Goal: Communication & Community: Answer question/provide support

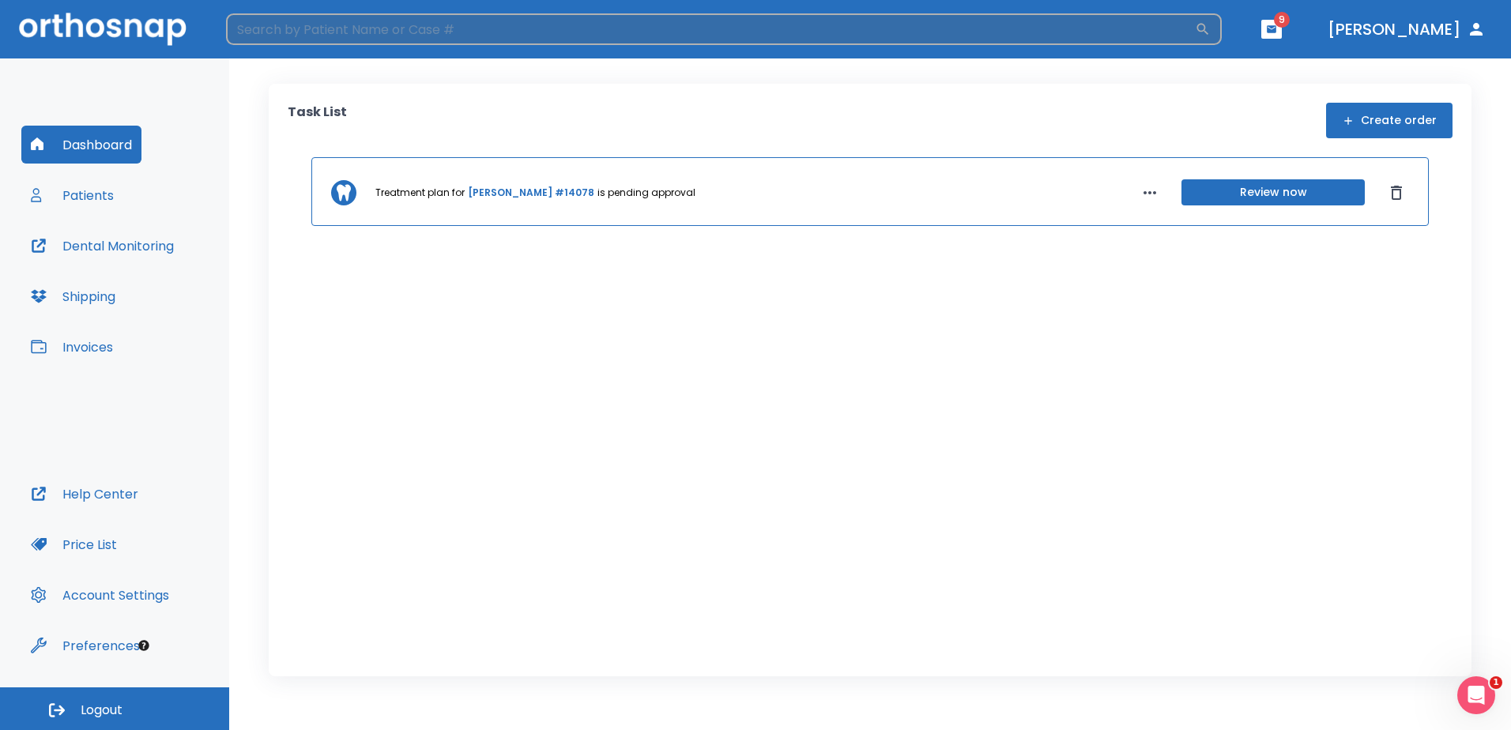
click at [384, 31] on input "search" at bounding box center [710, 29] width 969 height 32
type input "malinni"
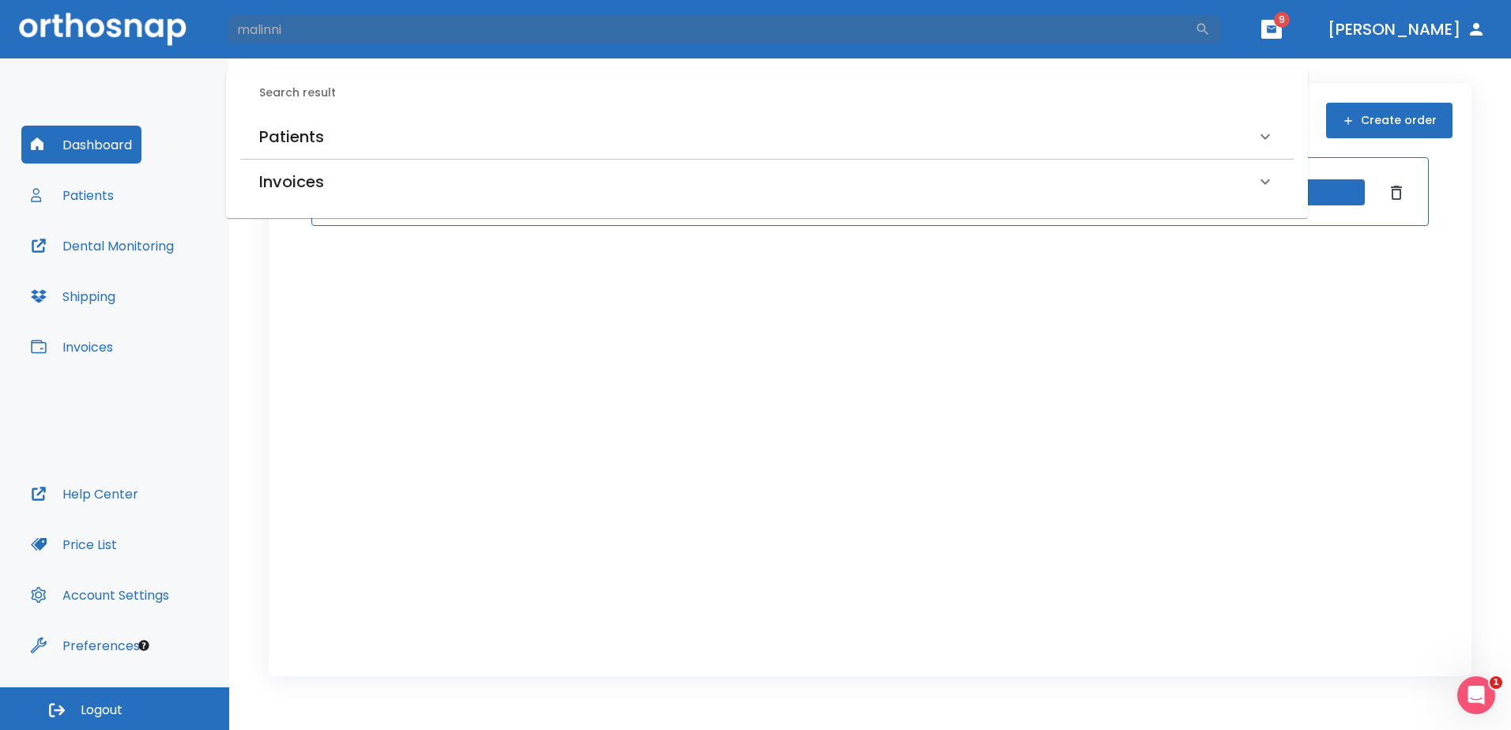
click at [306, 118] on div "Patients" at bounding box center [767, 137] width 1054 height 44
click at [350, 189] on h6 "[PERSON_NAME] (Received by doctor)" at bounding box center [766, 192] width 1009 height 22
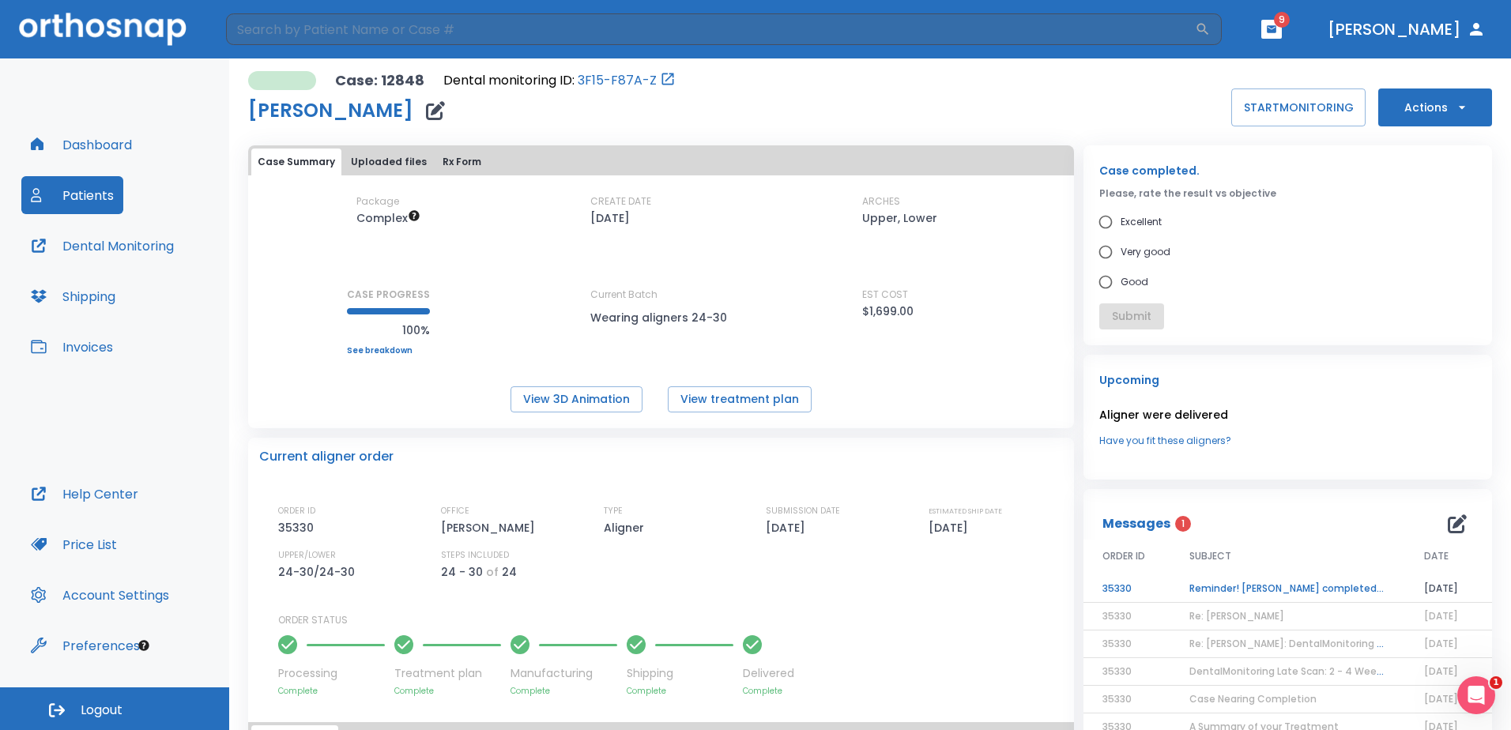
click at [1139, 226] on span "Excellent" at bounding box center [1141, 222] width 41 height 19
click at [1121, 226] on input "Excellent" at bounding box center [1106, 222] width 30 height 30
radio input "true"
click at [1132, 313] on button "Submit" at bounding box center [1131, 316] width 65 height 26
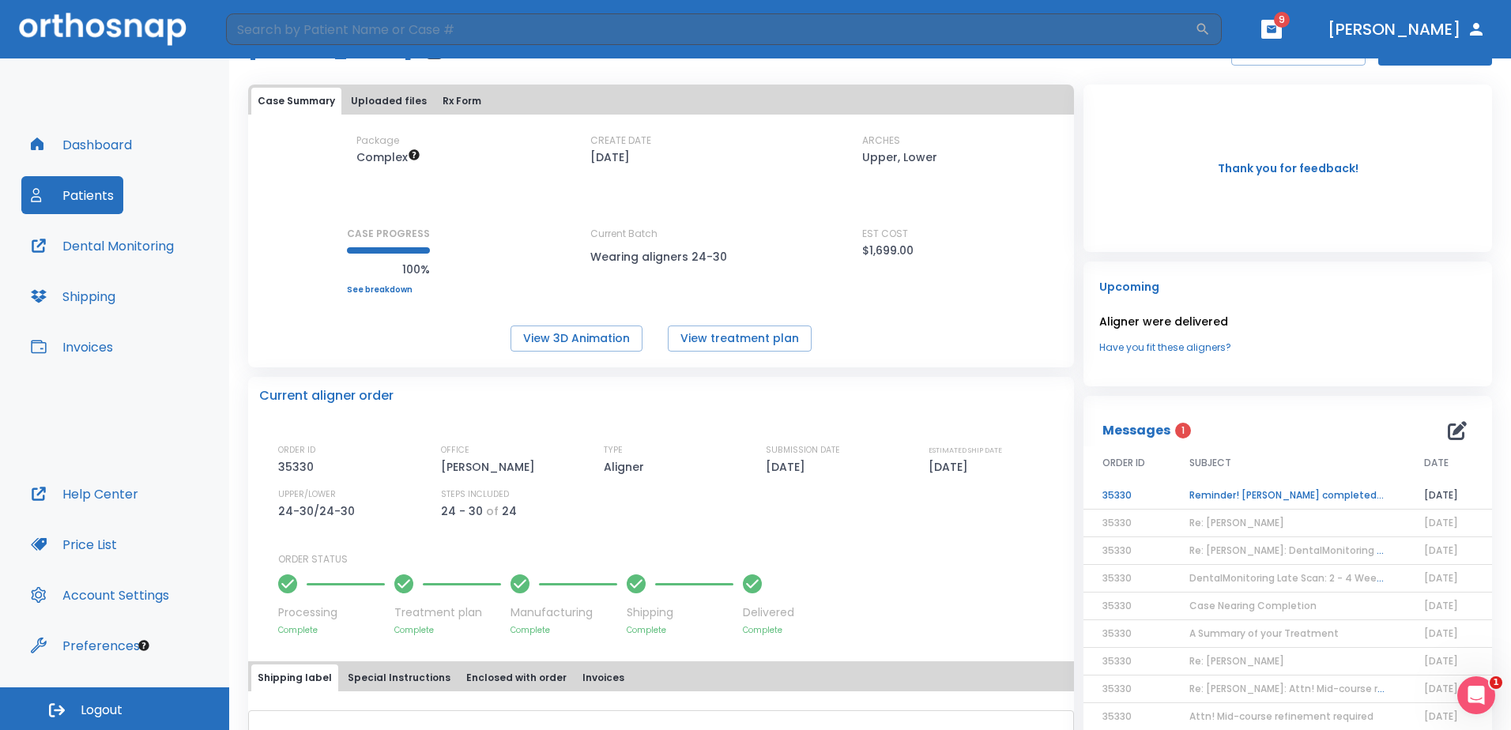
scroll to position [79, 0]
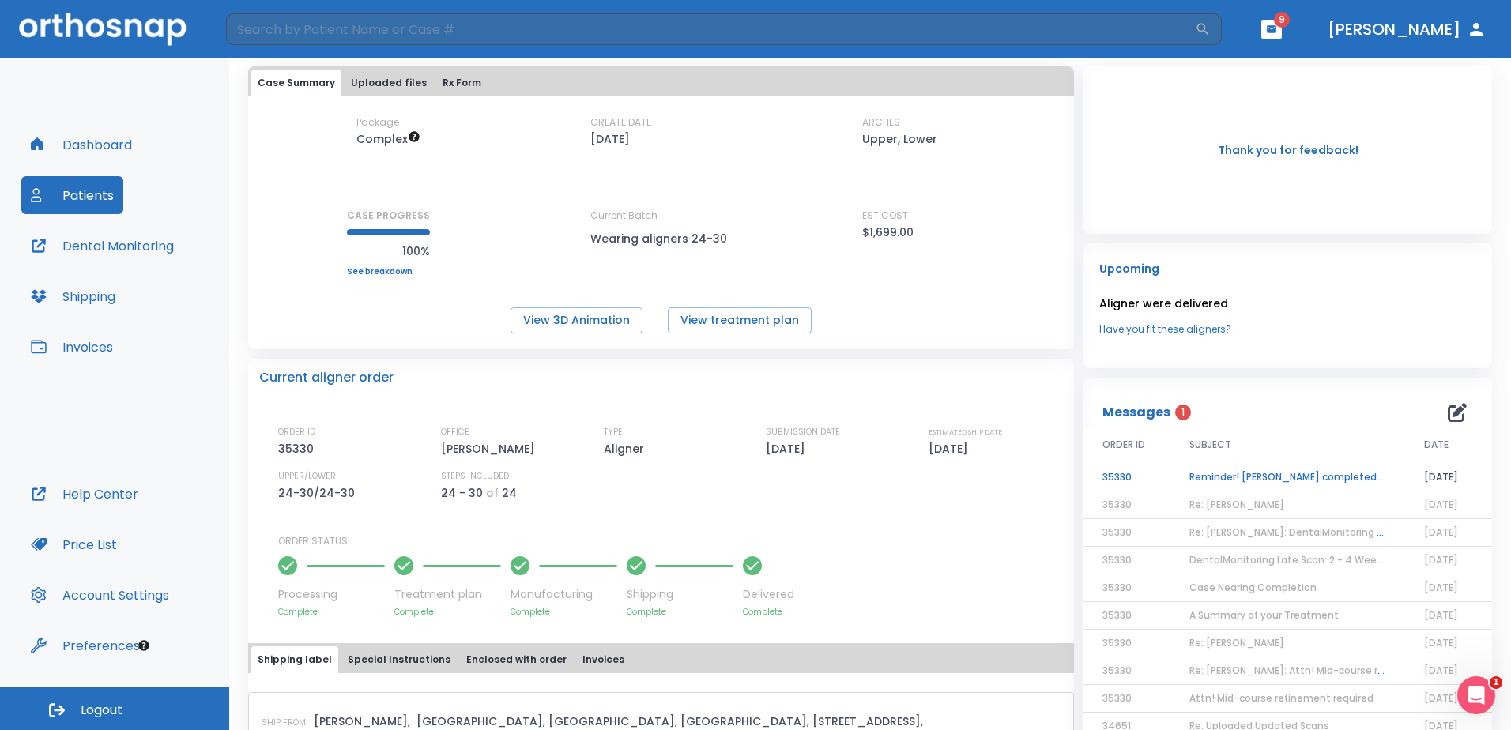
click at [1272, 469] on td "Reminder! [PERSON_NAME] completed, please assess final result!" at bounding box center [1287, 478] width 235 height 28
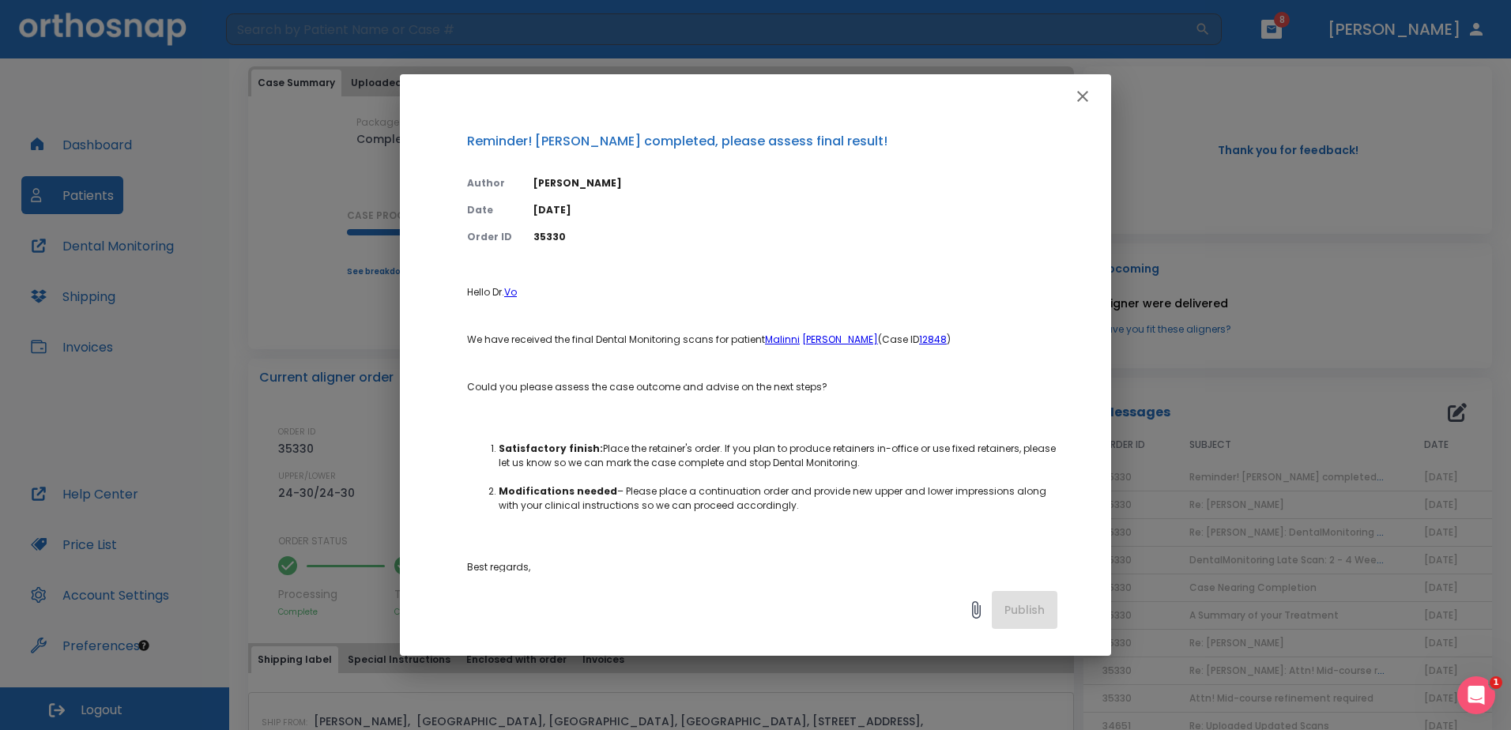
scroll to position [0, 0]
click at [1081, 96] on icon "button" at bounding box center [1082, 96] width 19 height 19
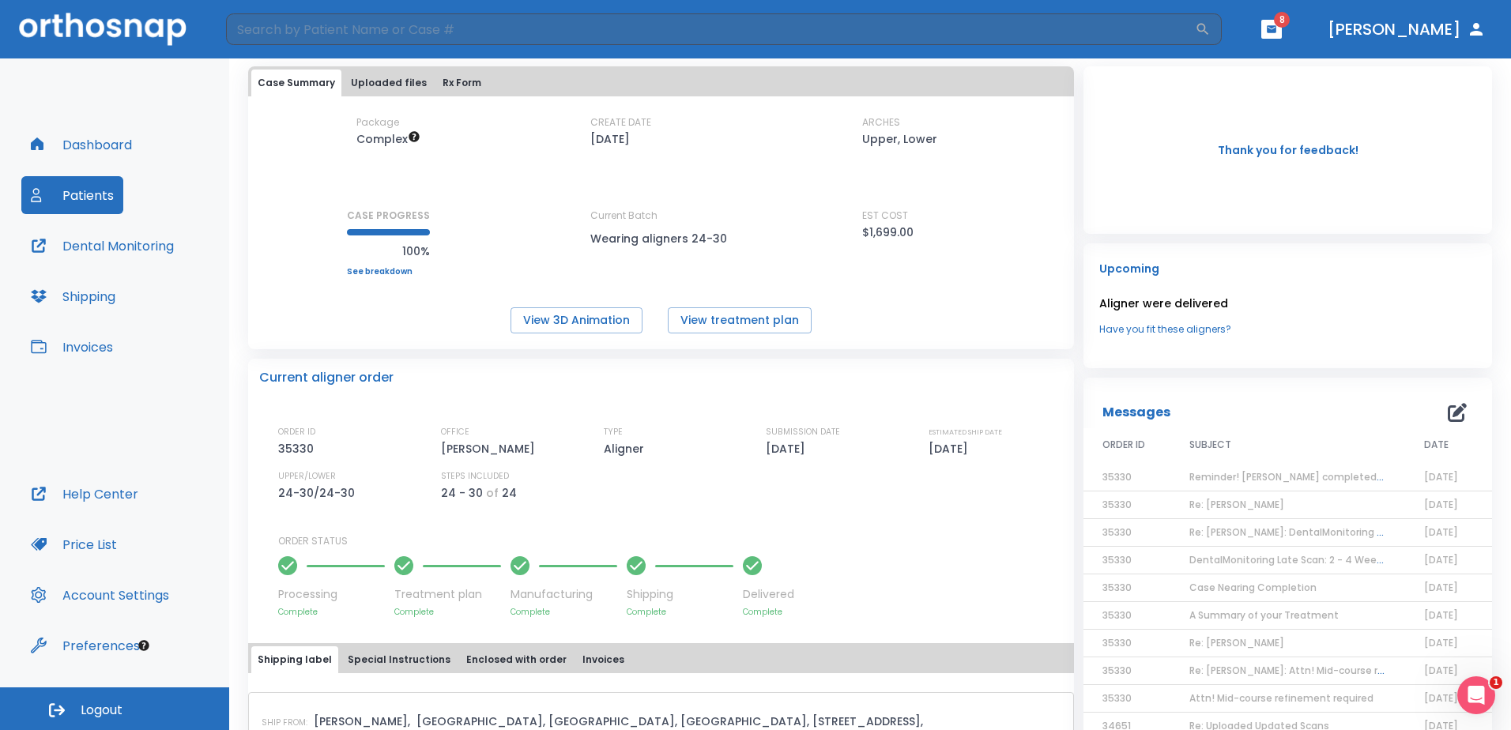
click at [1138, 334] on link "Have you fit these aligners?" at bounding box center [1287, 329] width 377 height 14
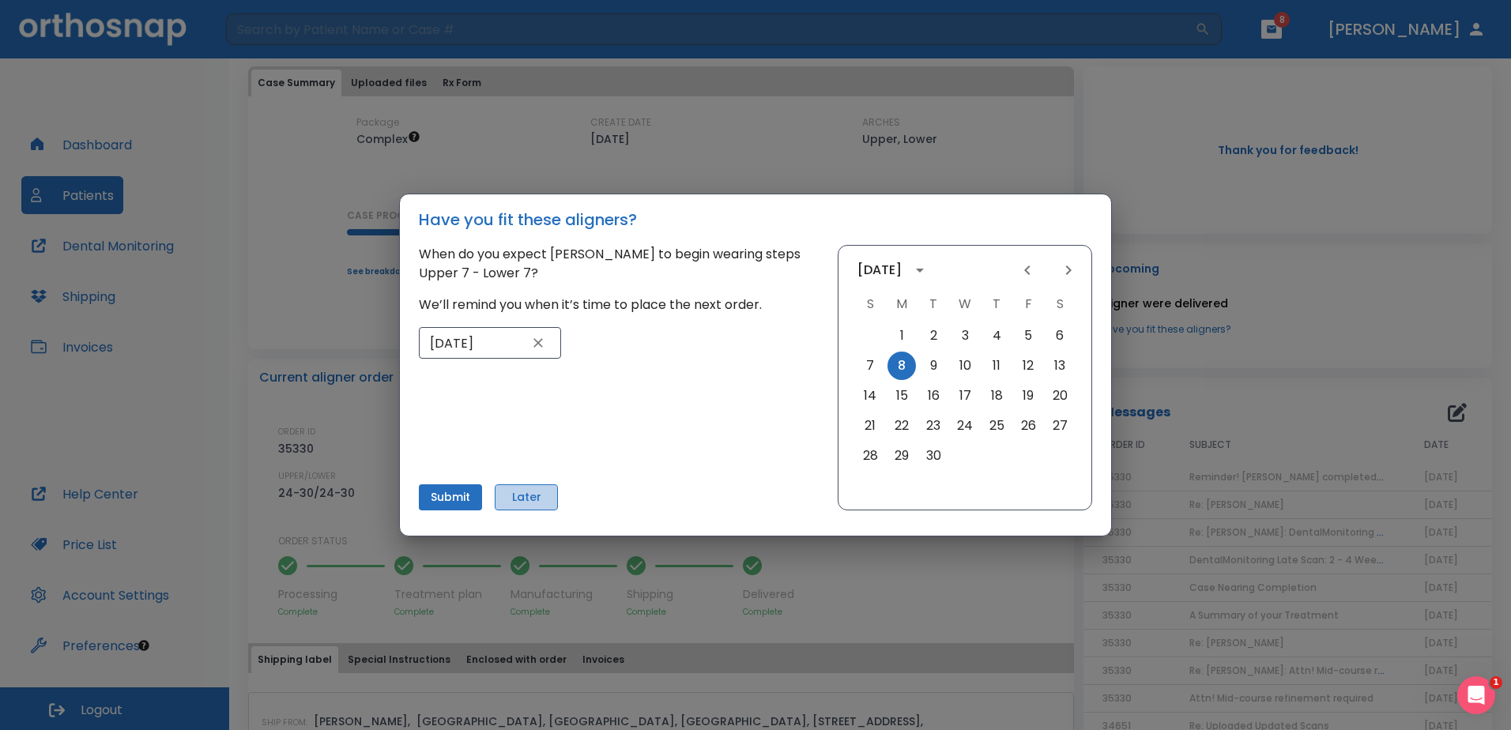
click at [545, 503] on button "Later" at bounding box center [526, 497] width 63 height 26
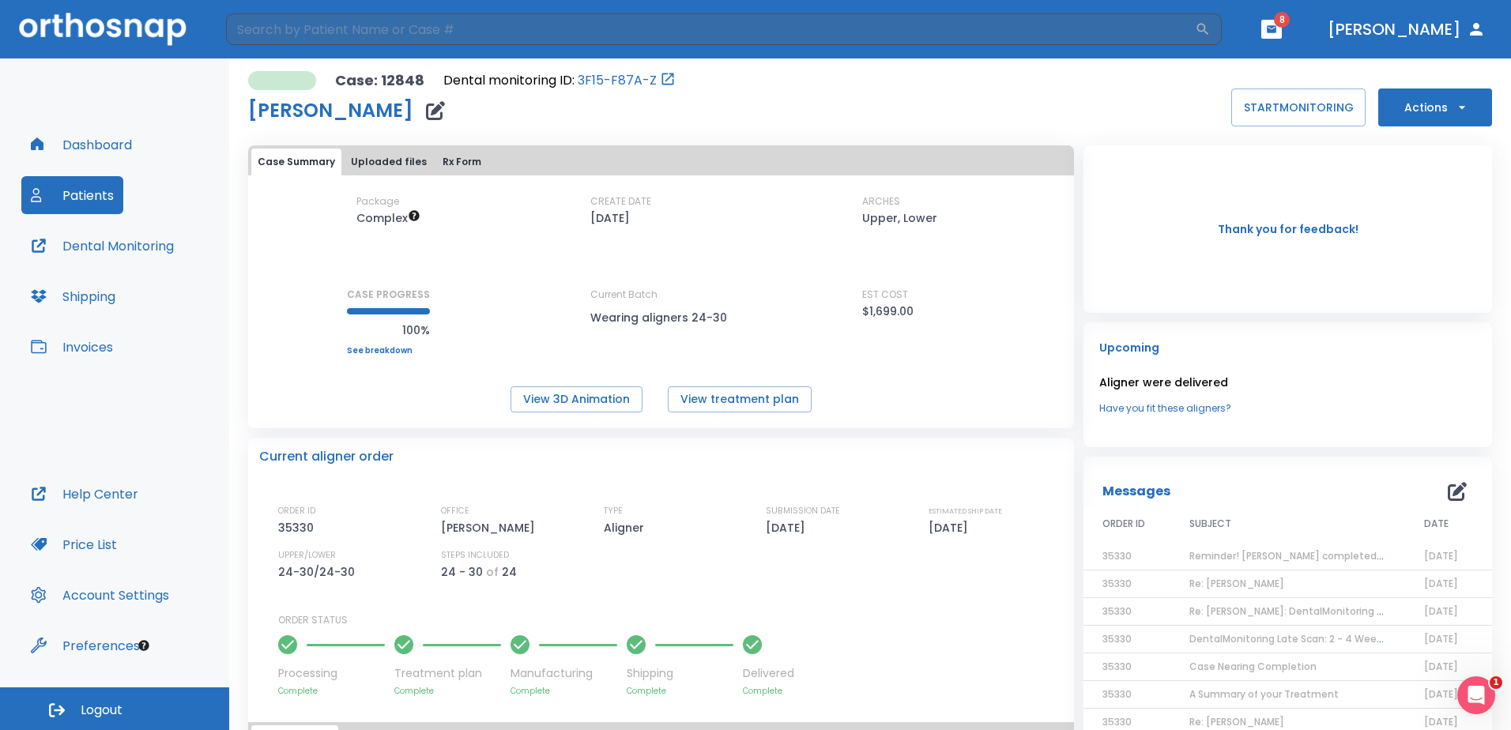
click at [1415, 109] on button "Actions" at bounding box center [1435, 108] width 114 height 38
click at [1415, 228] on p "Order Next Aligners" at bounding box center [1425, 231] width 89 height 14
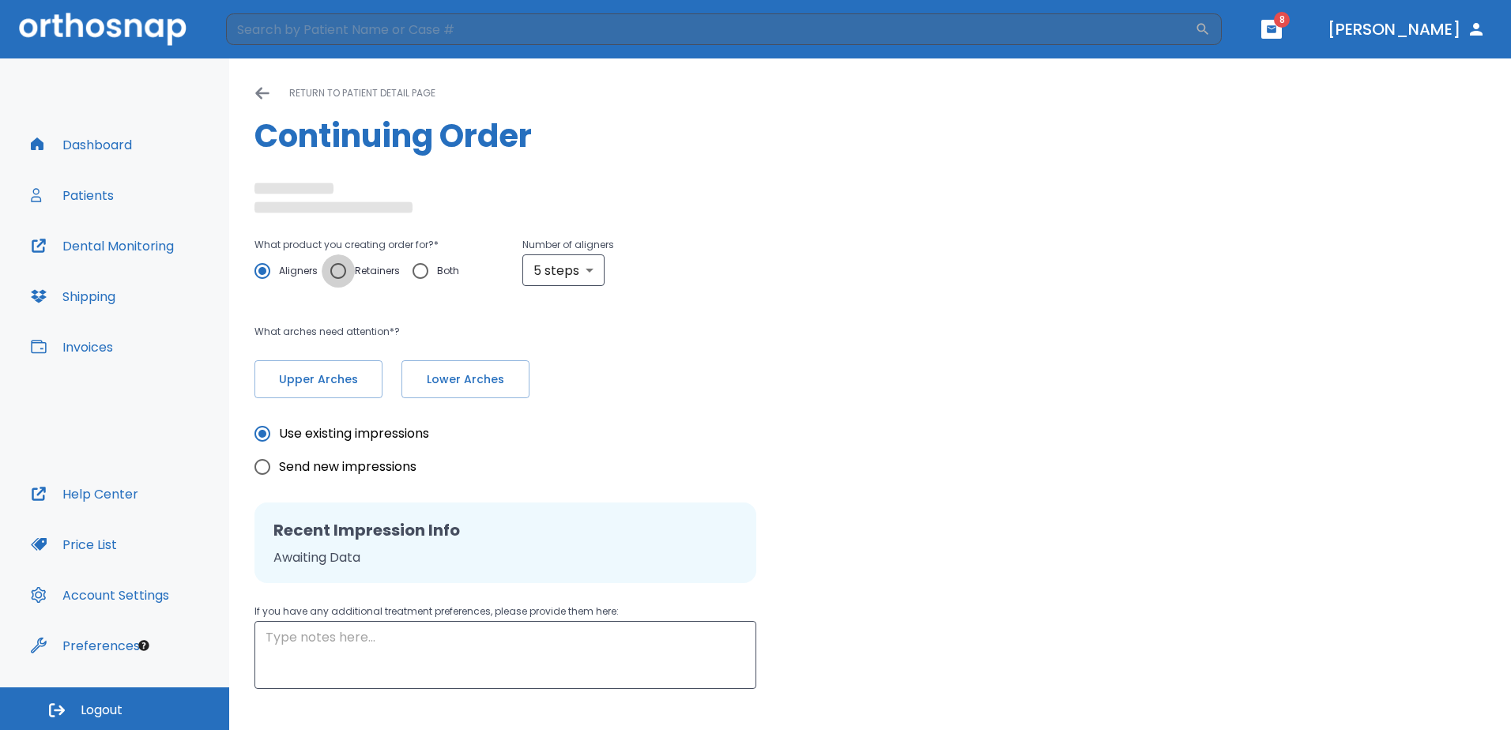
click at [343, 271] on input "Retainers" at bounding box center [338, 270] width 33 height 33
radio input "true"
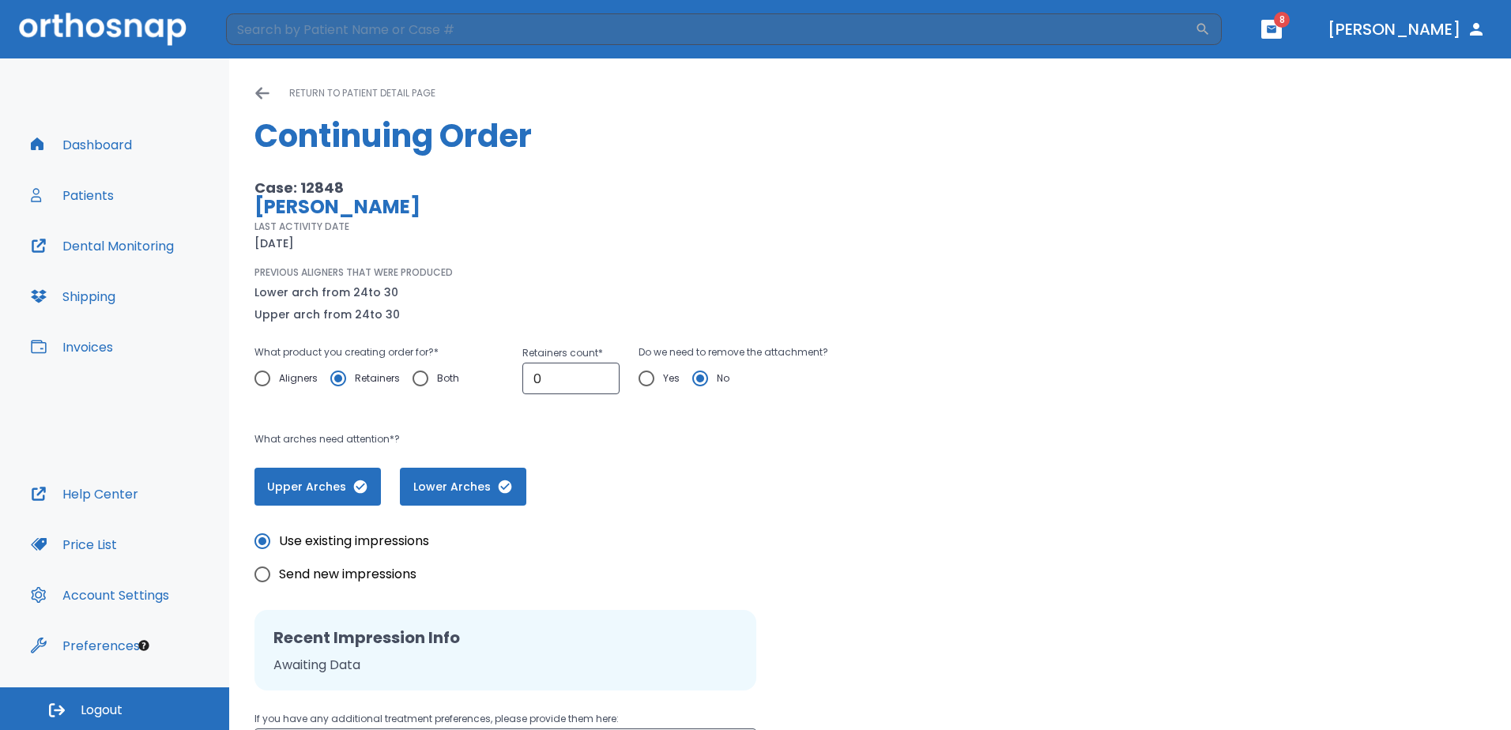
click at [542, 272] on div "PREVIOUS ALIGNERS THAT WERE PRODUCED Lower arch from 24 to 30 Upper arch from 2…" at bounding box center [613, 295] width 718 height 58
drag, startPoint x: 556, startPoint y: 374, endPoint x: 461, endPoint y: 363, distance: 96.3
click at [461, 363] on div "What product you creating order for? * Aligners Retainers Both Retainers count …" at bounding box center [613, 377] width 718 height 68
type input "1"
click at [805, 439] on p "What arches need attention*?" at bounding box center [613, 439] width 718 height 19
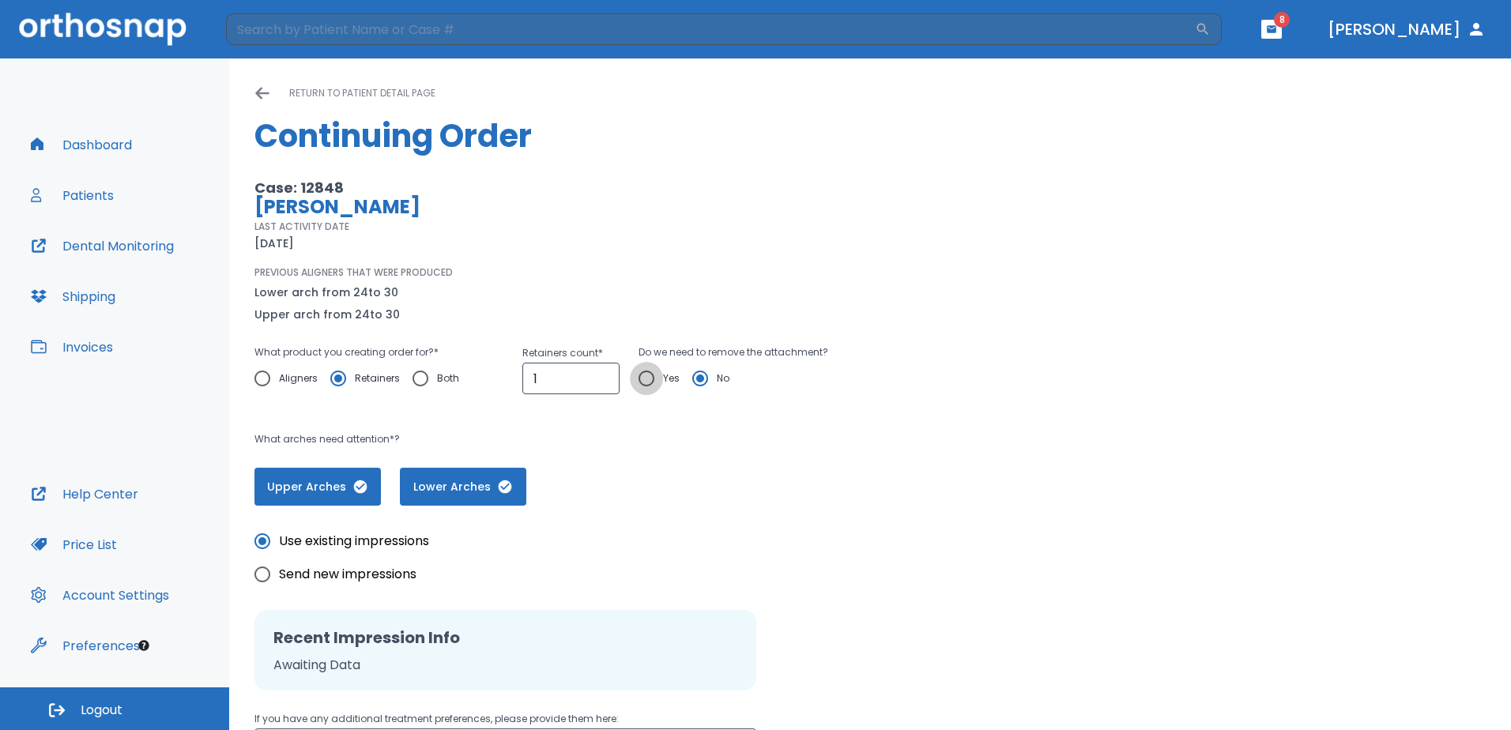
click at [641, 378] on input "Yes" at bounding box center [646, 378] width 33 height 33
radio input "true"
click at [762, 446] on p "What arches need attention*?" at bounding box center [613, 439] width 718 height 19
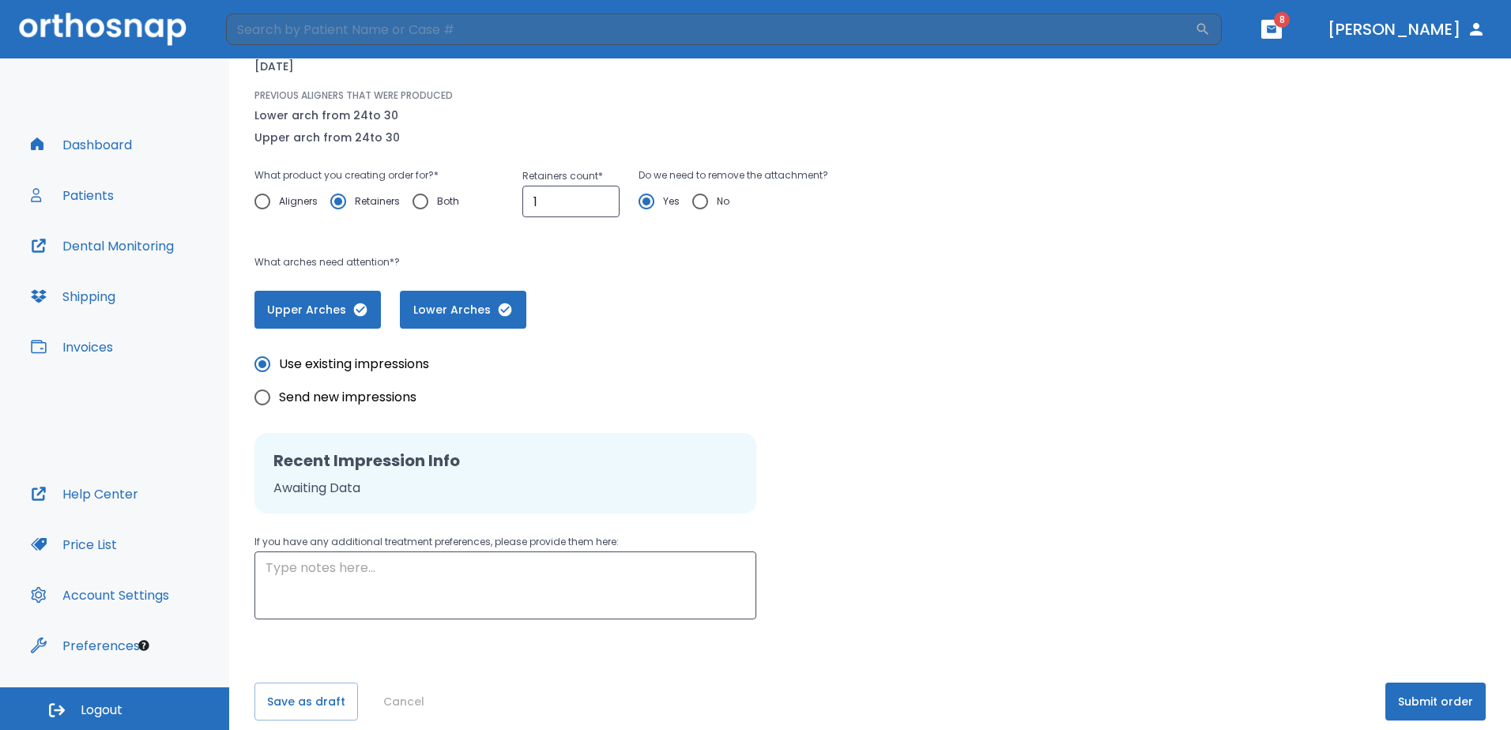
scroll to position [193, 0]
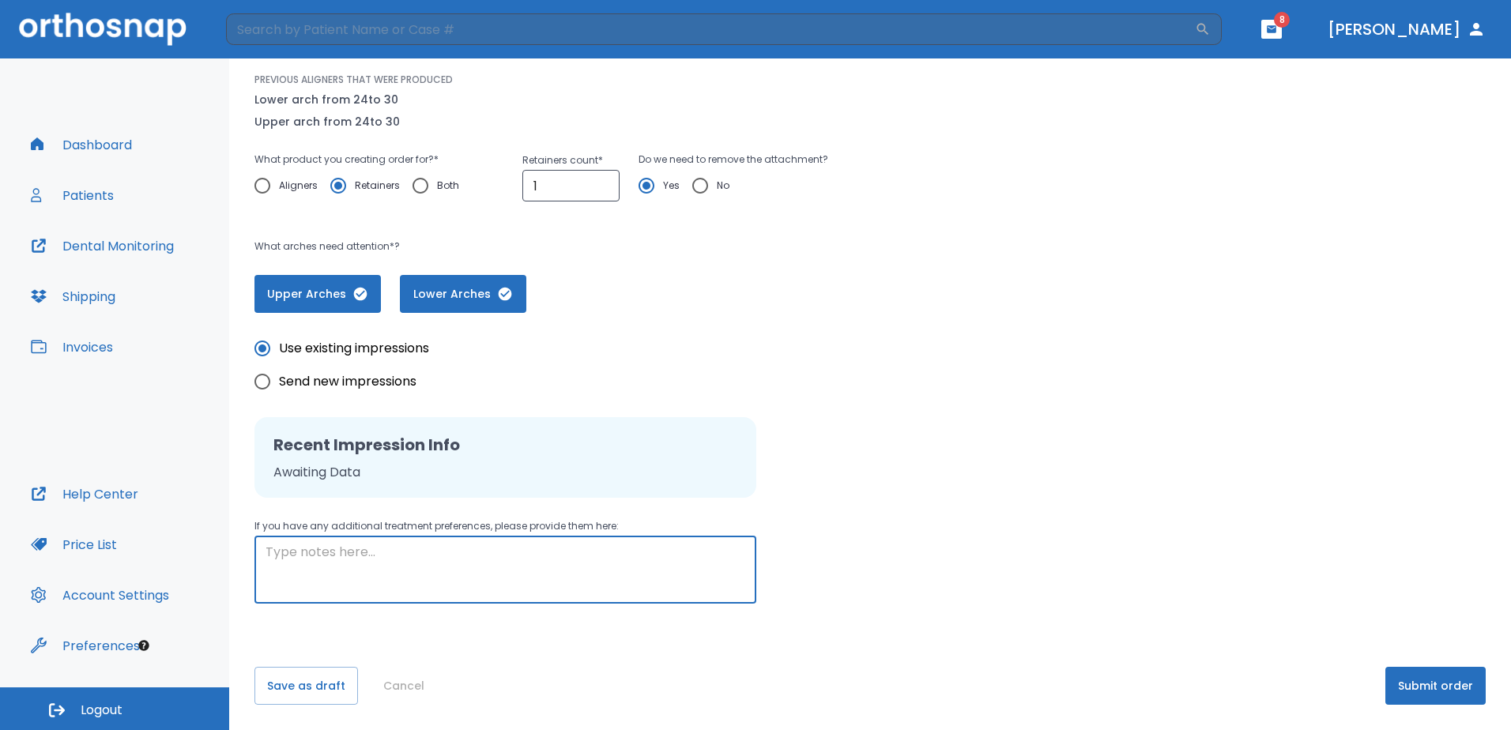
click at [443, 587] on textarea at bounding box center [506, 570] width 480 height 55
type textarea "Patient is happy with results of case. Please print one set of retainers for de…"
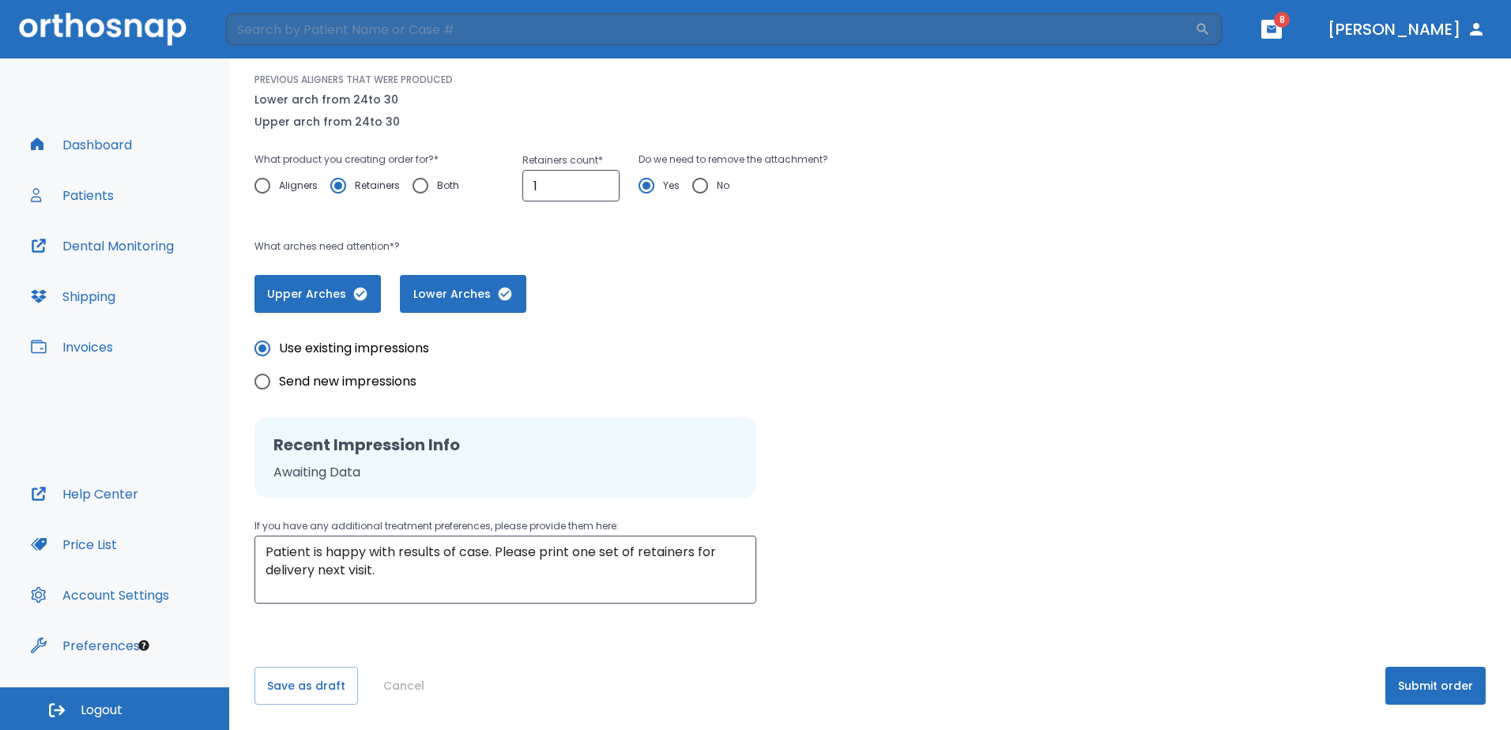
click at [1133, 470] on div "Use existing impressions Send new impressions Recent Impression Info Awaiting D…" at bounding box center [869, 458] width 1231 height 291
click at [379, 686] on button "Cancel" at bounding box center [404, 686] width 54 height 38
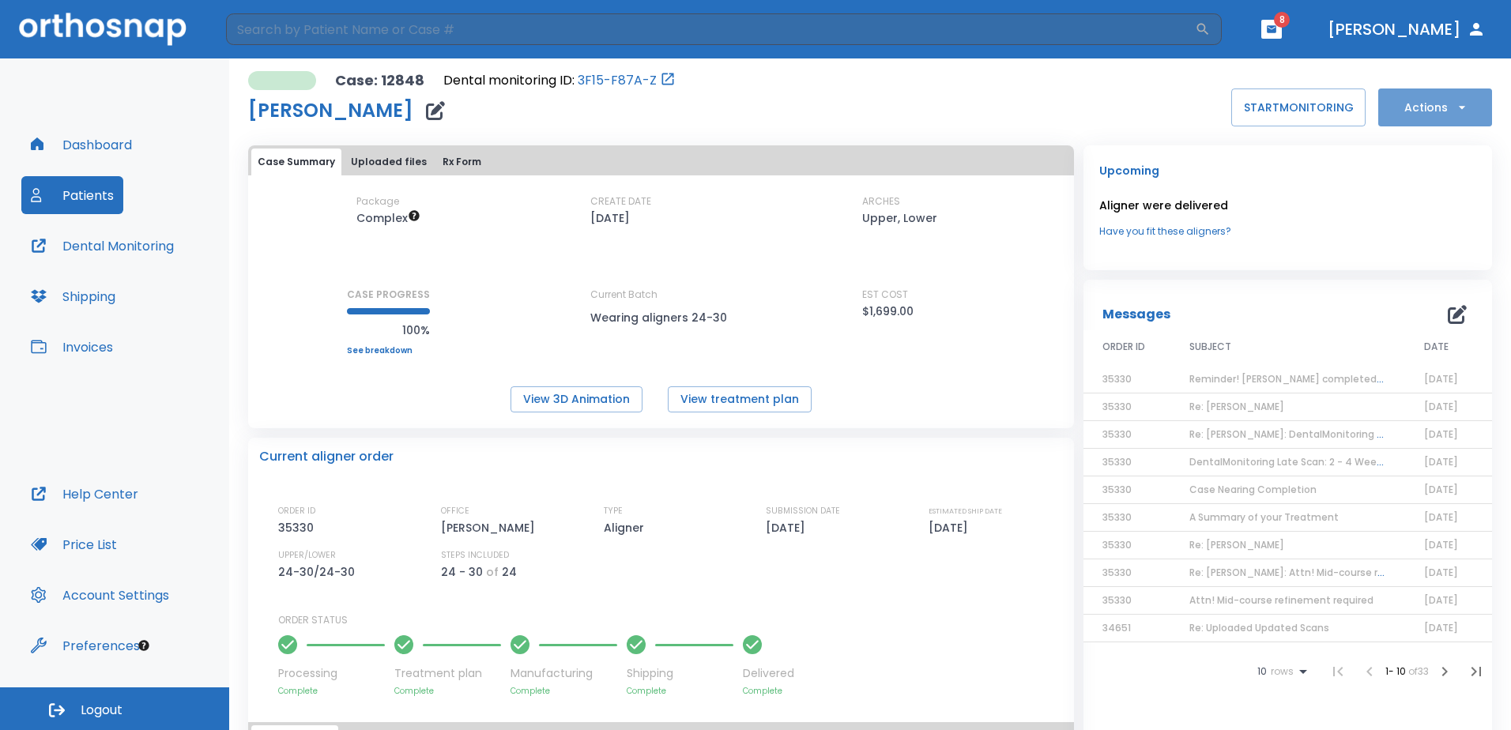
click at [1454, 110] on icon "button" at bounding box center [1462, 108] width 16 height 16
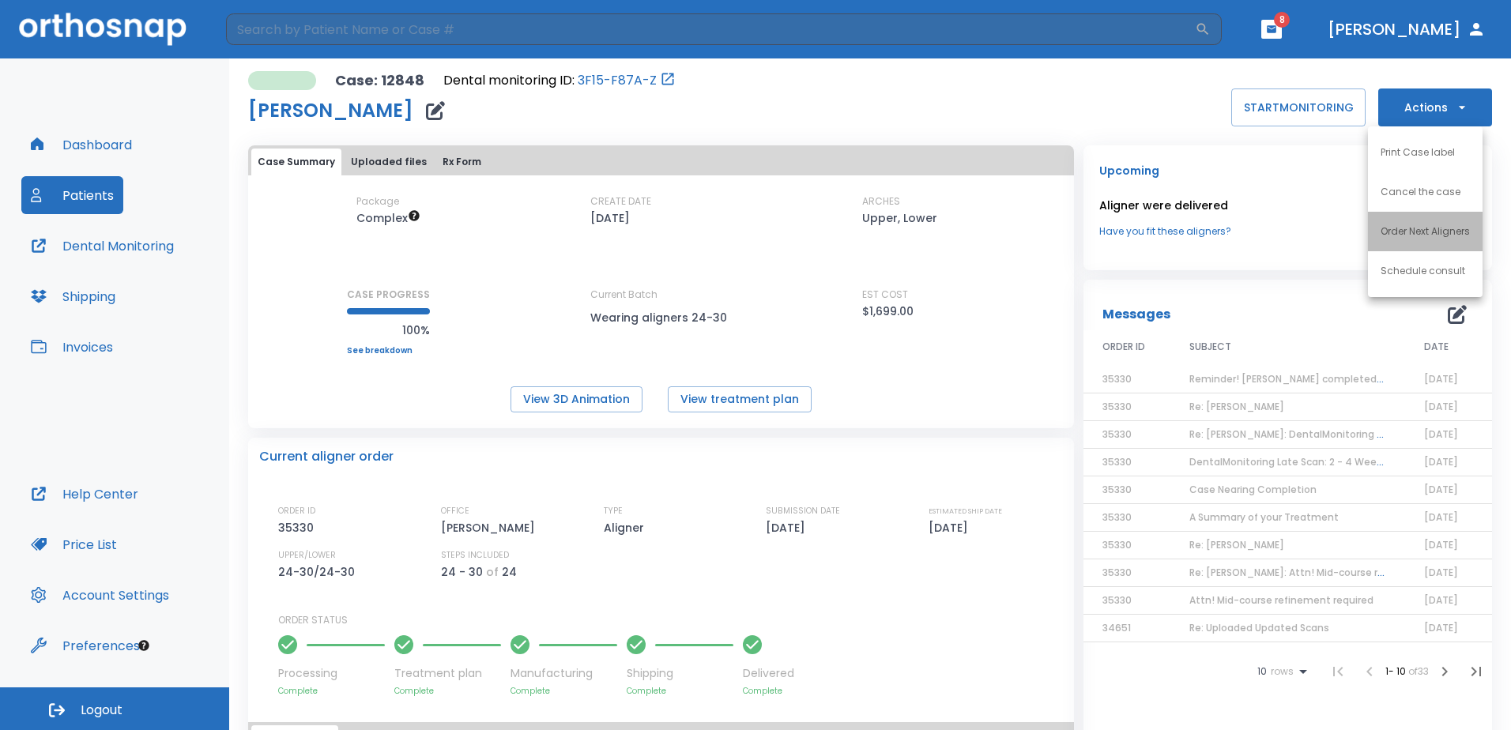
click at [1423, 232] on p "Order Next Aligners" at bounding box center [1425, 231] width 89 height 14
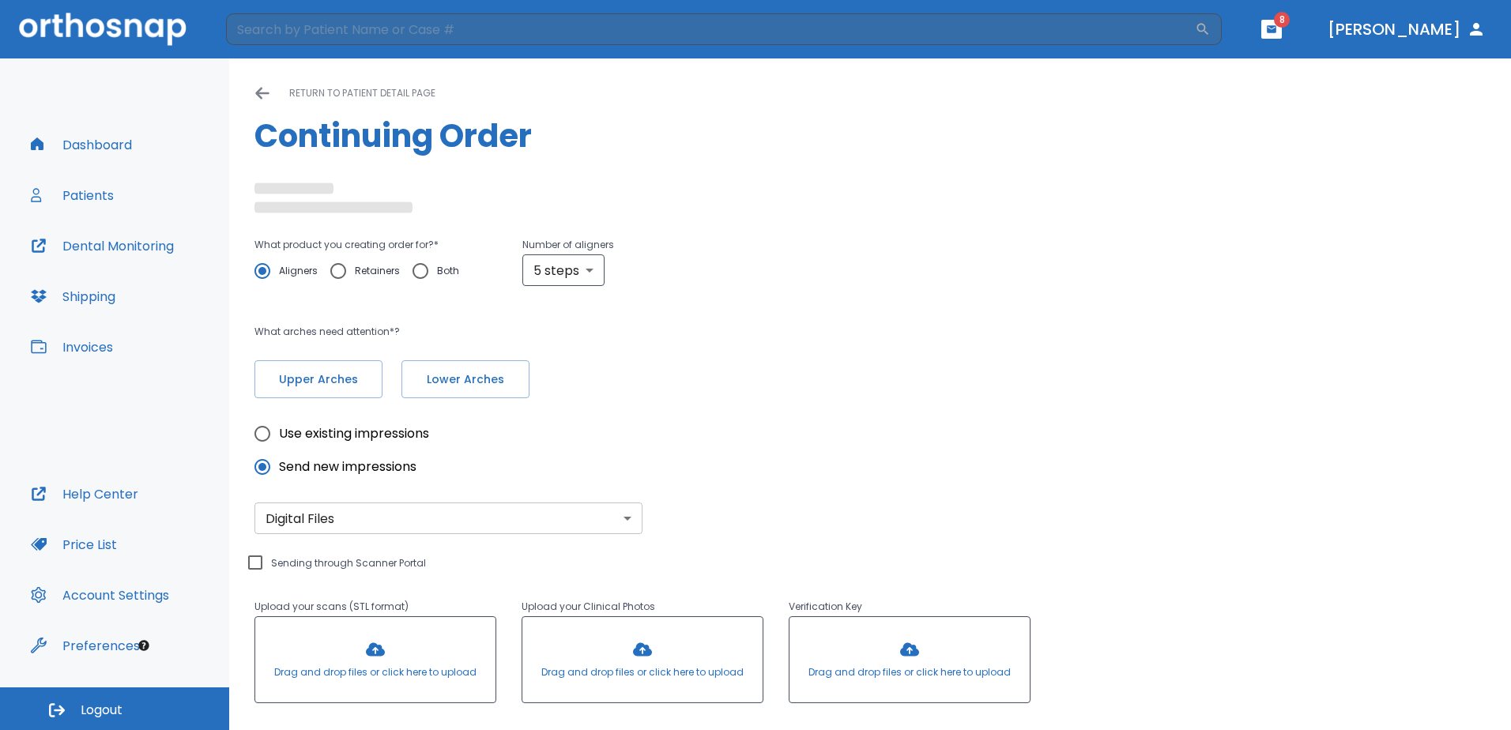
radio input "false"
radio input "true"
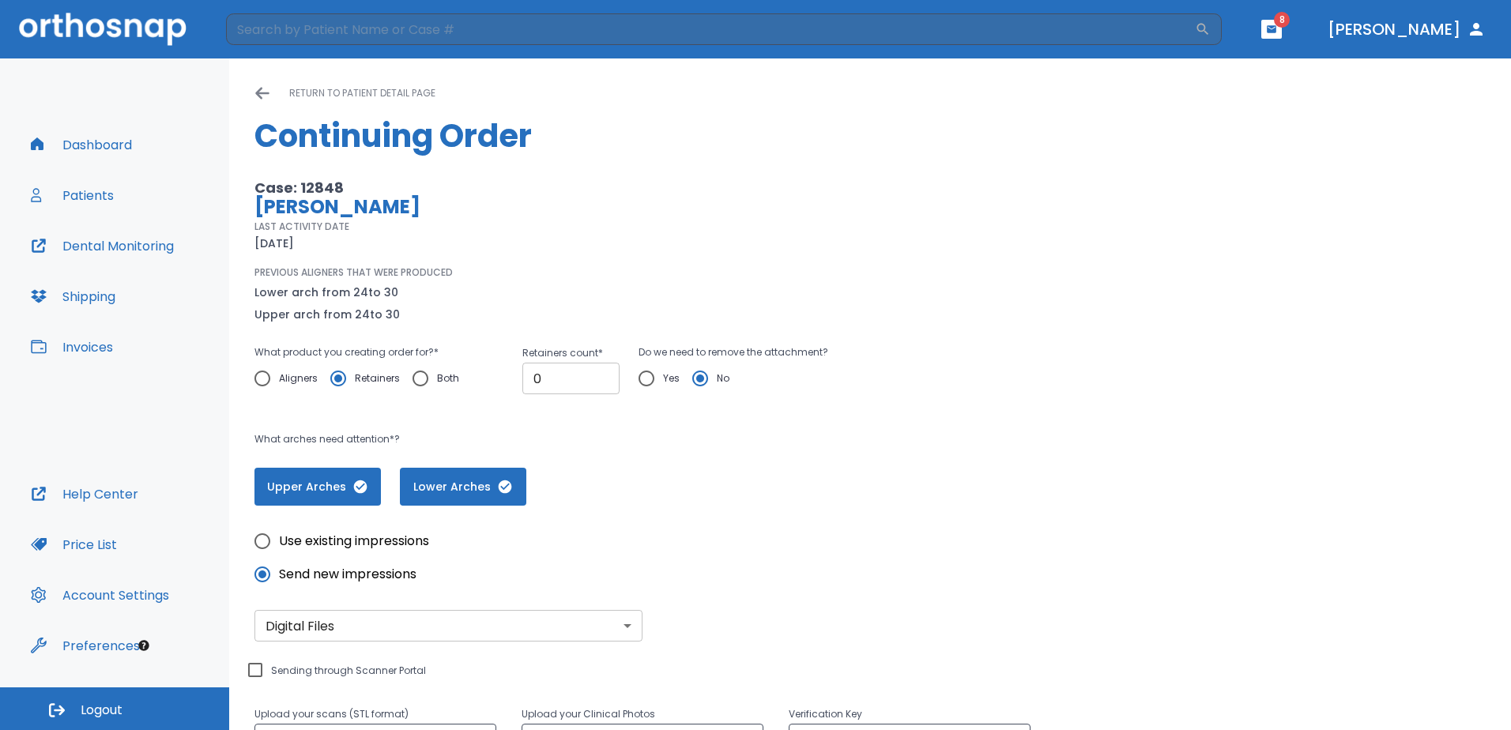
click at [551, 377] on input "0" at bounding box center [570, 379] width 97 height 32
drag, startPoint x: 551, startPoint y: 377, endPoint x: 463, endPoint y: 369, distance: 88.1
click at [463, 369] on div "What product you creating order for? * Aligners Retainers Both Retainers count …" at bounding box center [613, 377] width 718 height 68
type input "1"
click at [712, 522] on div "Use existing impressions Send new impressions Digital Files digital ​ Sending t…" at bounding box center [869, 714] width 1231 height 417
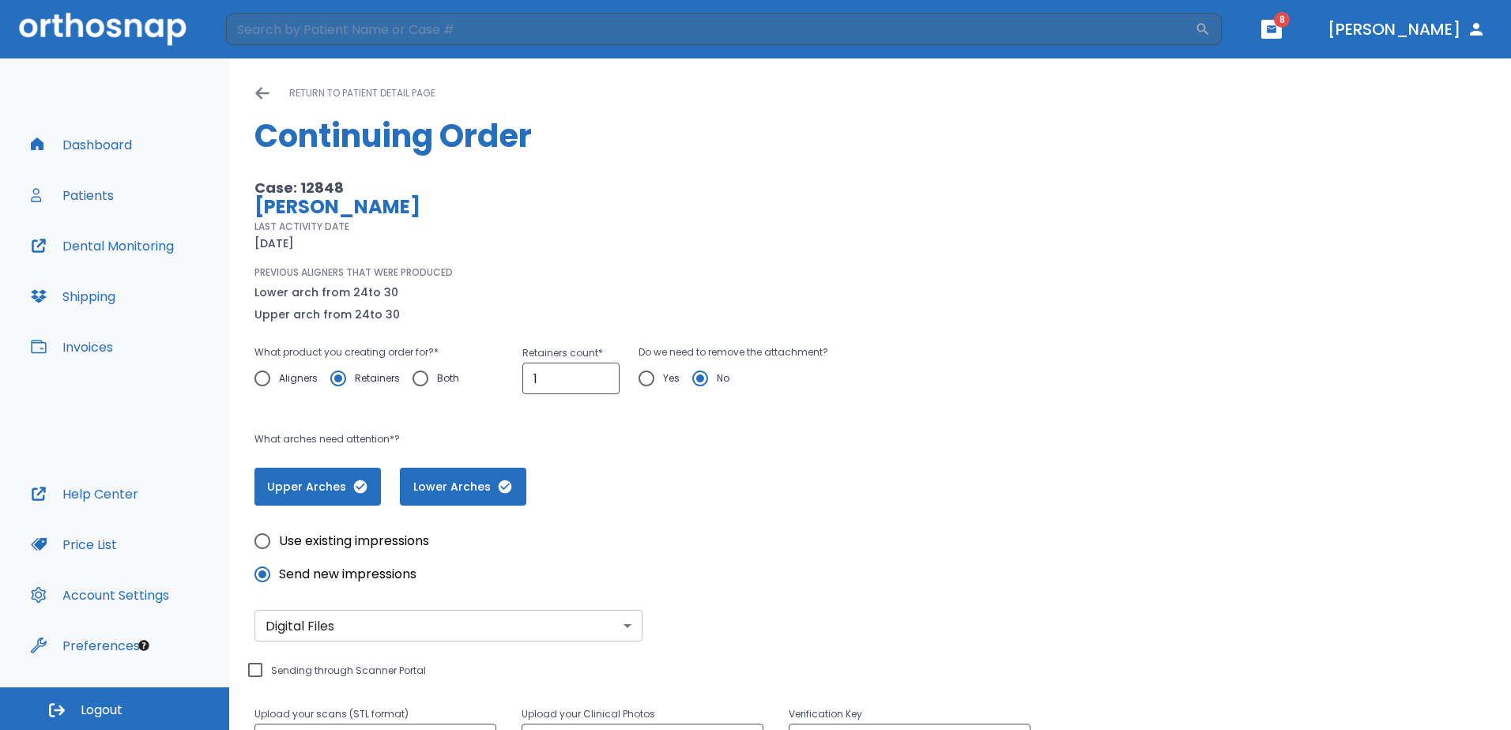
click at [661, 377] on input "Yes" at bounding box center [646, 378] width 33 height 33
radio input "true"
click at [710, 474] on div "Upper Arches Lower Arches" at bounding box center [613, 487] width 718 height 38
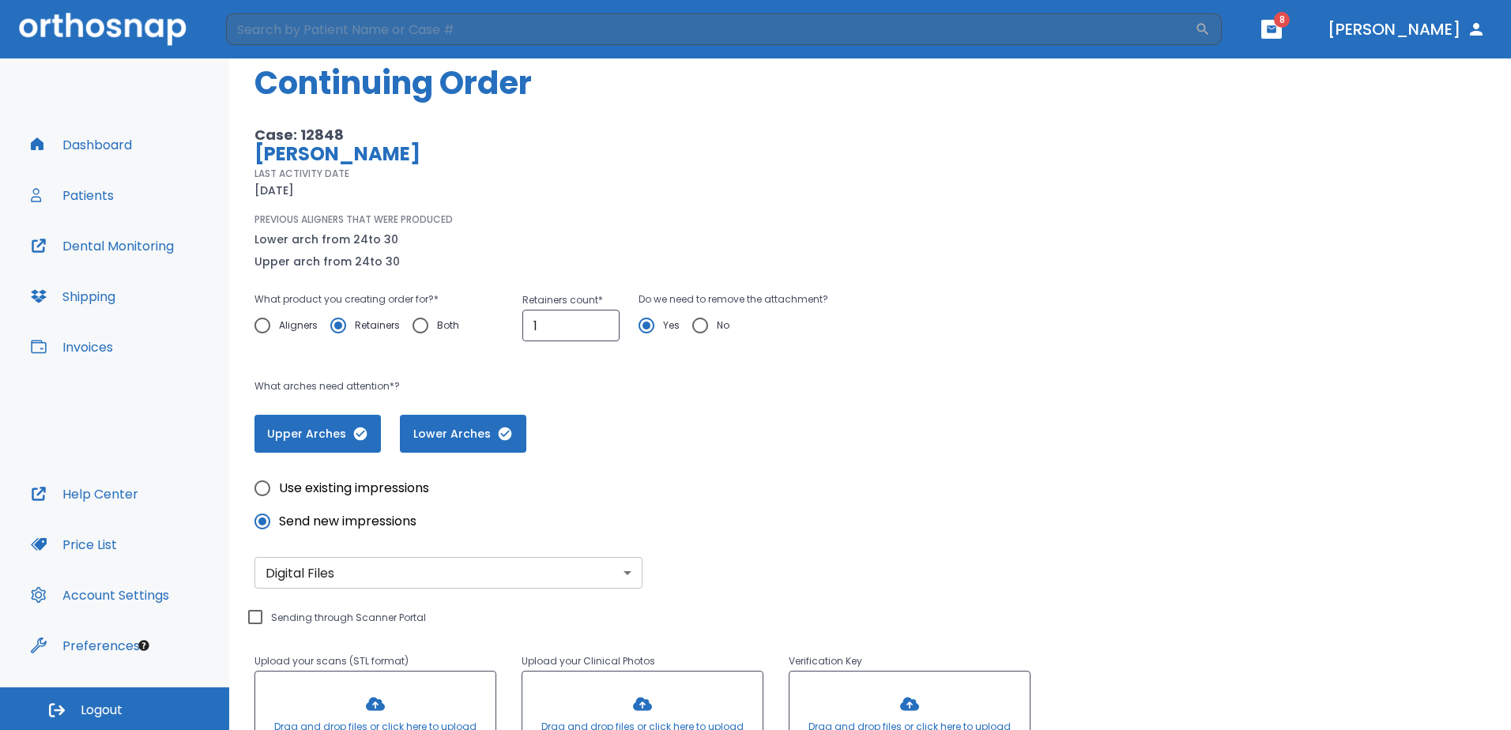
scroll to position [79, 0]
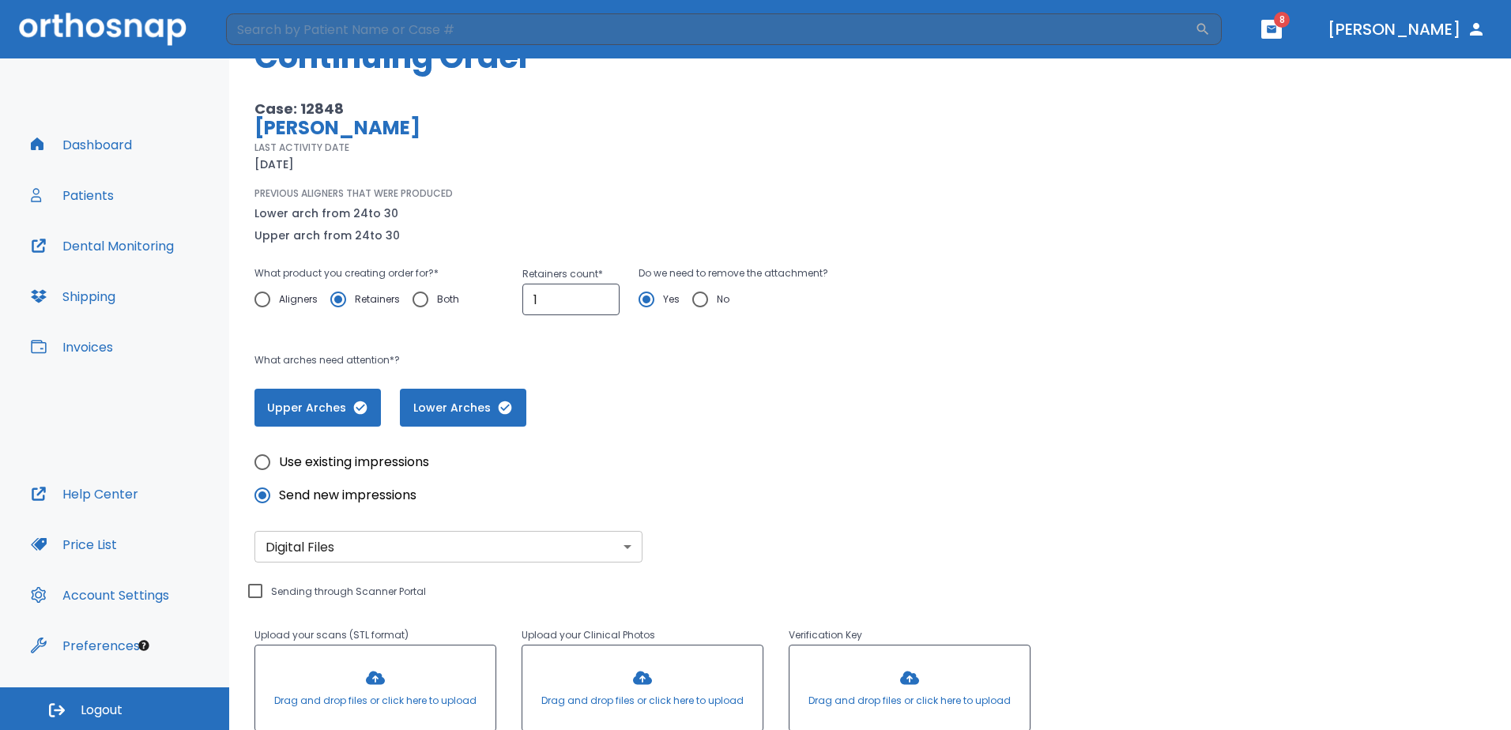
click at [308, 461] on span "Use existing impressions" at bounding box center [354, 462] width 150 height 19
click at [279, 461] on input "Use existing impressions" at bounding box center [262, 462] width 33 height 33
radio input "true"
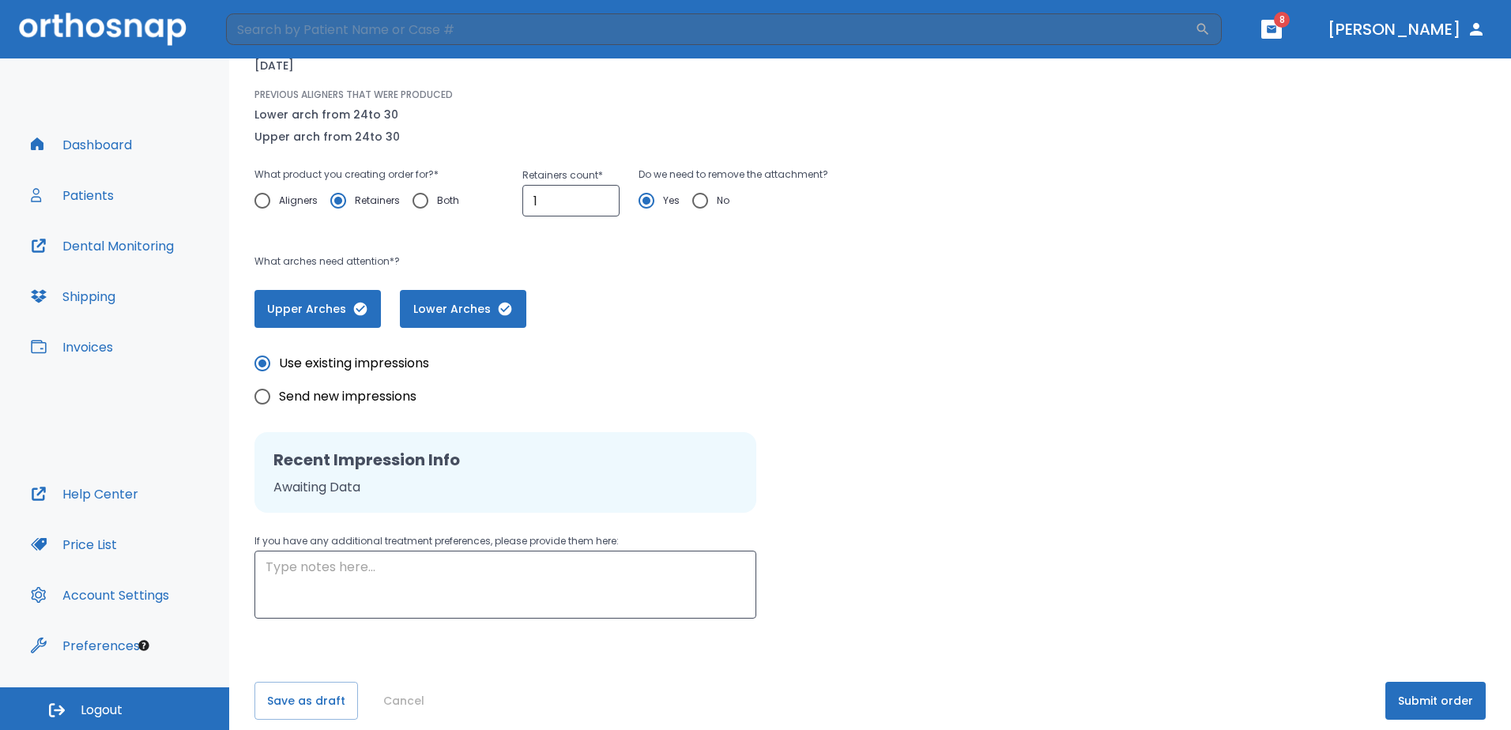
scroll to position [193, 0]
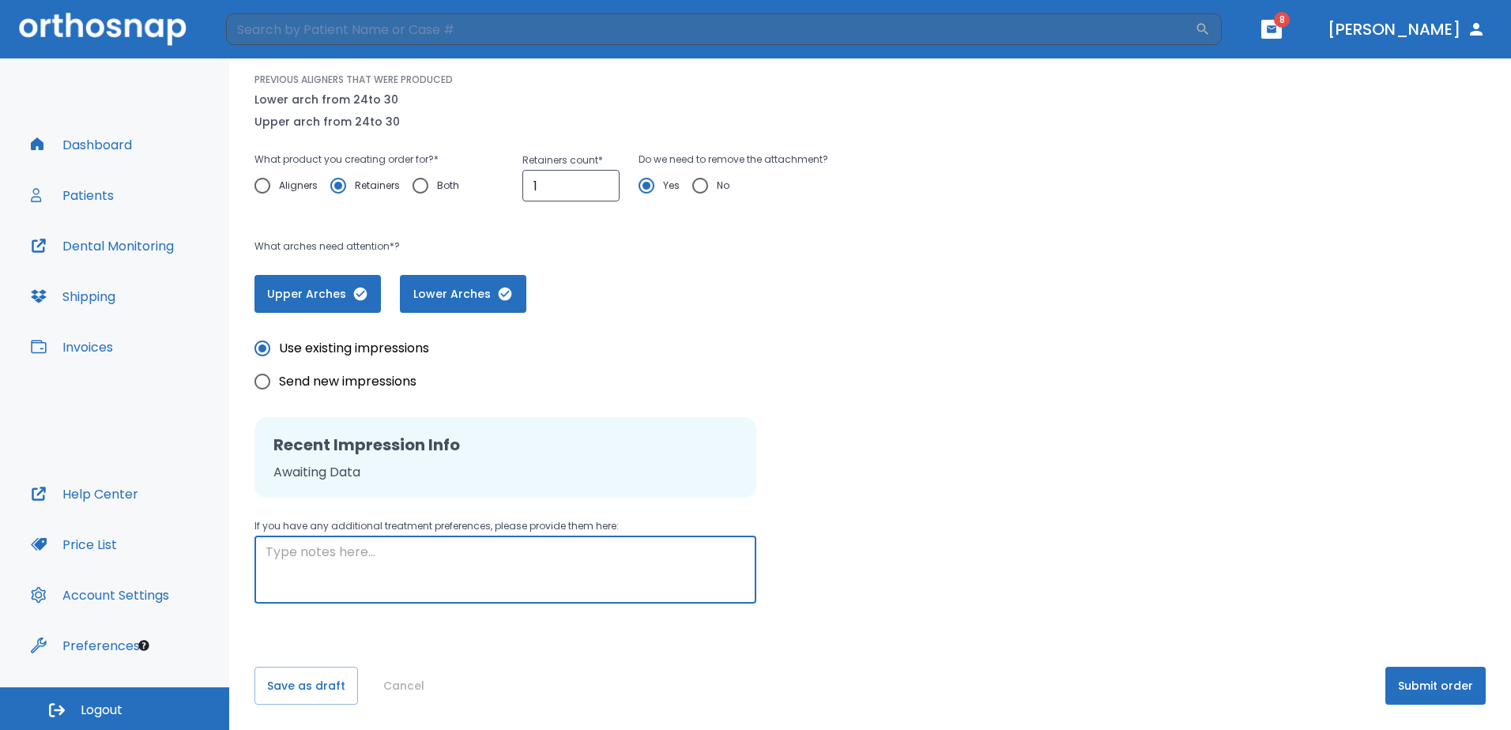
click at [442, 573] on textarea at bounding box center [506, 570] width 480 height 55
type textarea "Patient is happy with results of case. Please send to office one set of retaine…"
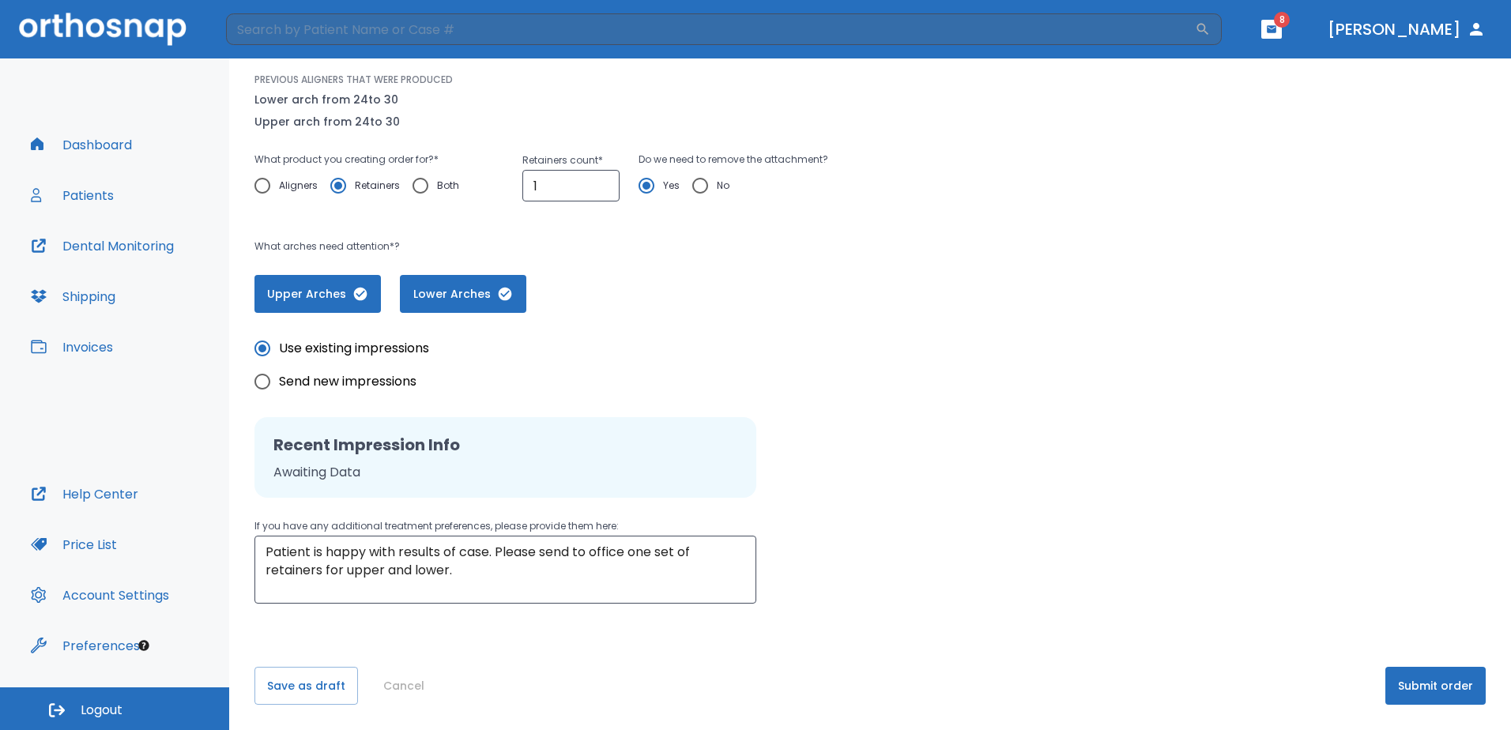
click at [989, 546] on div "Use existing impressions Send new impressions Recent Impression Info Awaiting D…" at bounding box center [869, 458] width 1231 height 291
click at [1393, 680] on button "Submit order" at bounding box center [1435, 686] width 100 height 38
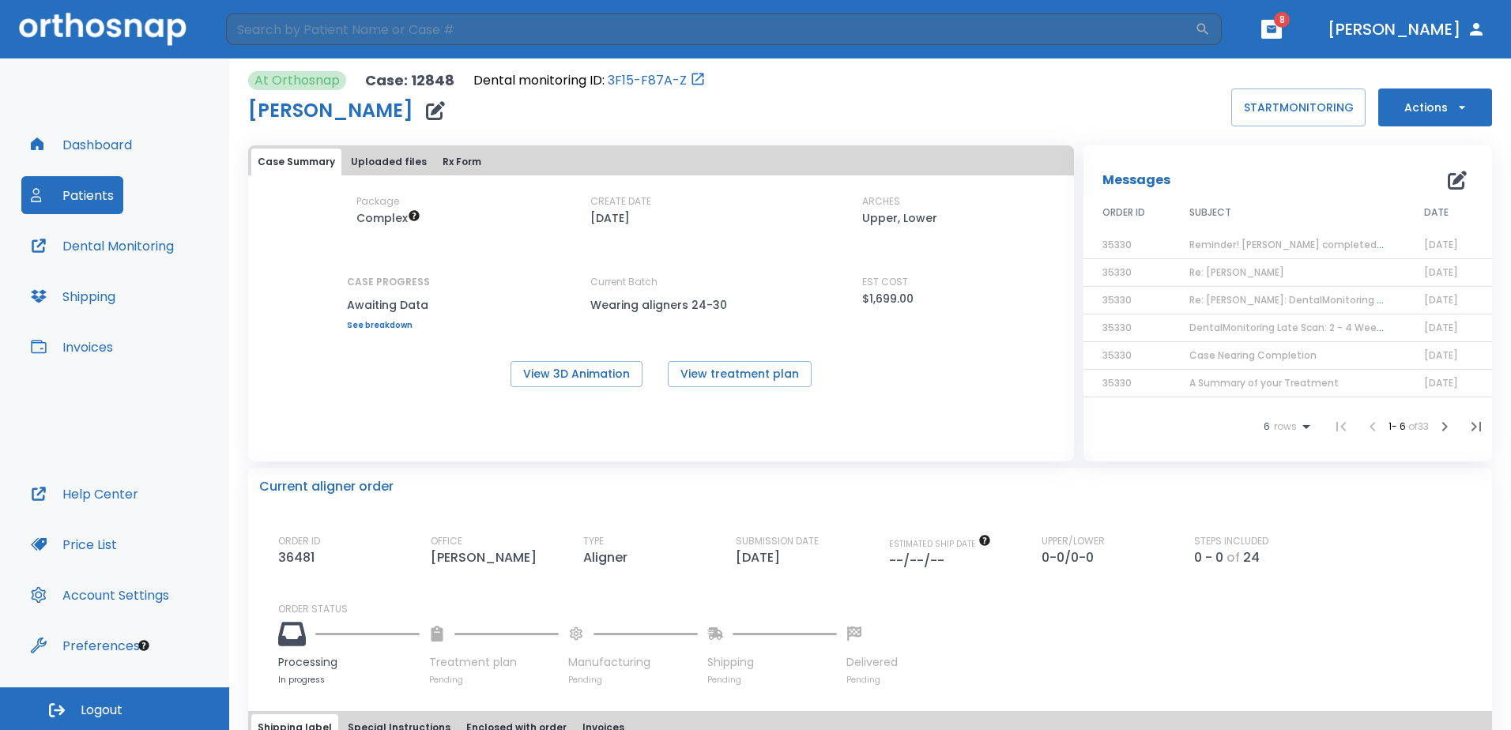
click at [897, 340] on div "Package Complex CREATE DATE [DATE] ARCHES Upper, Lower CASE PROGRESS Awaiting D…" at bounding box center [661, 290] width 826 height 193
drag, startPoint x: 695, startPoint y: 548, endPoint x: 798, endPoint y: 562, distance: 103.7
click at [798, 562] on div "ORDER ID 36481 OFFICE [PERSON_NAME] TYPE Aligner SUBMISSION DATE [DATE] ESTIMAT…" at bounding box center [879, 552] width 1203 height 36
drag, startPoint x: 798, startPoint y: 562, endPoint x: 880, endPoint y: 555, distance: 81.7
click at [880, 555] on div "ORDER ID 36481 OFFICE [PERSON_NAME] TYPE Aligner SUBMISSION DATE [DATE] ESTIMAT…" at bounding box center [879, 552] width 1203 height 36
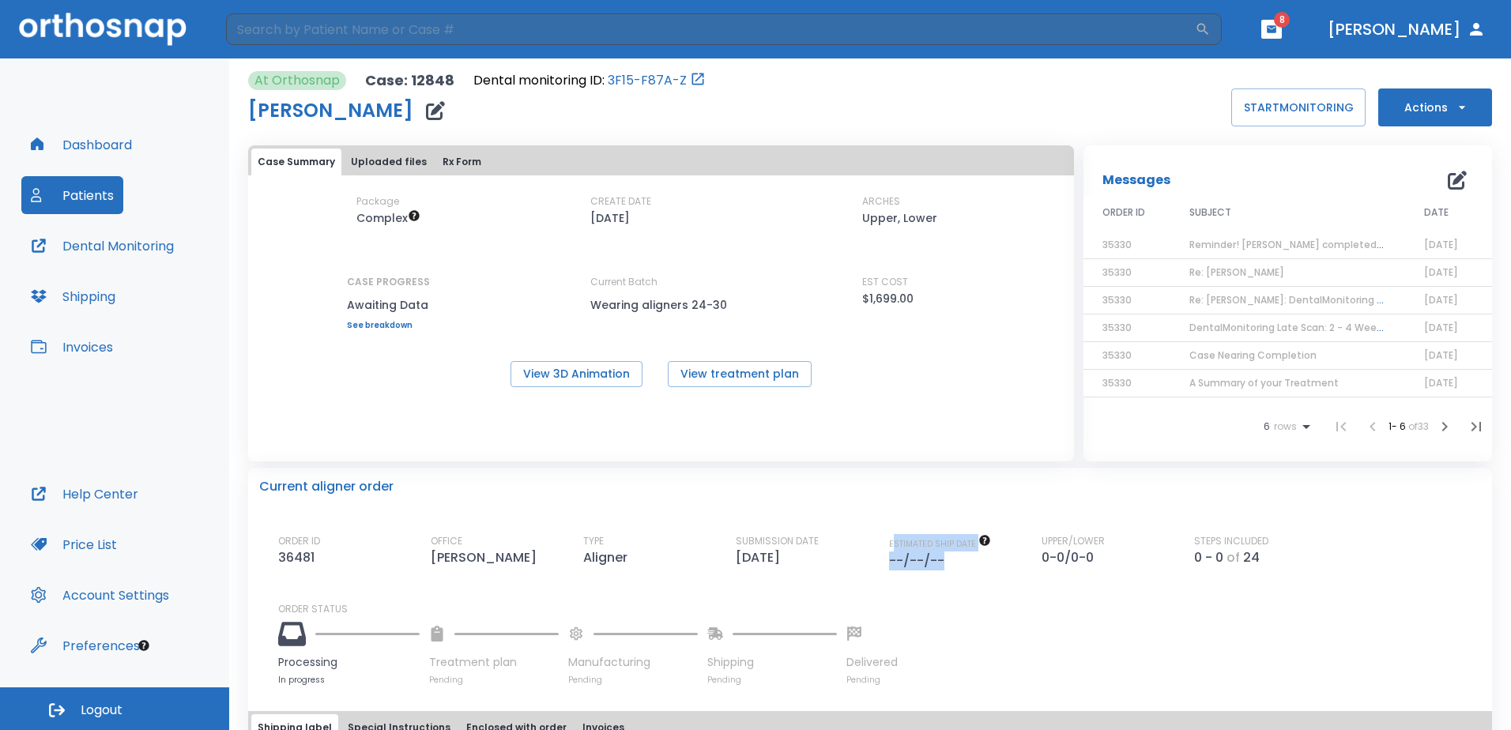
drag, startPoint x: 886, startPoint y: 540, endPoint x: 944, endPoint y: 568, distance: 64.3
click at [944, 568] on div "ESTIMATED SHIP DATE --/--/--" at bounding box center [956, 552] width 134 height 36
drag, startPoint x: 944, startPoint y: 568, endPoint x: 876, endPoint y: 543, distance: 71.8
click at [876, 543] on div "ORDER ID 36481 OFFICE [PERSON_NAME] TYPE Aligner SUBMISSION DATE [DATE] ESTIMAT…" at bounding box center [879, 552] width 1203 height 36
click at [956, 560] on div "ESTIMATED SHIP DATE --/--/--" at bounding box center [956, 552] width 134 height 36
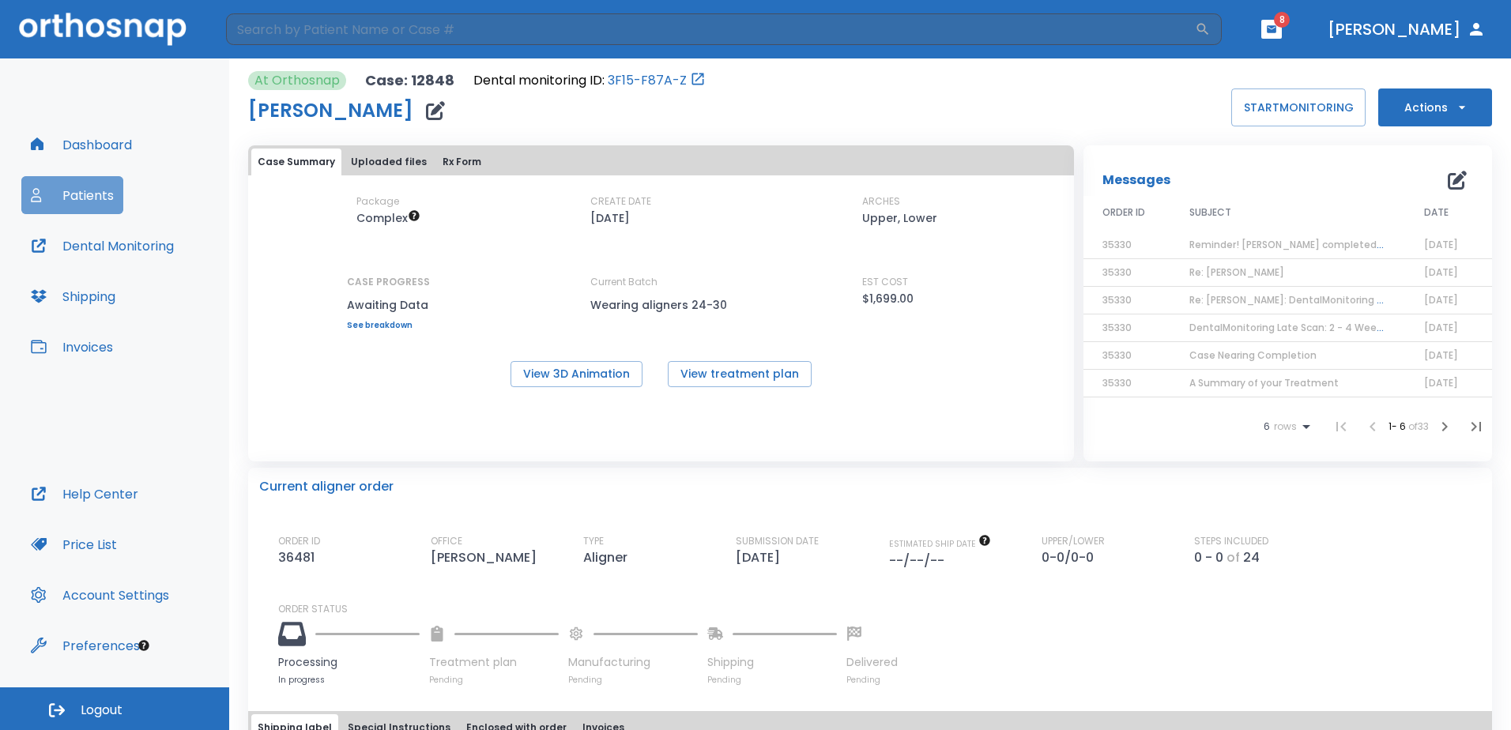
click at [63, 188] on button "Patients" at bounding box center [72, 195] width 102 height 38
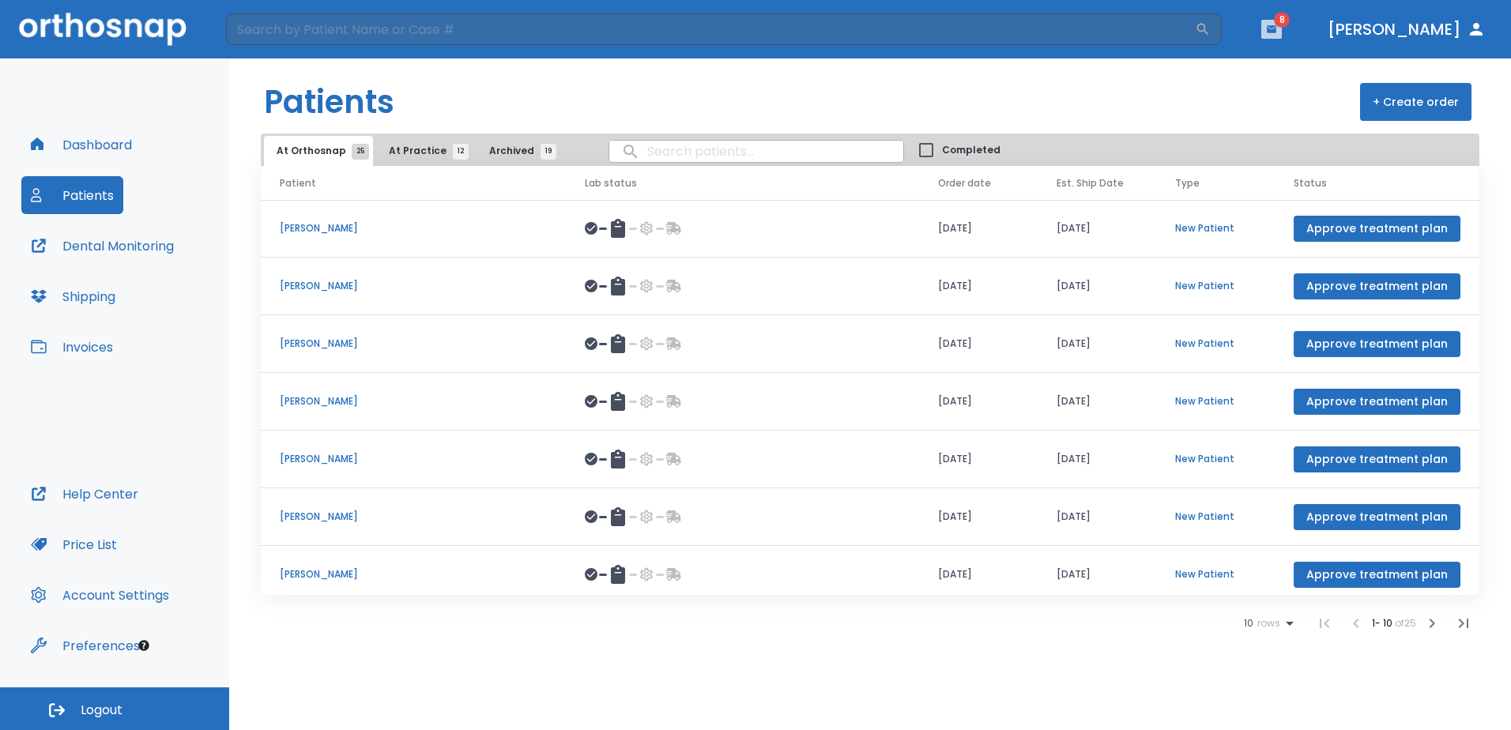
click at [1282, 28] on button "button" at bounding box center [1271, 29] width 21 height 19
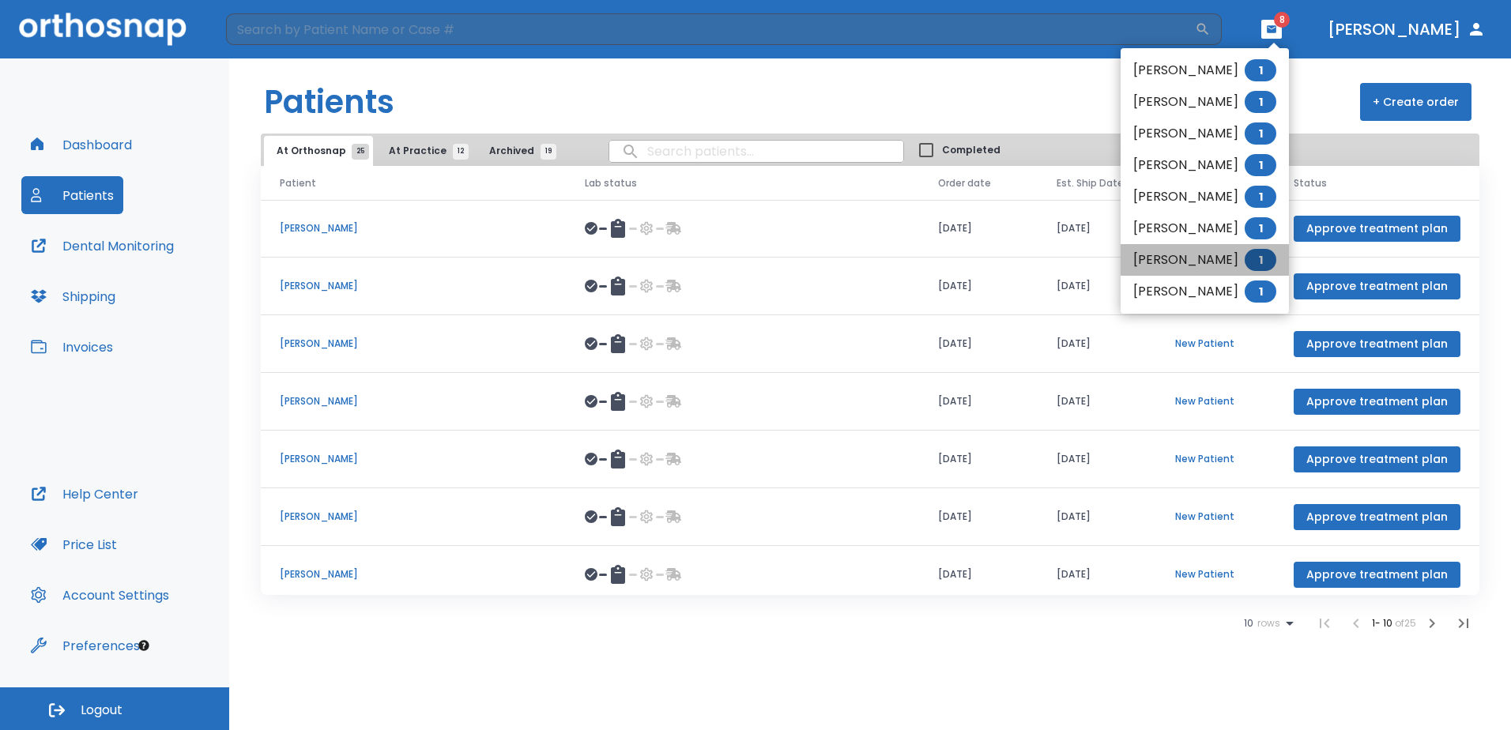
click at [1194, 264] on li "[PERSON_NAME] 1" at bounding box center [1205, 260] width 168 height 32
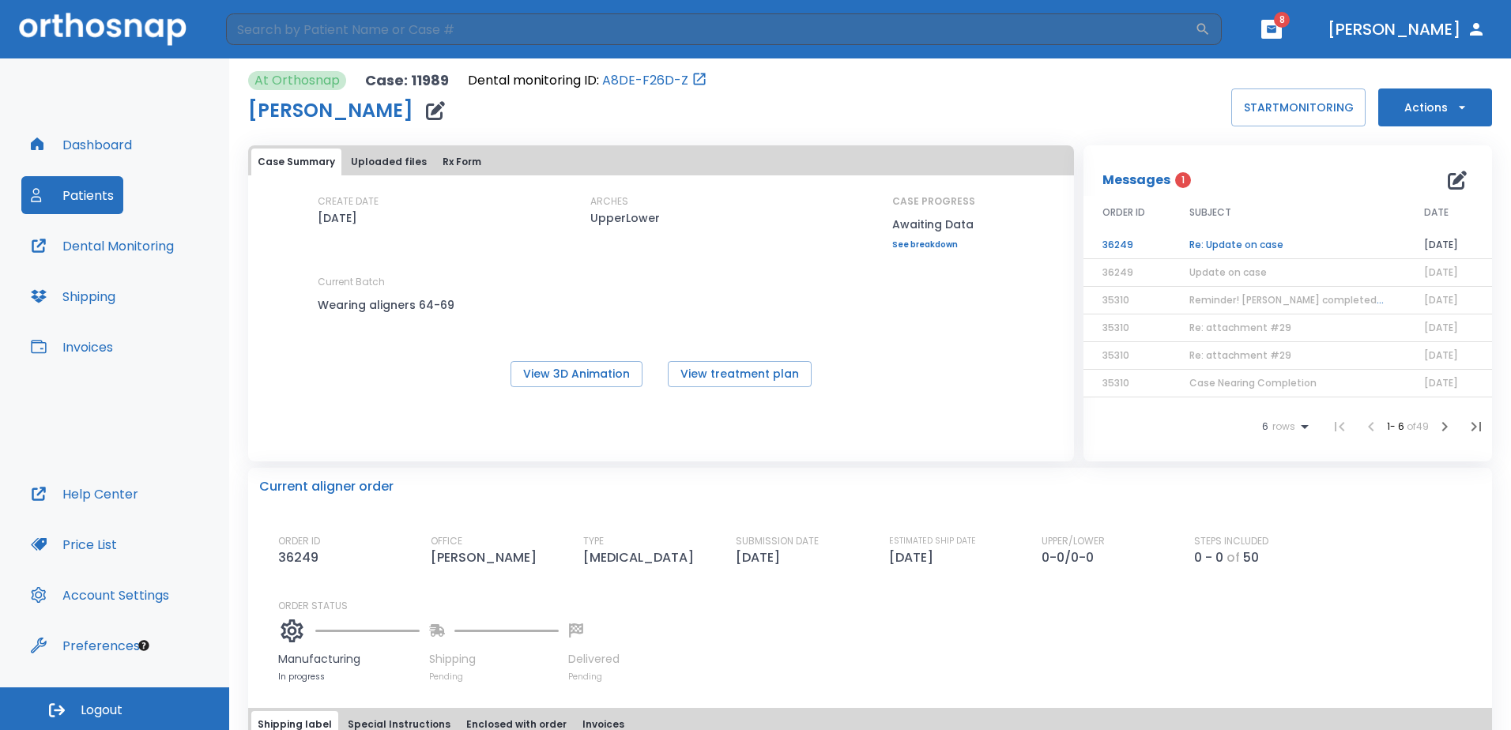
click at [1242, 244] on td "Re: Update on case" at bounding box center [1287, 246] width 235 height 28
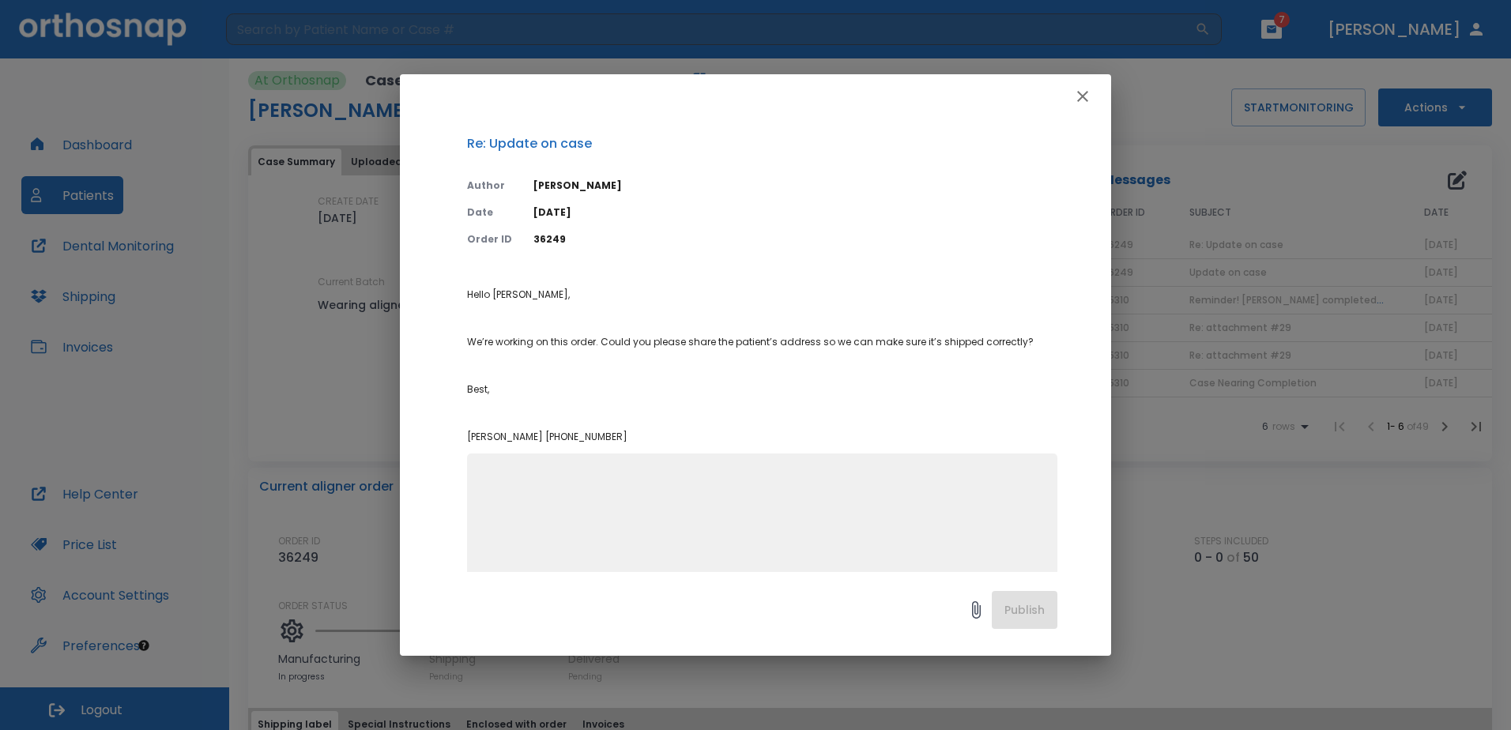
click at [726, 477] on textarea at bounding box center [762, 524] width 571 height 109
paste textarea "[STREET_ADDRESS]"
paste textarea "90503"
click at [903, 515] on textarea "Patient's address is: [STREET_ADDRESS]" at bounding box center [762, 524] width 571 height 109
type textarea "Patient's address is: [STREET_ADDRESS]"
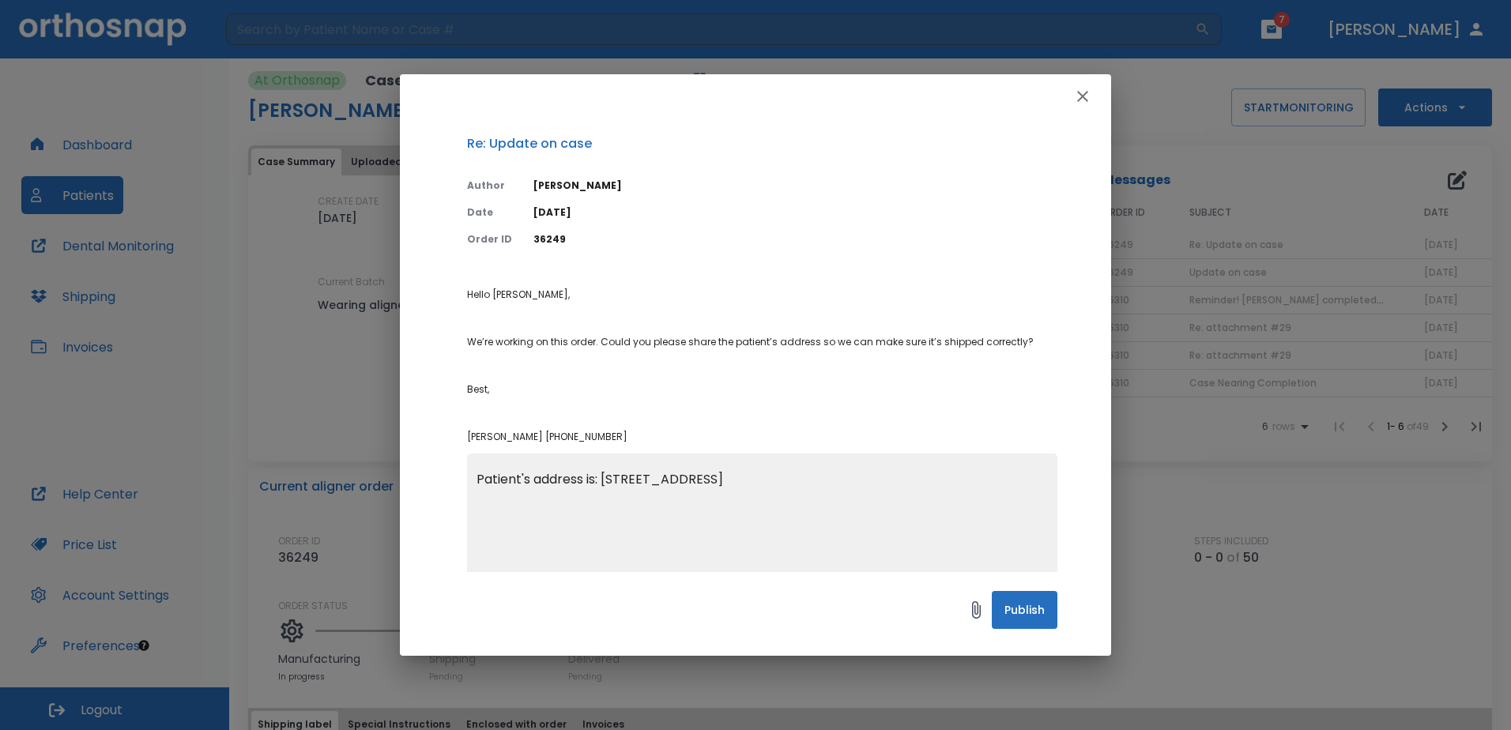
click at [1023, 609] on button "Publish" at bounding box center [1025, 610] width 66 height 38
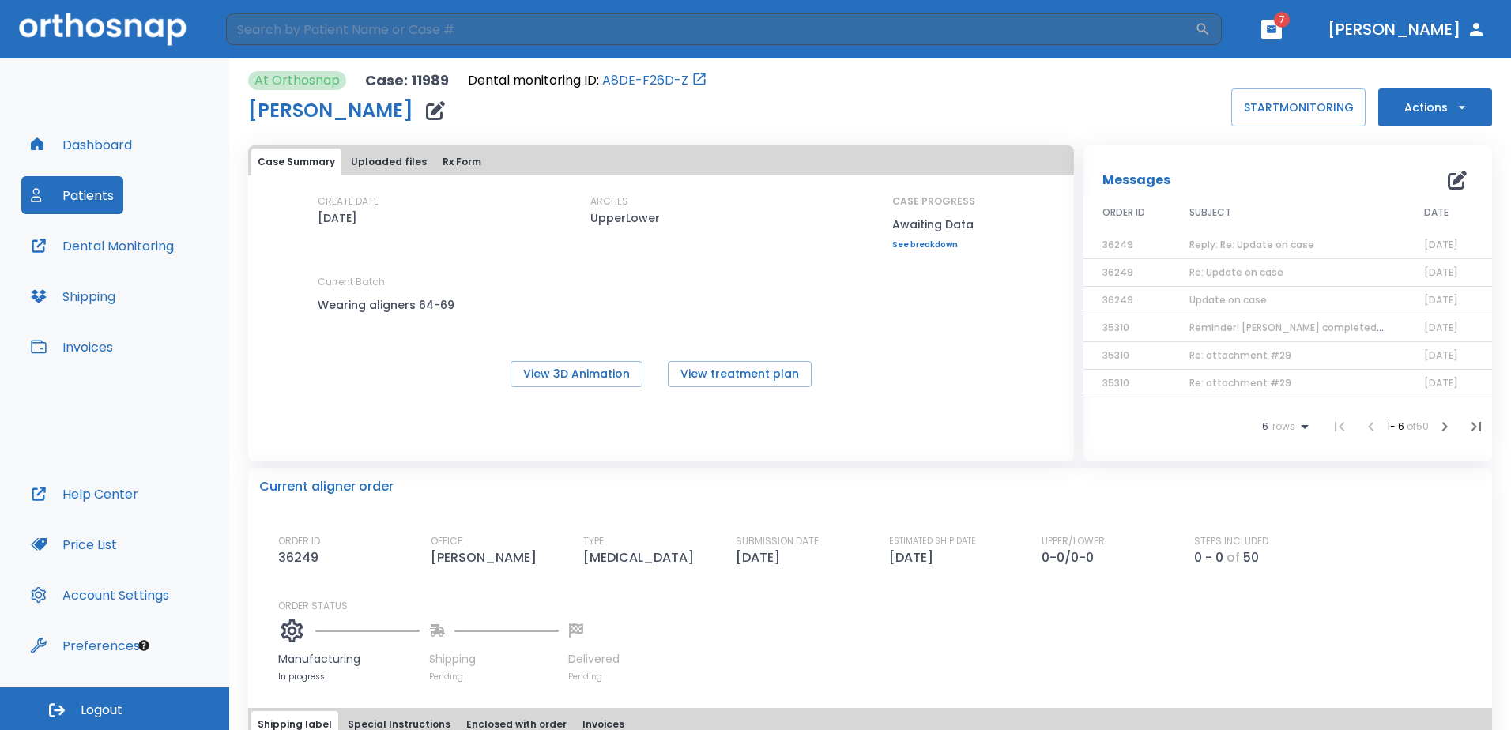
drag, startPoint x: 731, startPoint y: 560, endPoint x: 803, endPoint y: 580, distance: 74.6
click at [803, 580] on div "ORDER ID 36249 OFFICE [PERSON_NAME] TYPE [MEDICAL_DATA] SUBMISSION DATE [DATE] …" at bounding box center [879, 608] width 1203 height 149
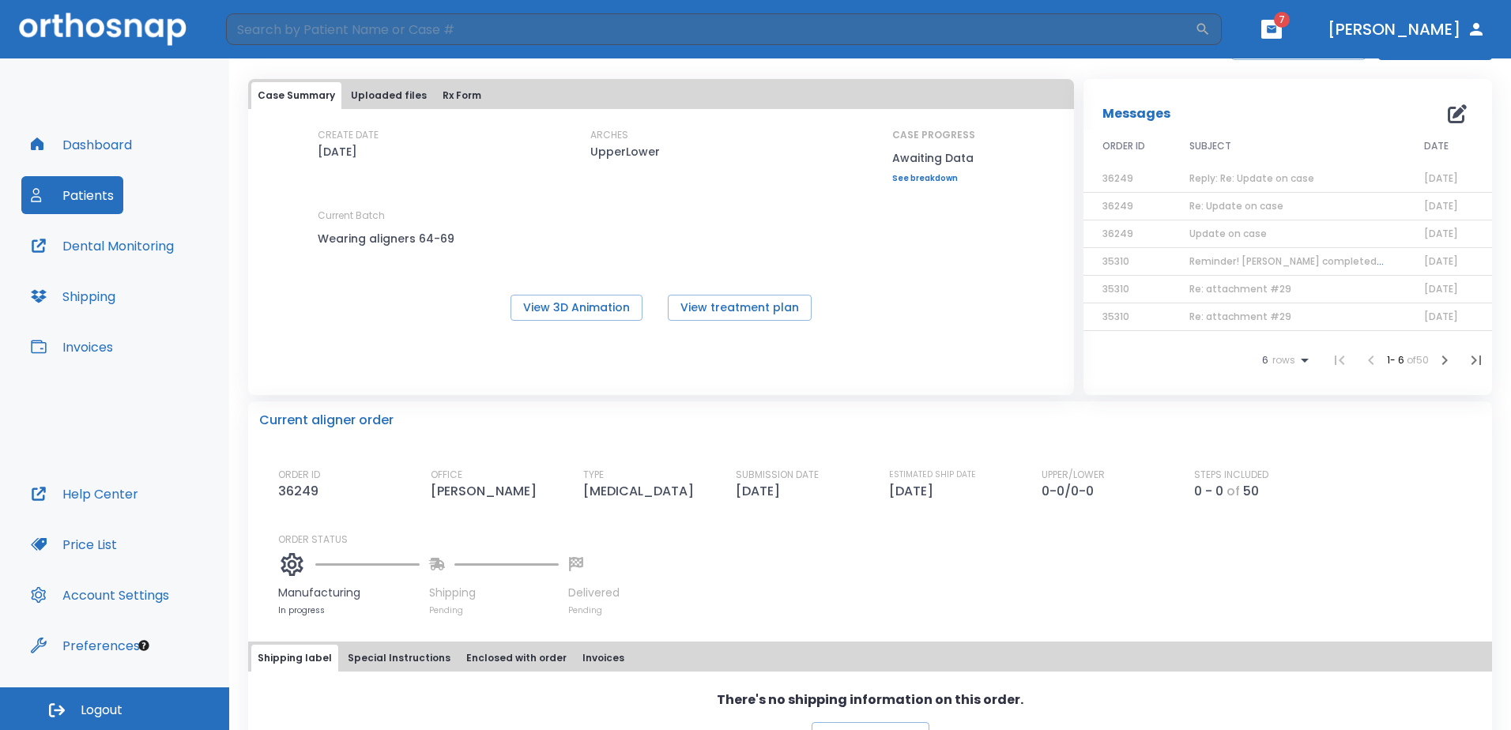
scroll to position [158, 0]
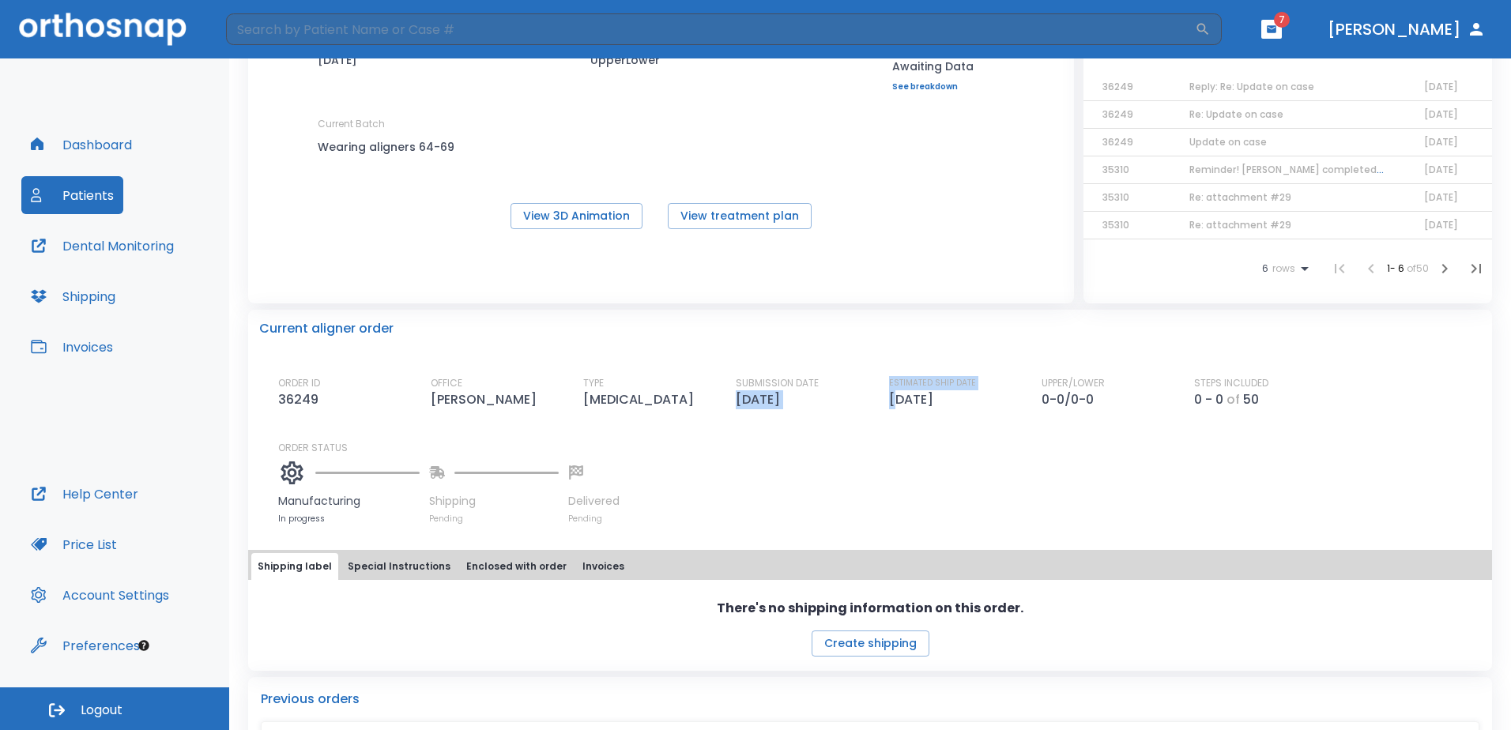
drag, startPoint x: 871, startPoint y: 401, endPoint x: 889, endPoint y: 396, distance: 19.0
click at [889, 396] on div "ORDER ID 36249 OFFICE [PERSON_NAME] TYPE [MEDICAL_DATA] SUBMISSION DATE [DATE] …" at bounding box center [879, 392] width 1203 height 33
click at [895, 396] on p "[DATE]" at bounding box center [914, 399] width 51 height 19
drag, startPoint x: 967, startPoint y: 399, endPoint x: 888, endPoint y: 399, distance: 79.0
click at [889, 399] on div "ESTIMATED SHIP DATE [DATE]" at bounding box center [956, 392] width 134 height 33
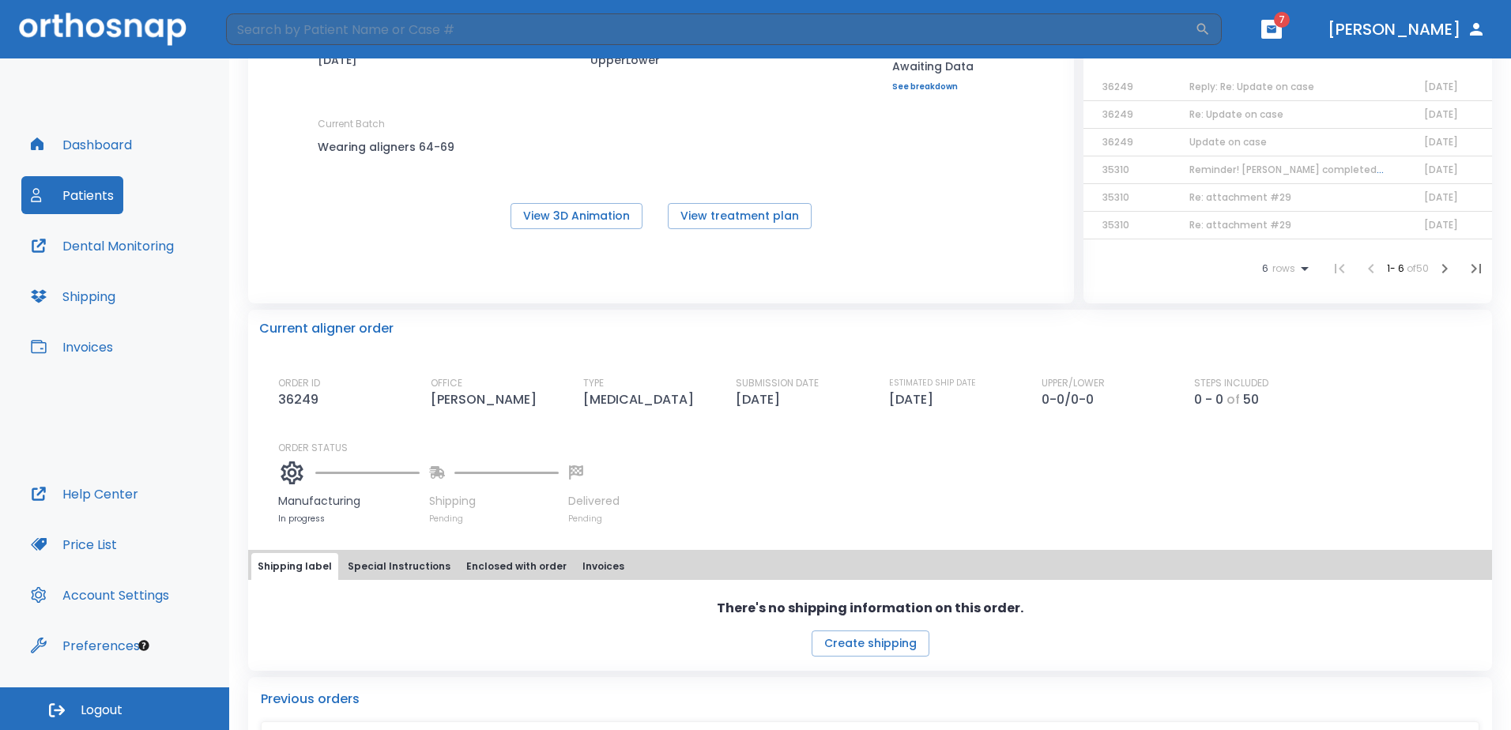
drag, startPoint x: 888, startPoint y: 399, endPoint x: 909, endPoint y: 398, distance: 21.4
click at [909, 398] on p "[DATE]" at bounding box center [914, 399] width 51 height 19
drag, startPoint x: 875, startPoint y: 392, endPoint x: 945, endPoint y: 388, distance: 70.5
click at [945, 388] on div "ORDER ID 36249 OFFICE [PERSON_NAME] TYPE [MEDICAL_DATA] SUBMISSION DATE [DATE] …" at bounding box center [879, 392] width 1203 height 33
drag, startPoint x: 945, startPoint y: 388, endPoint x: 940, endPoint y: 409, distance: 22.0
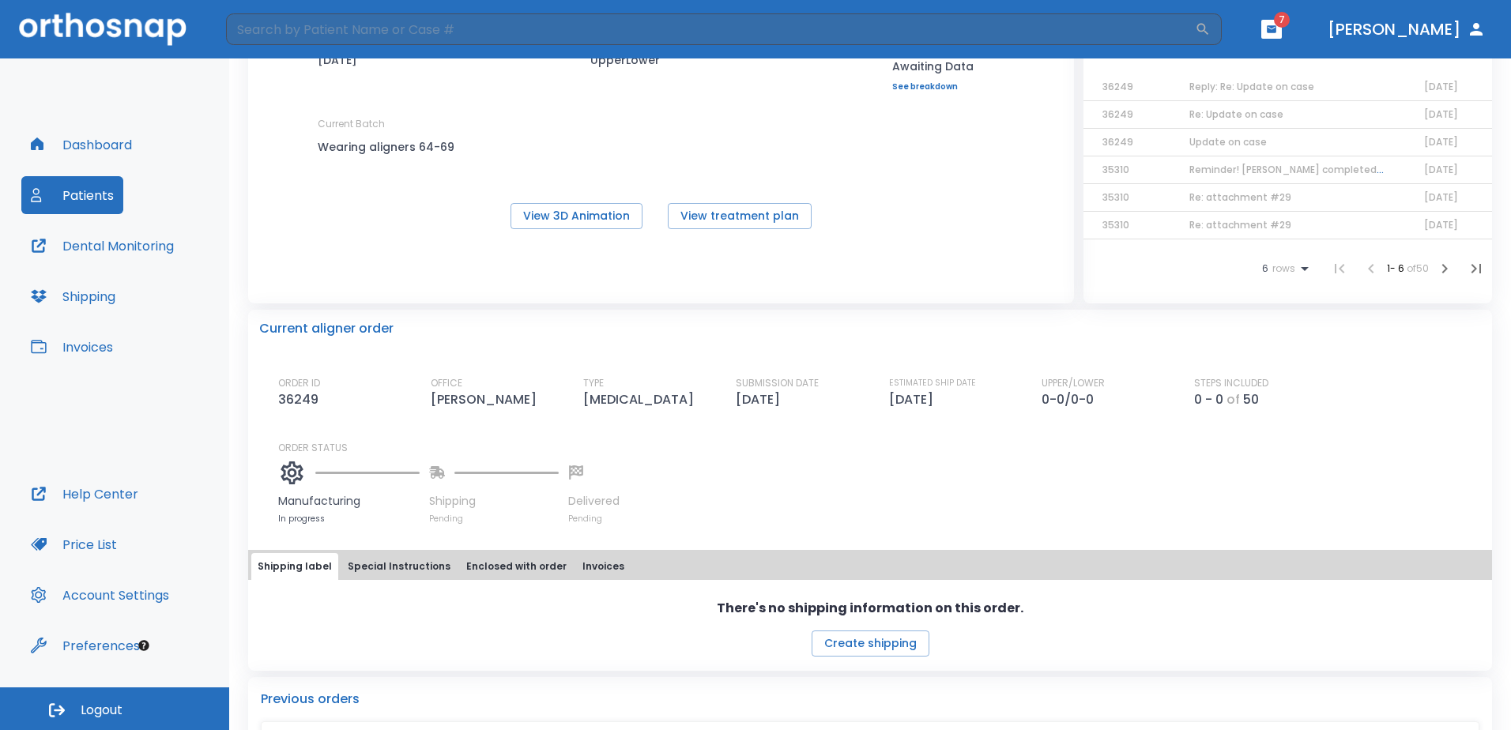
click at [940, 409] on div "ORDER ID 36249 OFFICE [PERSON_NAME] TYPE [MEDICAL_DATA] SUBMISSION DATE [DATE] …" at bounding box center [879, 450] width 1203 height 149
drag, startPoint x: 873, startPoint y: 385, endPoint x: 929, endPoint y: 404, distance: 60.0
click at [929, 404] on div "ORDER ID 36249 OFFICE [PERSON_NAME] TYPE [MEDICAL_DATA] SUBMISSION DATE [DATE] …" at bounding box center [879, 392] width 1203 height 33
click at [935, 405] on p "[DATE]" at bounding box center [914, 399] width 51 height 19
drag, startPoint x: 425, startPoint y: 494, endPoint x: 477, endPoint y: 505, distance: 52.5
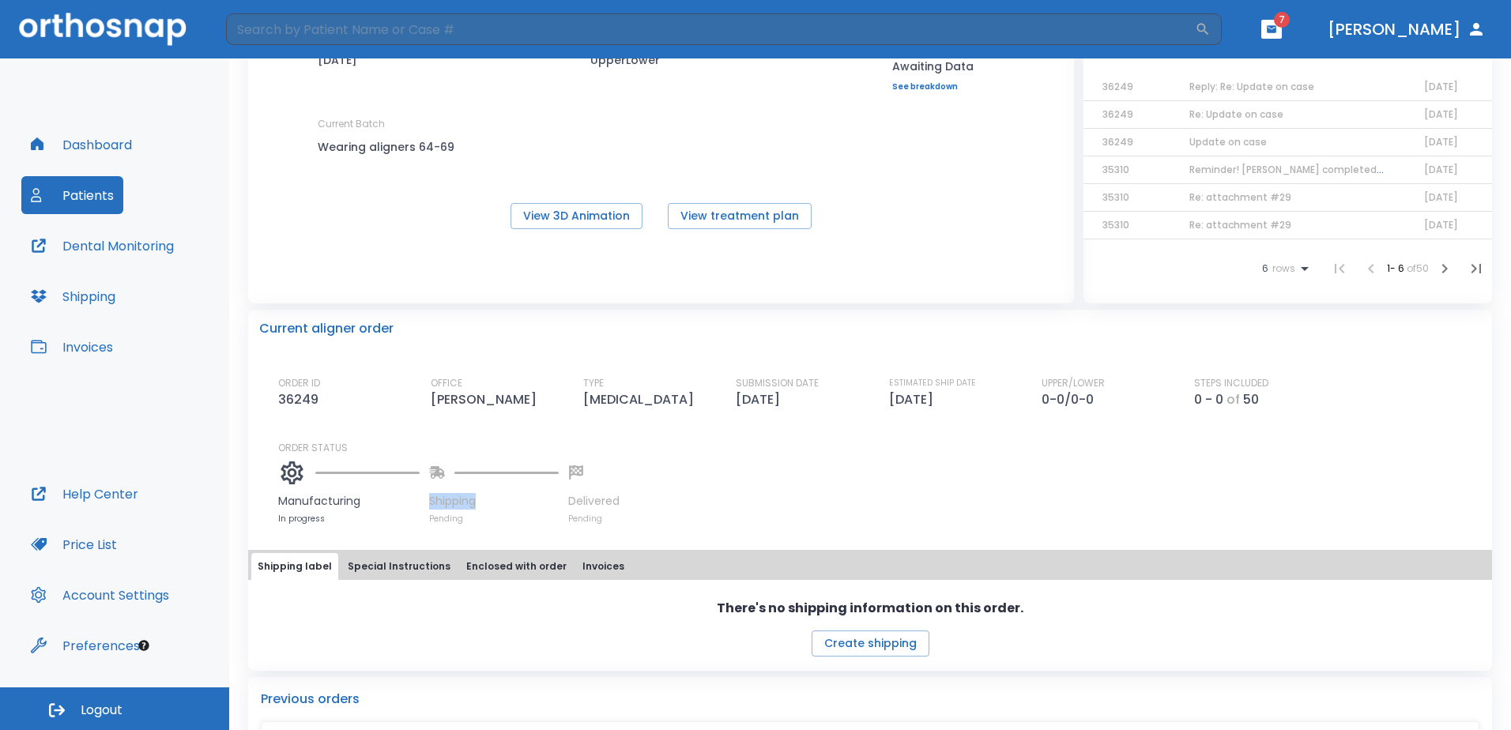
click at [477, 505] on div "Manufacturing In progress Shipping Pending Delivered Pending" at bounding box center [879, 490] width 1203 height 70
click at [424, 496] on div "Manufacturing In progress Shipping Pending Delivered Pending" at bounding box center [879, 490] width 1203 height 70
drag, startPoint x: 424, startPoint y: 501, endPoint x: 488, endPoint y: 527, distance: 69.9
click at [488, 527] on div "Current aligner order ORDER ID 36249 OFFICE [PERSON_NAME] TYPE [MEDICAL_DATA] S…" at bounding box center [870, 490] width 1244 height 361
click at [995, 498] on div "Manufacturing In progress Shipping Pending Delivered Pending" at bounding box center [879, 490] width 1203 height 70
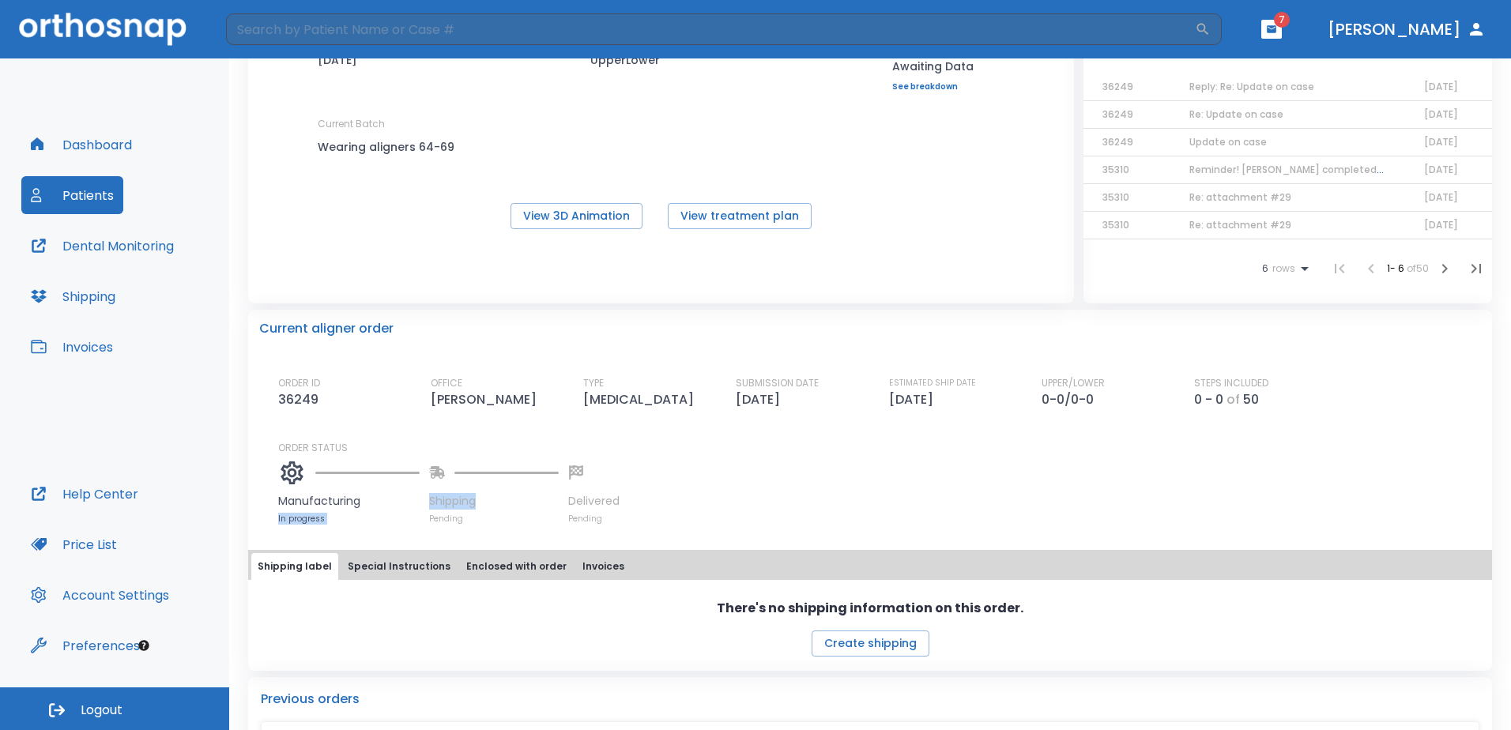
drag, startPoint x: 419, startPoint y: 492, endPoint x: 499, endPoint y: 507, distance: 82.1
click at [499, 507] on div "Manufacturing In progress Shipping Pending Delivered Pending" at bounding box center [879, 490] width 1203 height 70
drag, startPoint x: 499, startPoint y: 507, endPoint x: 606, endPoint y: 511, distance: 106.7
click at [624, 508] on div "Manufacturing In progress Shipping Pending Delivered Pending" at bounding box center [879, 490] width 1203 height 70
drag, startPoint x: 562, startPoint y: 498, endPoint x: 623, endPoint y: 510, distance: 62.0
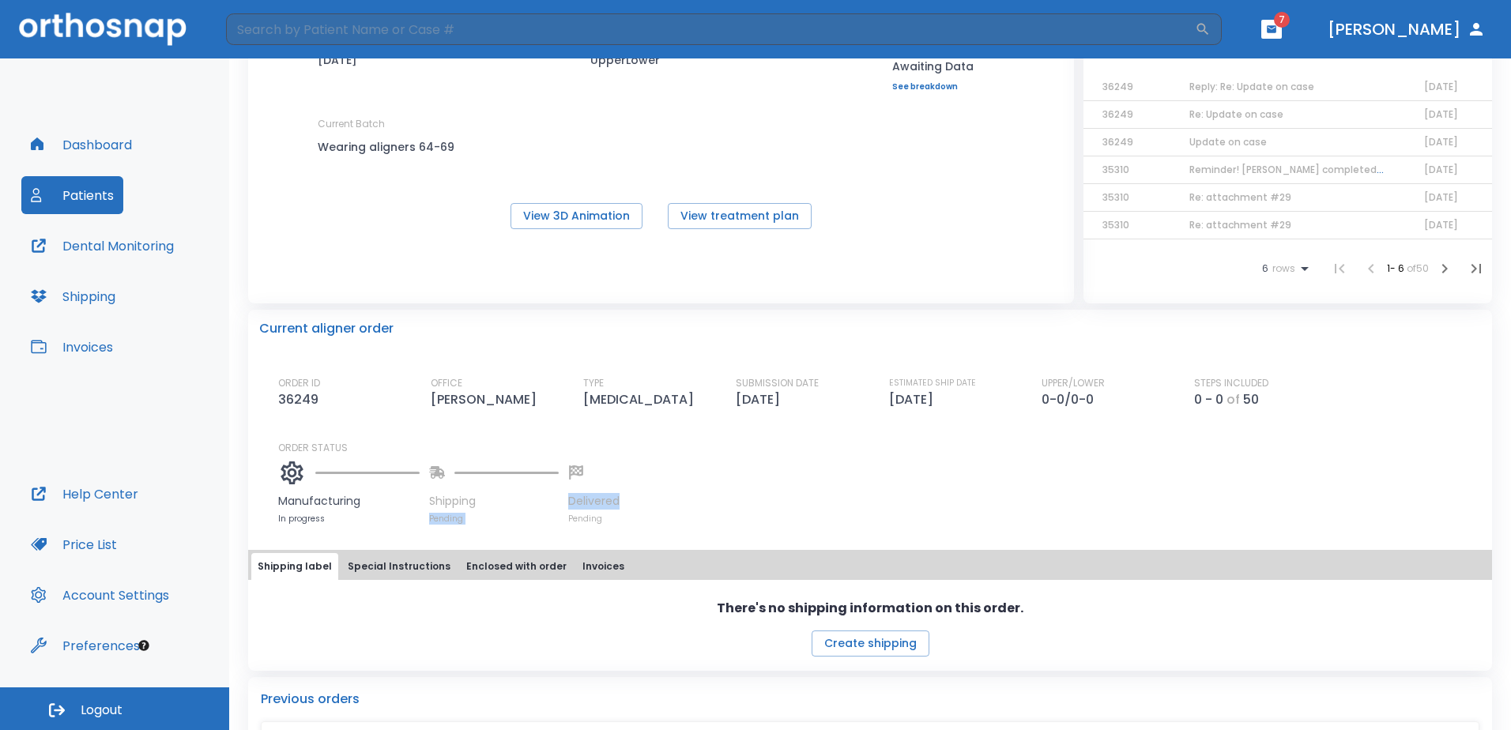
click at [623, 510] on div "Manufacturing In progress Shipping Pending Delivered Pending" at bounding box center [879, 490] width 1203 height 70
click at [984, 572] on div "Shipping label Special Instructions Enclosed with order Invoices" at bounding box center [870, 566] width 1238 height 27
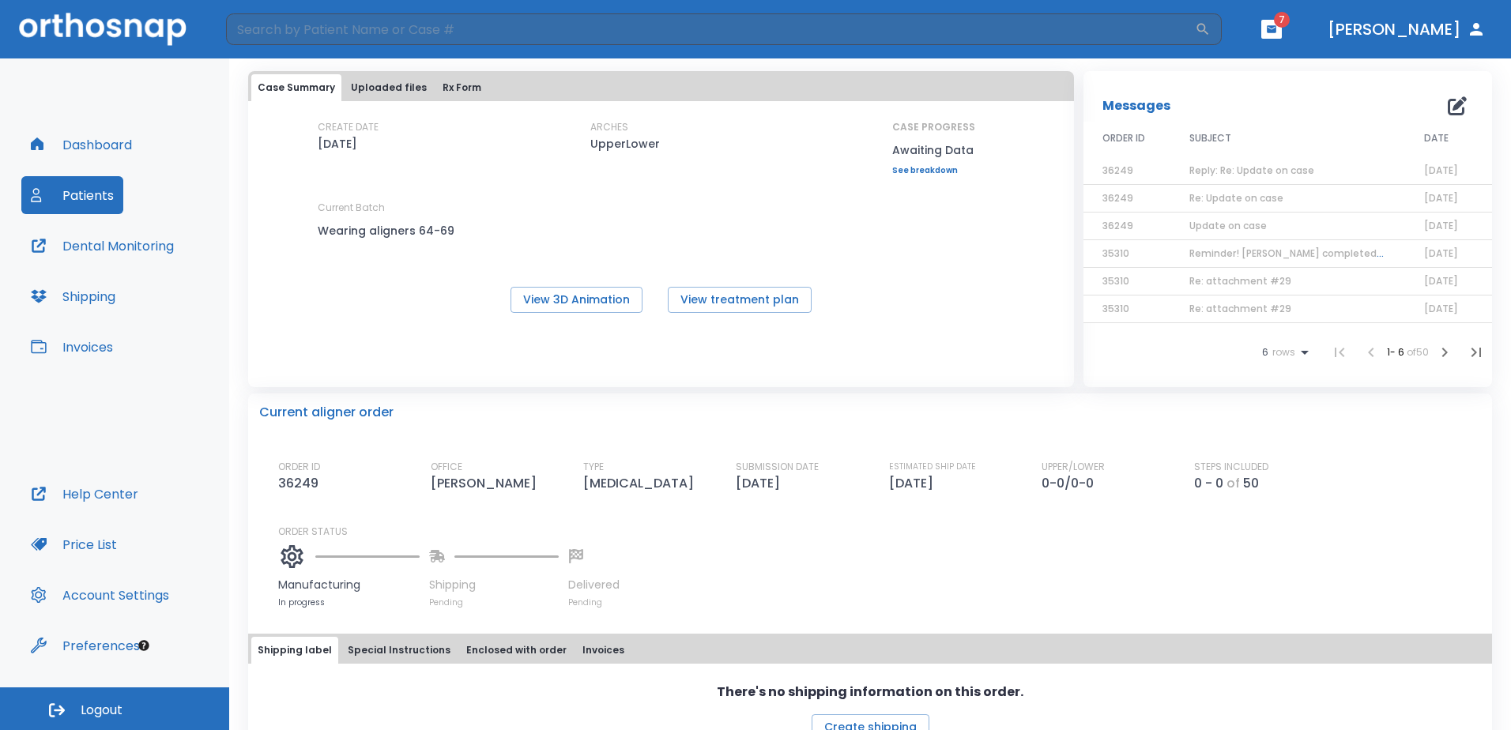
scroll to position [0, 0]
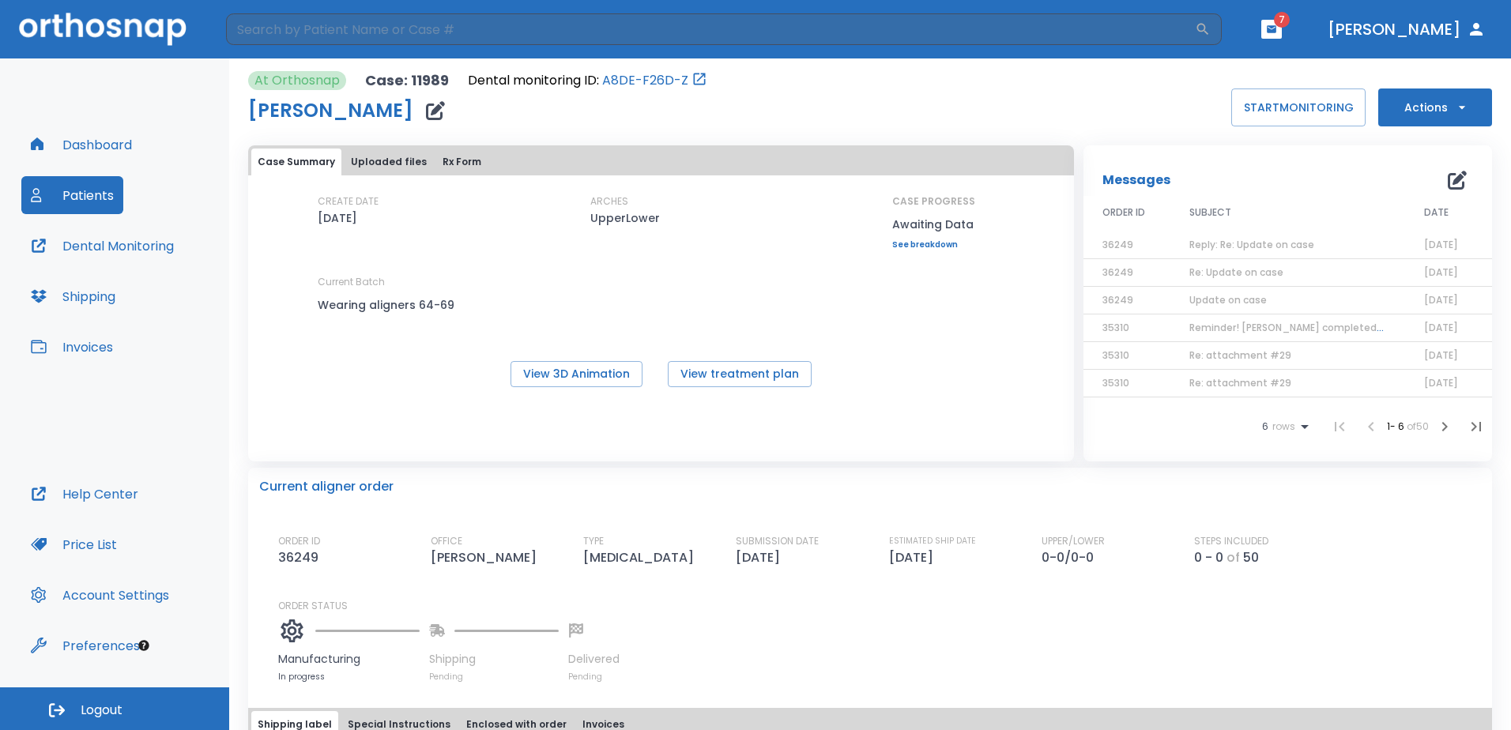
click at [1282, 23] on button "button" at bounding box center [1271, 29] width 21 height 19
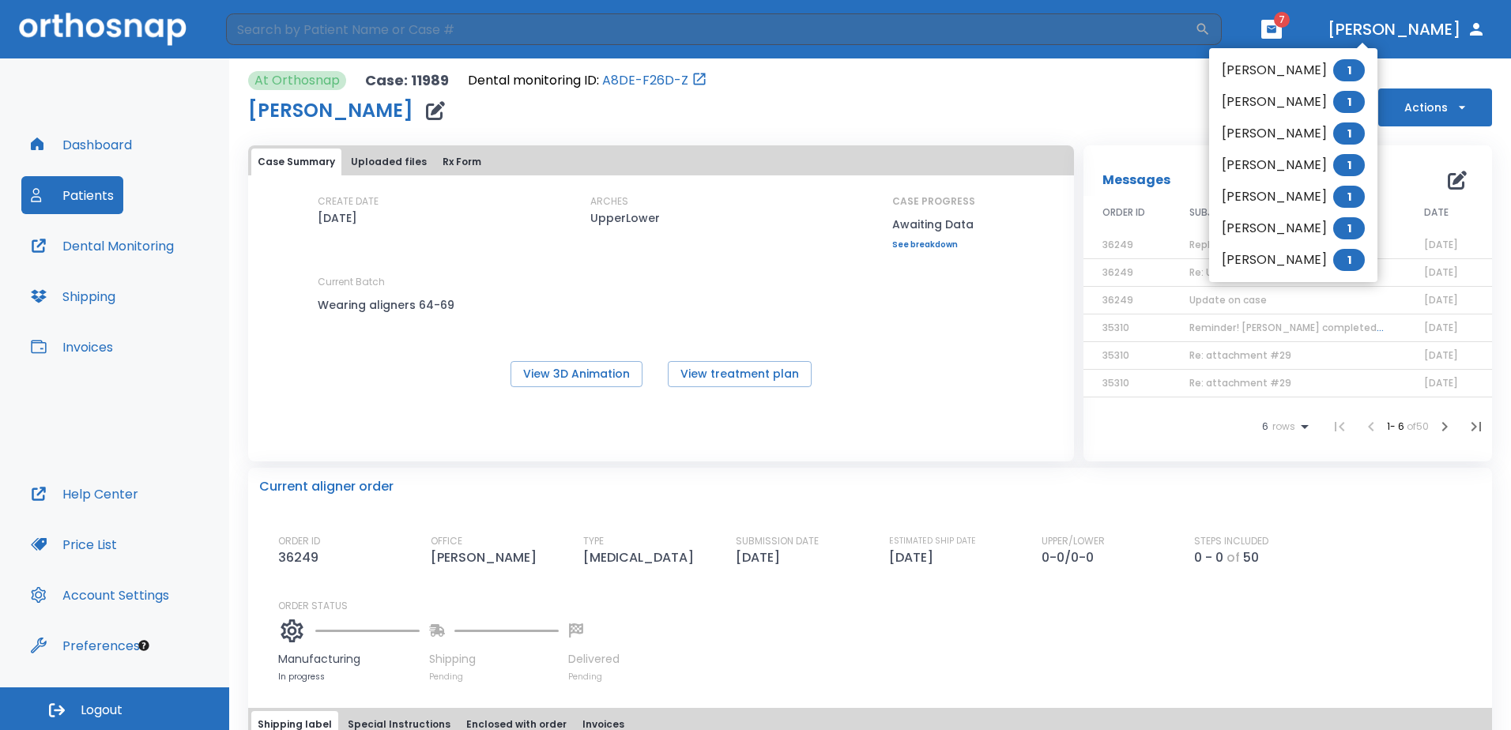
click at [1290, 67] on li "[PERSON_NAME] 1" at bounding box center [1293, 71] width 168 height 32
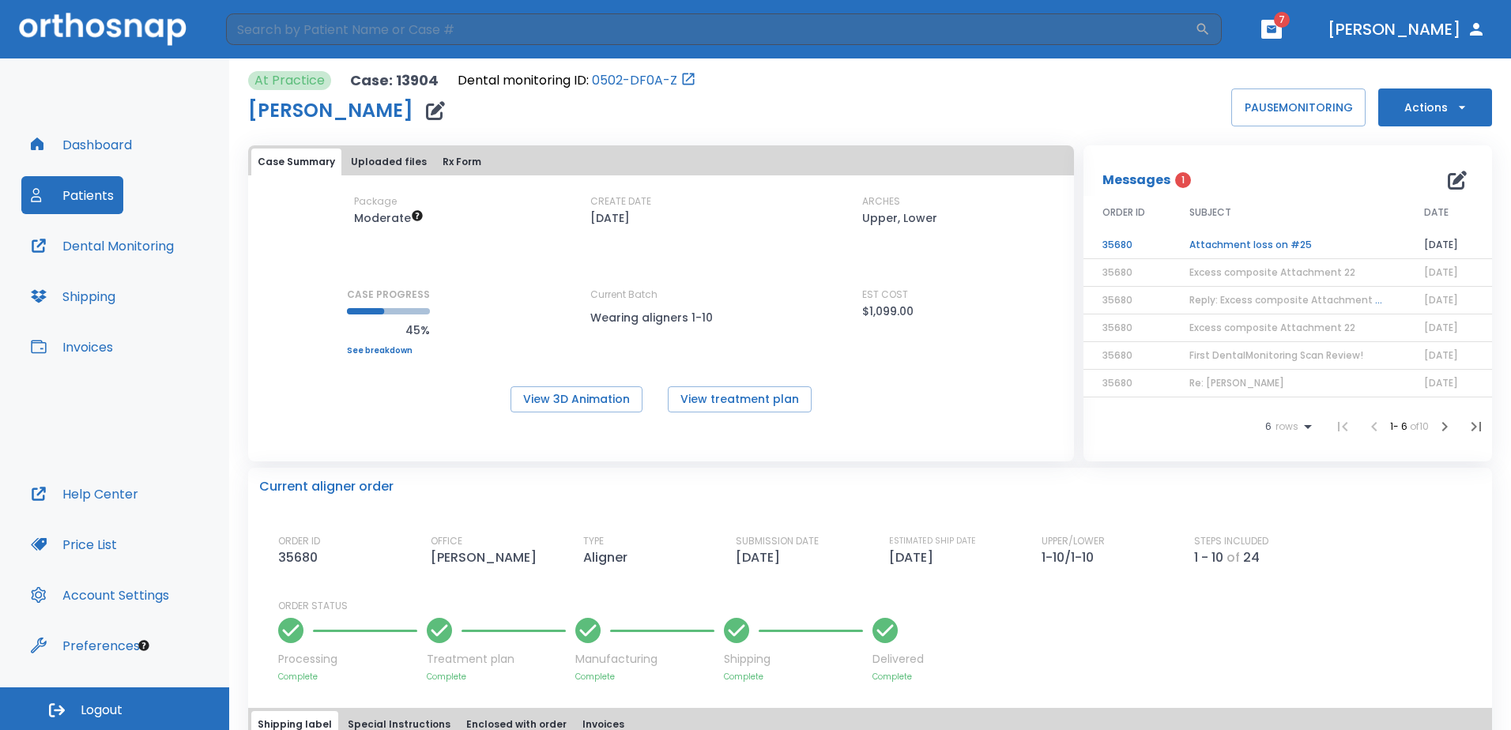
click at [1268, 240] on td "Attachment loss on #25" at bounding box center [1287, 246] width 235 height 28
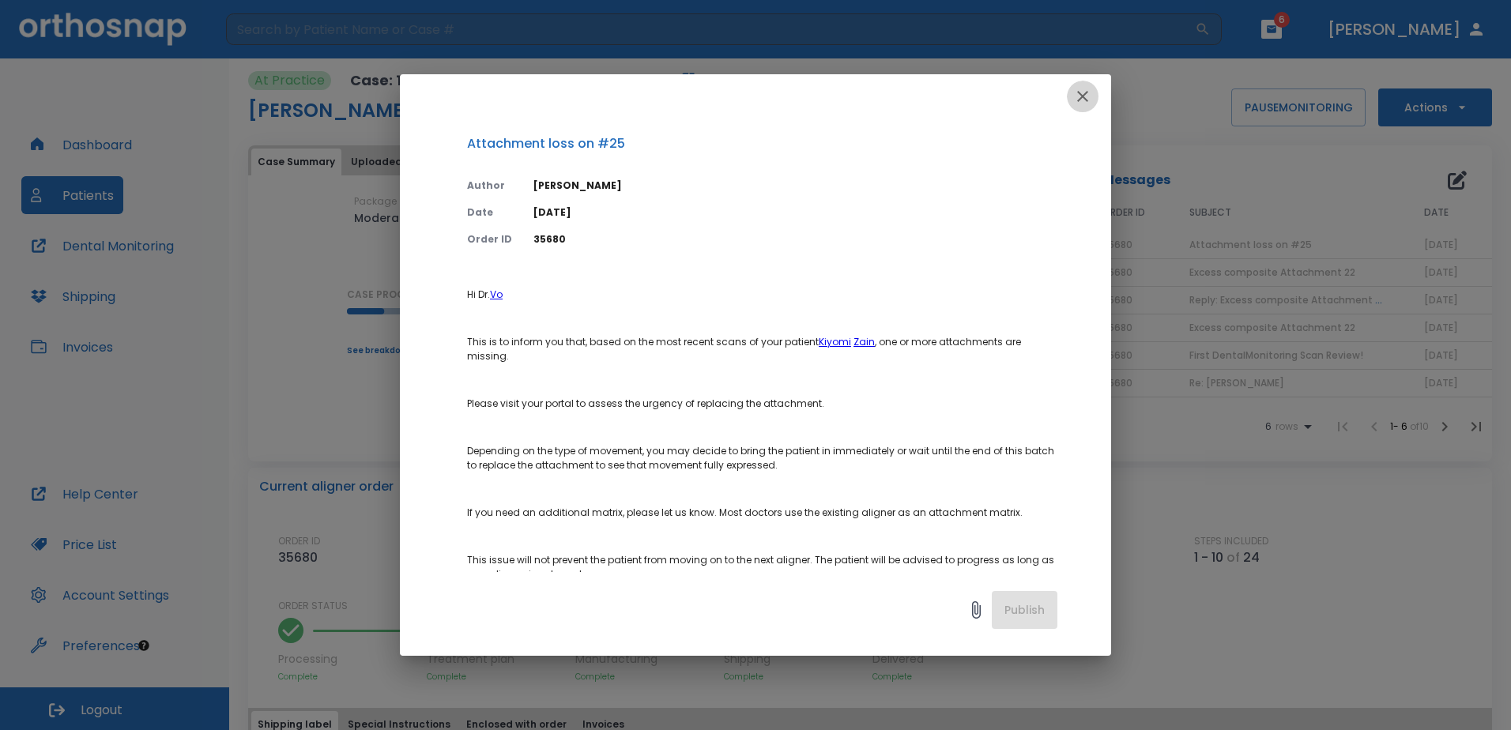
click at [1085, 92] on icon "button" at bounding box center [1082, 96] width 19 height 19
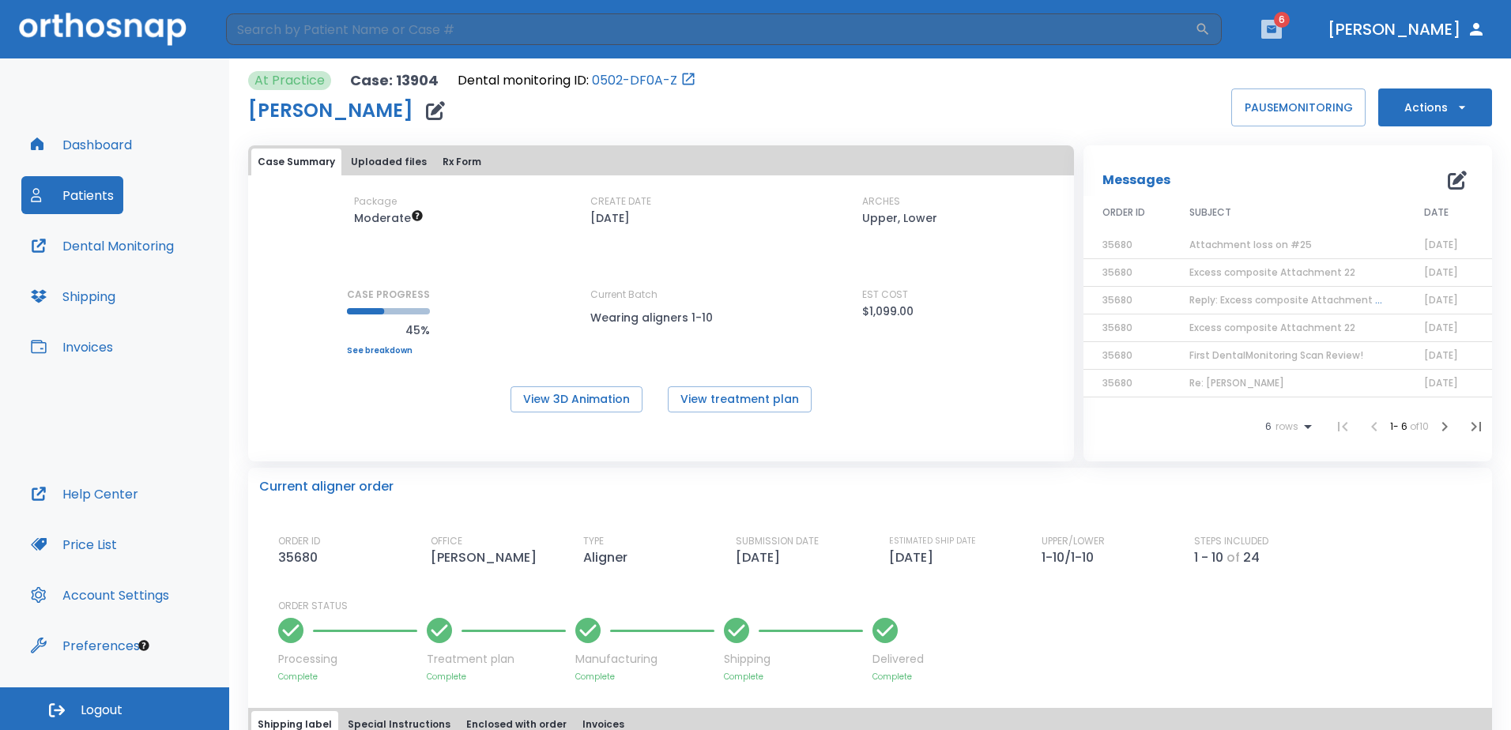
click at [1277, 34] on icon "button" at bounding box center [1271, 29] width 11 height 11
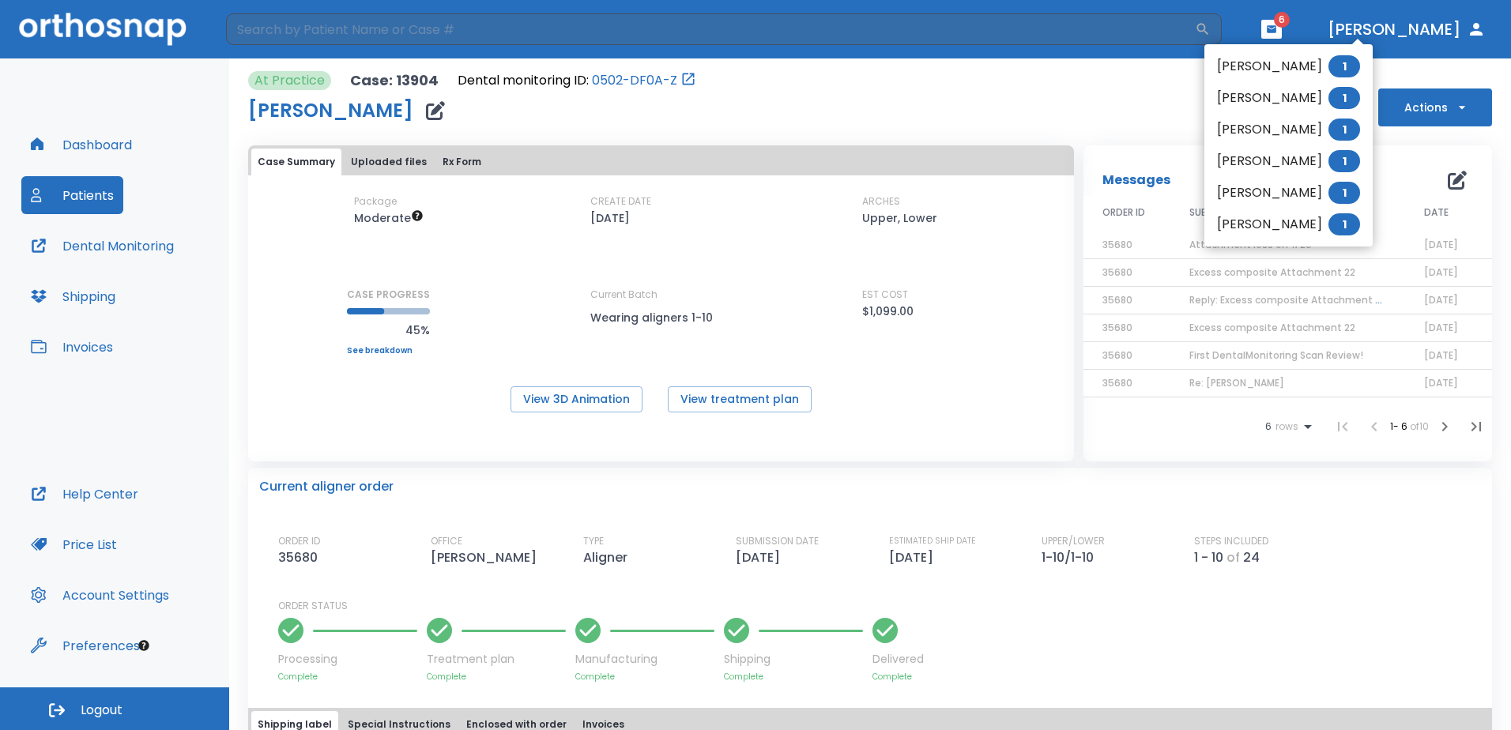
click at [1298, 66] on li "[PERSON_NAME] 1" at bounding box center [1288, 67] width 168 height 32
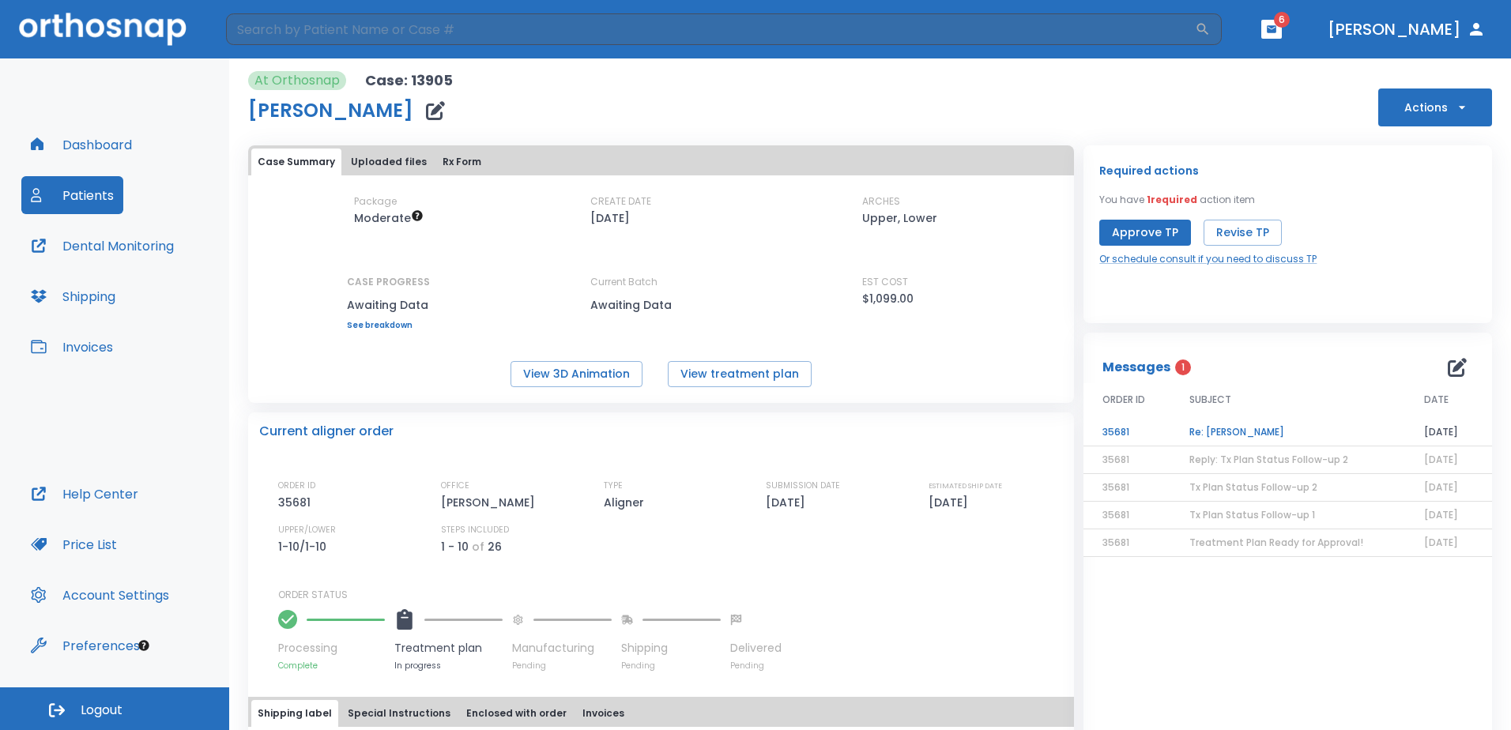
click at [1233, 435] on td "Re: [PERSON_NAME]" at bounding box center [1287, 433] width 235 height 28
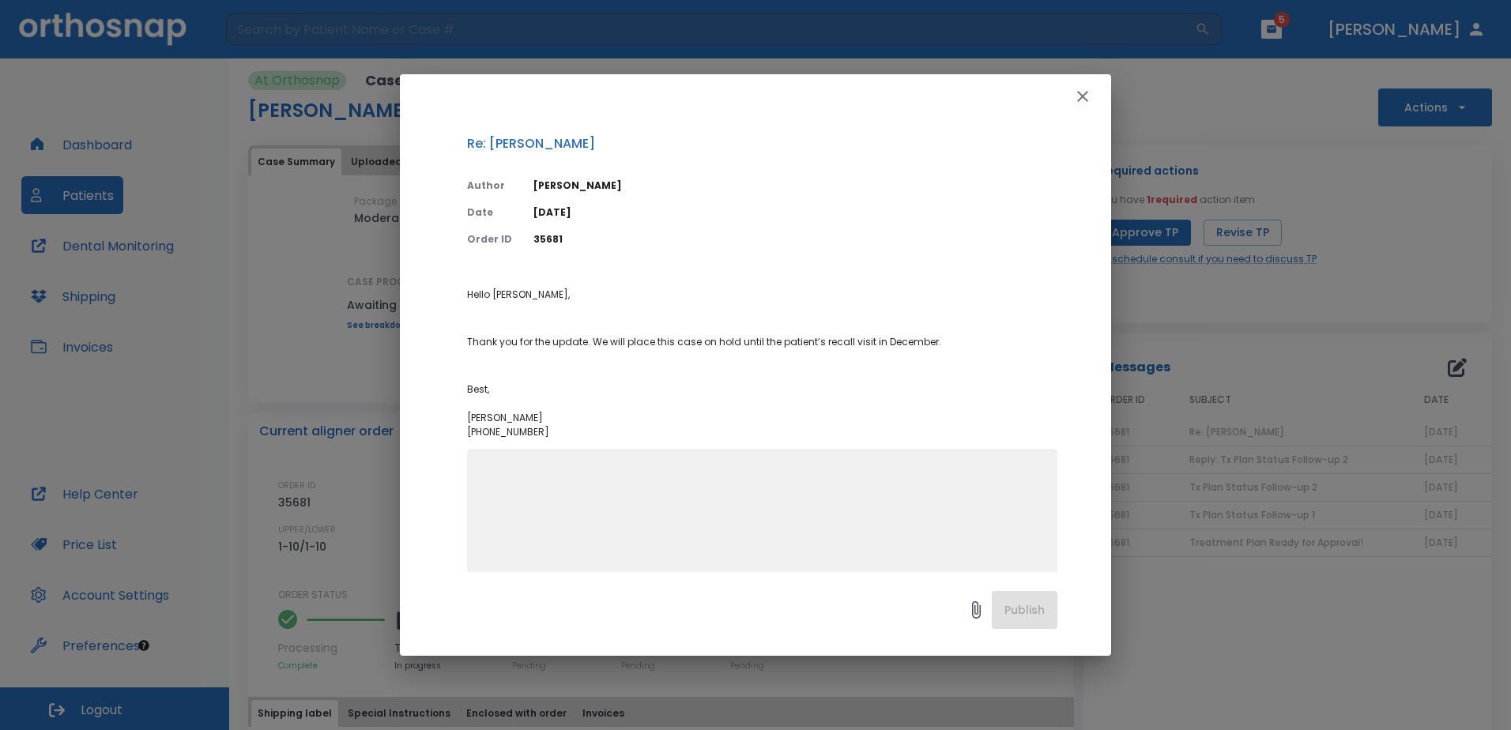
click at [1088, 96] on icon "button" at bounding box center [1082, 96] width 19 height 19
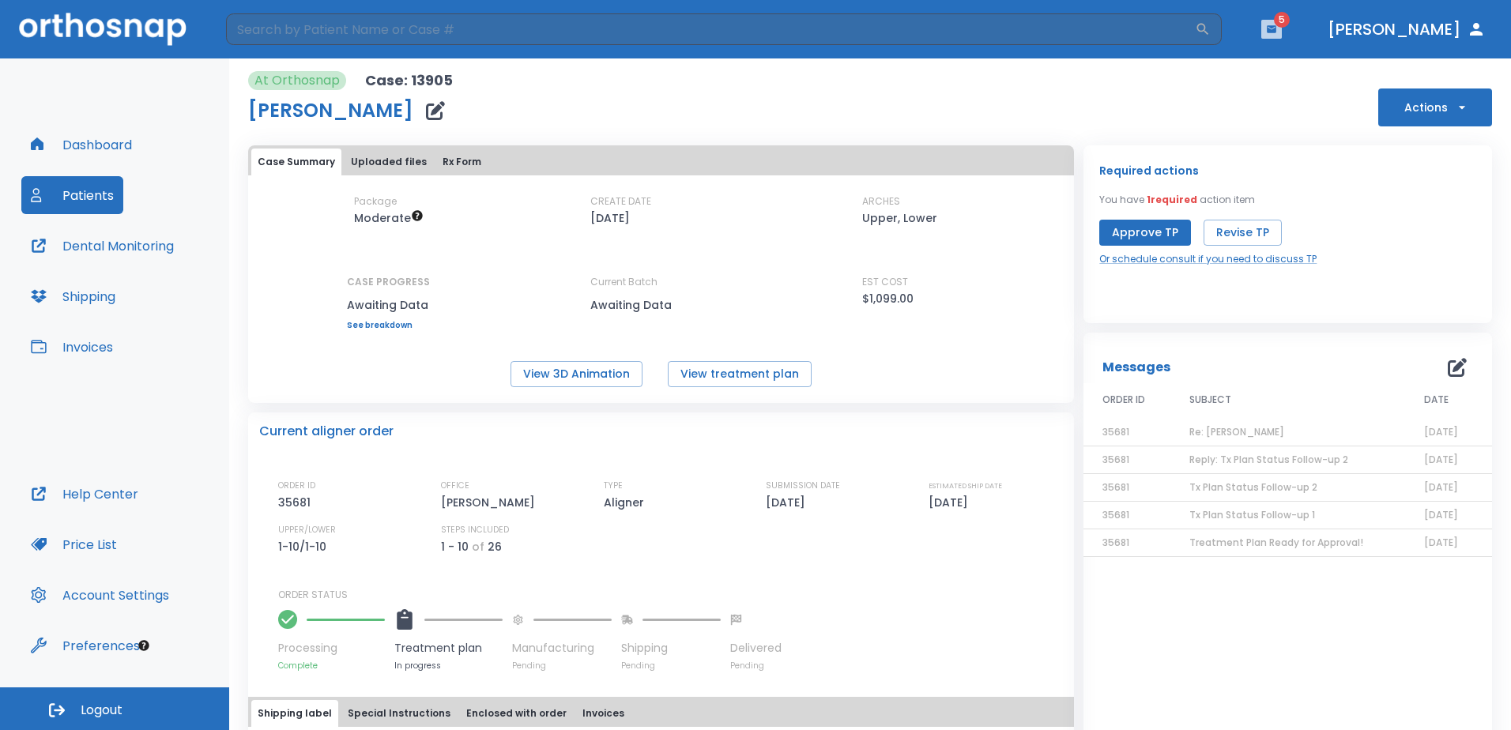
click at [1276, 26] on icon "button" at bounding box center [1271, 28] width 9 height 7
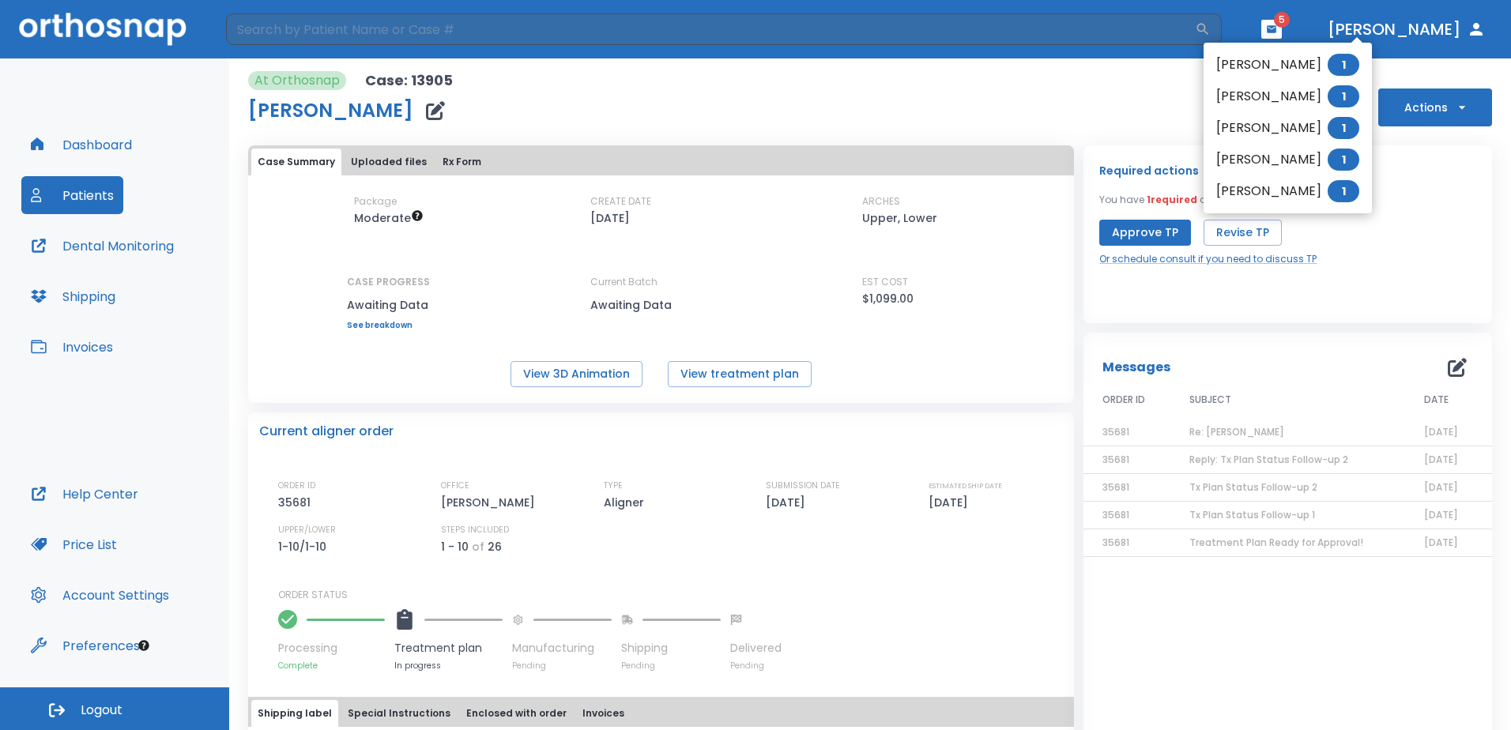
click at [1281, 70] on li "[PERSON_NAME] 1" at bounding box center [1288, 65] width 168 height 32
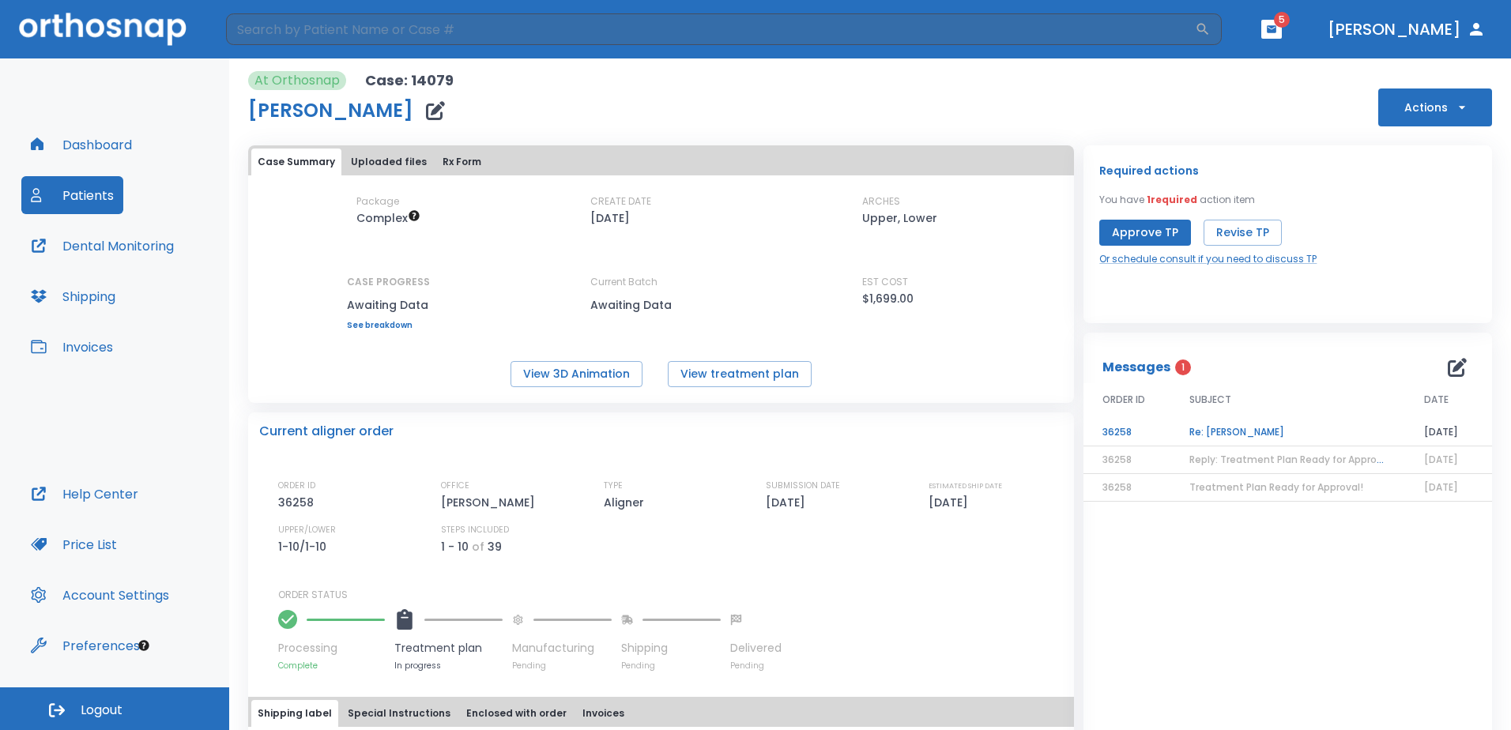
click at [1223, 421] on td "Re: [PERSON_NAME]" at bounding box center [1287, 433] width 235 height 28
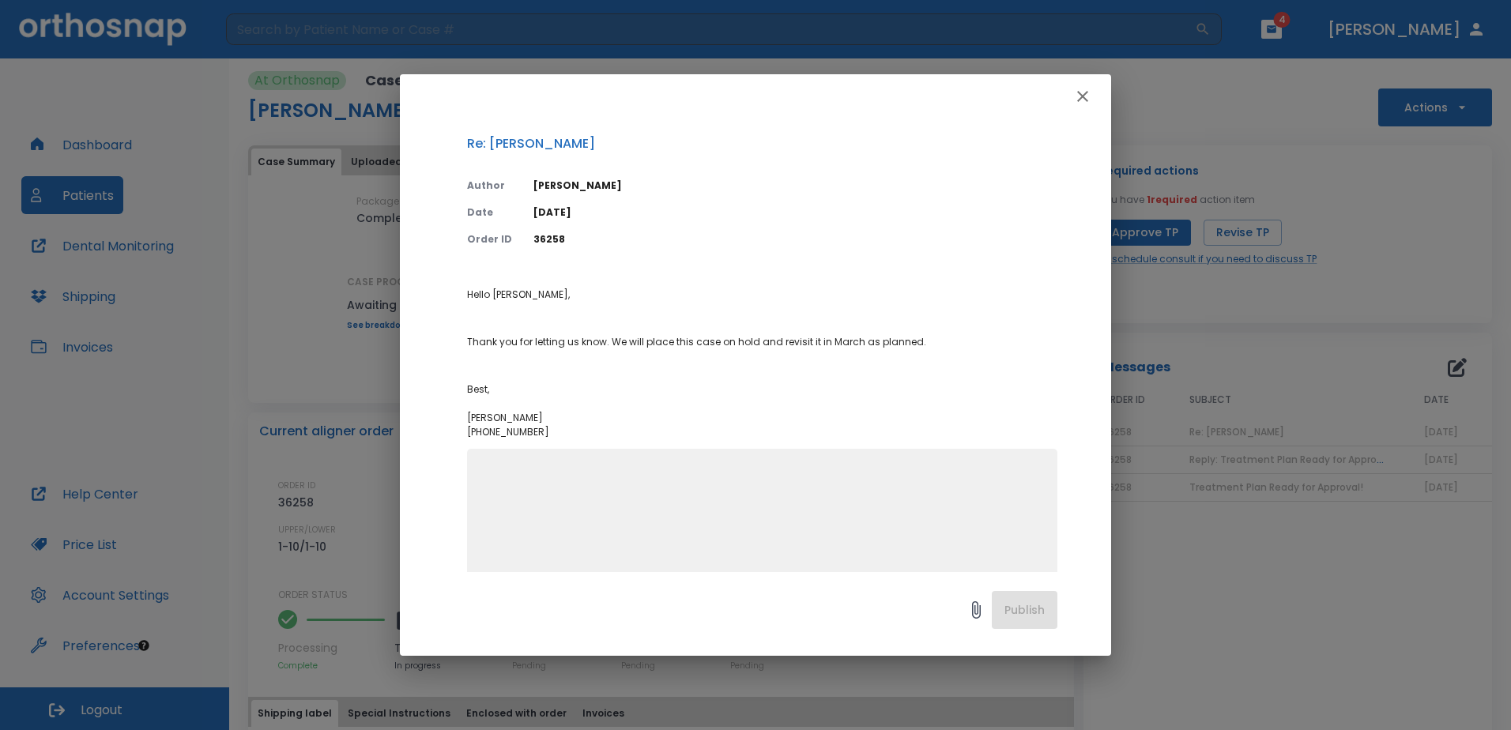
click at [1079, 91] on icon "button" at bounding box center [1082, 96] width 19 height 19
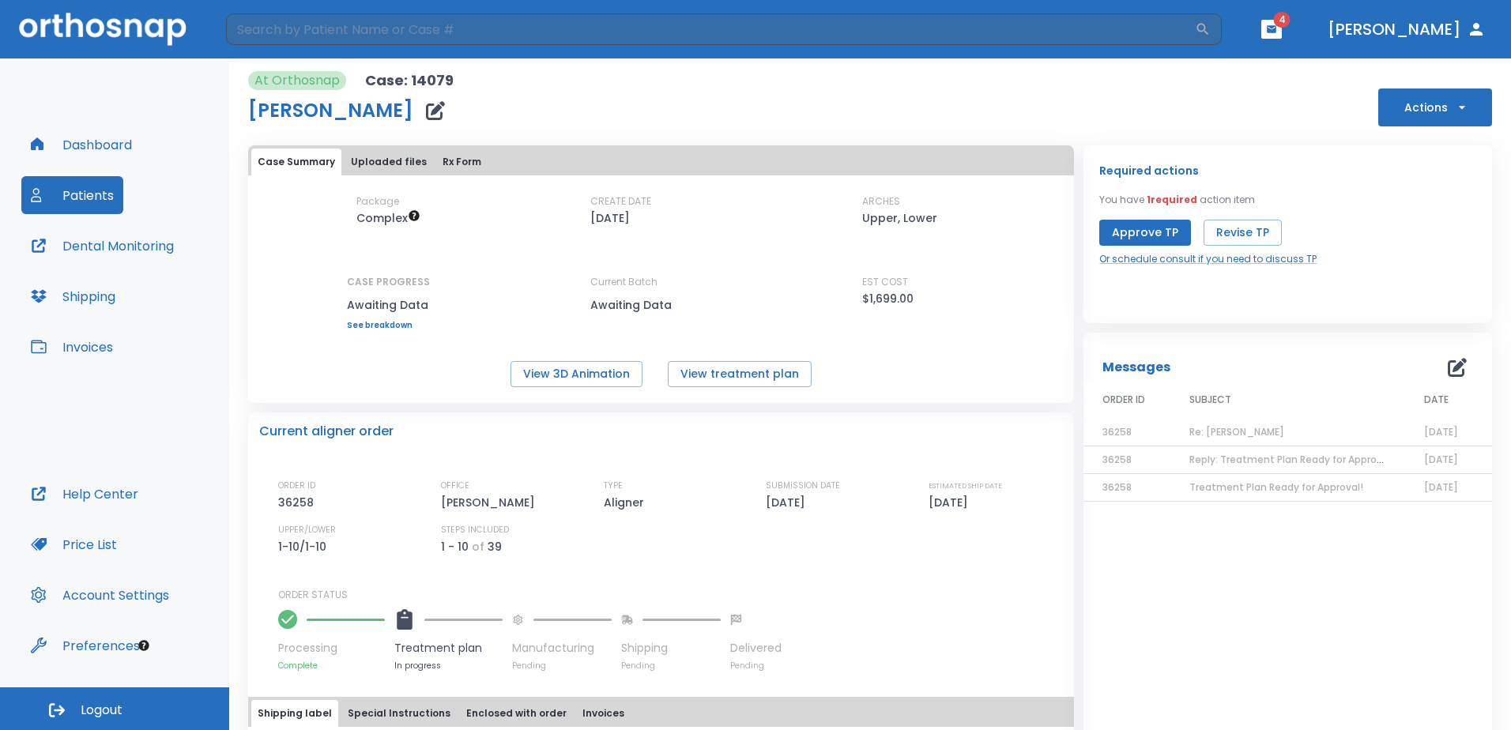
click at [1291, 27] on span "4" at bounding box center [1282, 20] width 17 height 16
click at [1351, 19] on header "​ 4 [PERSON_NAME]" at bounding box center [755, 29] width 1511 height 58
click at [1282, 30] on button "button" at bounding box center [1271, 29] width 21 height 19
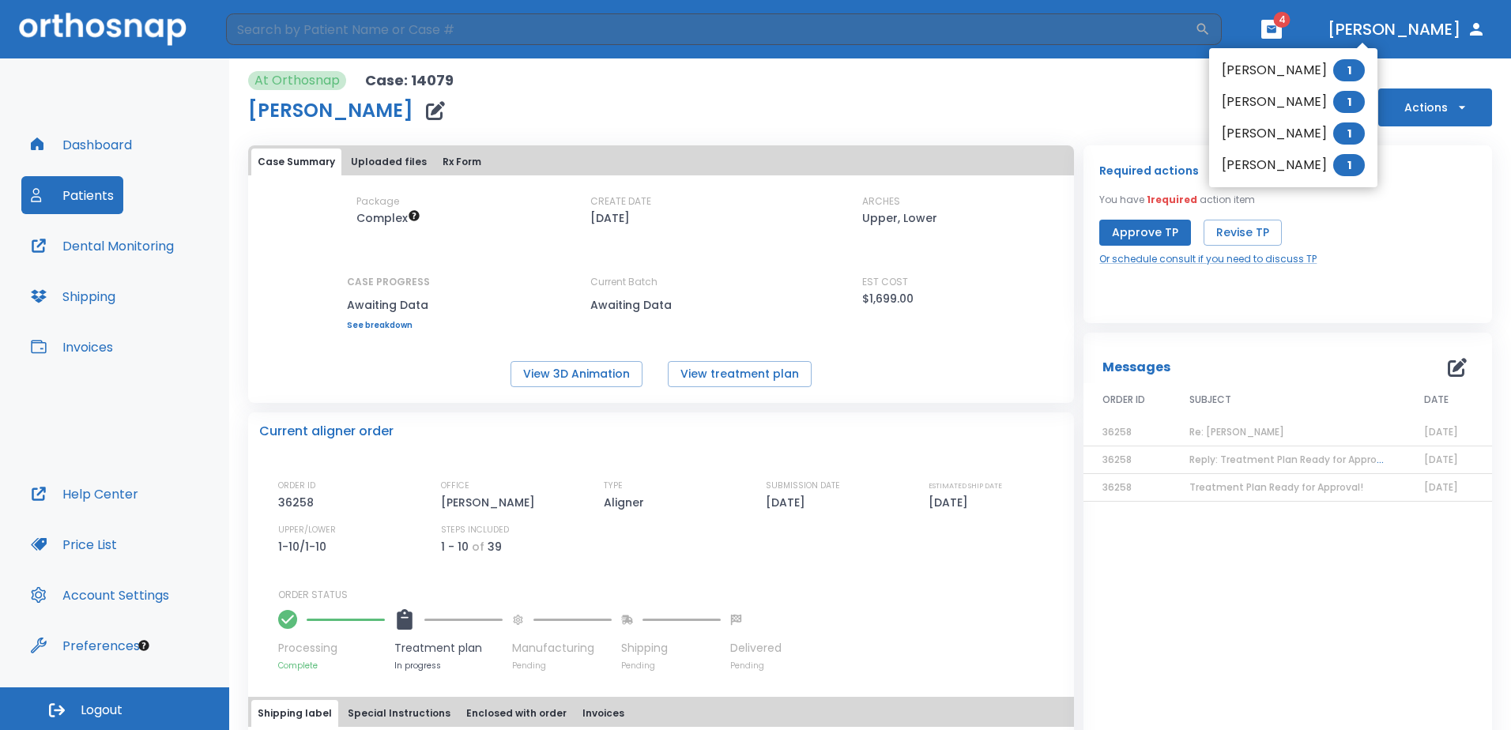
click at [1257, 65] on li "[PERSON_NAME] 1" at bounding box center [1293, 71] width 168 height 32
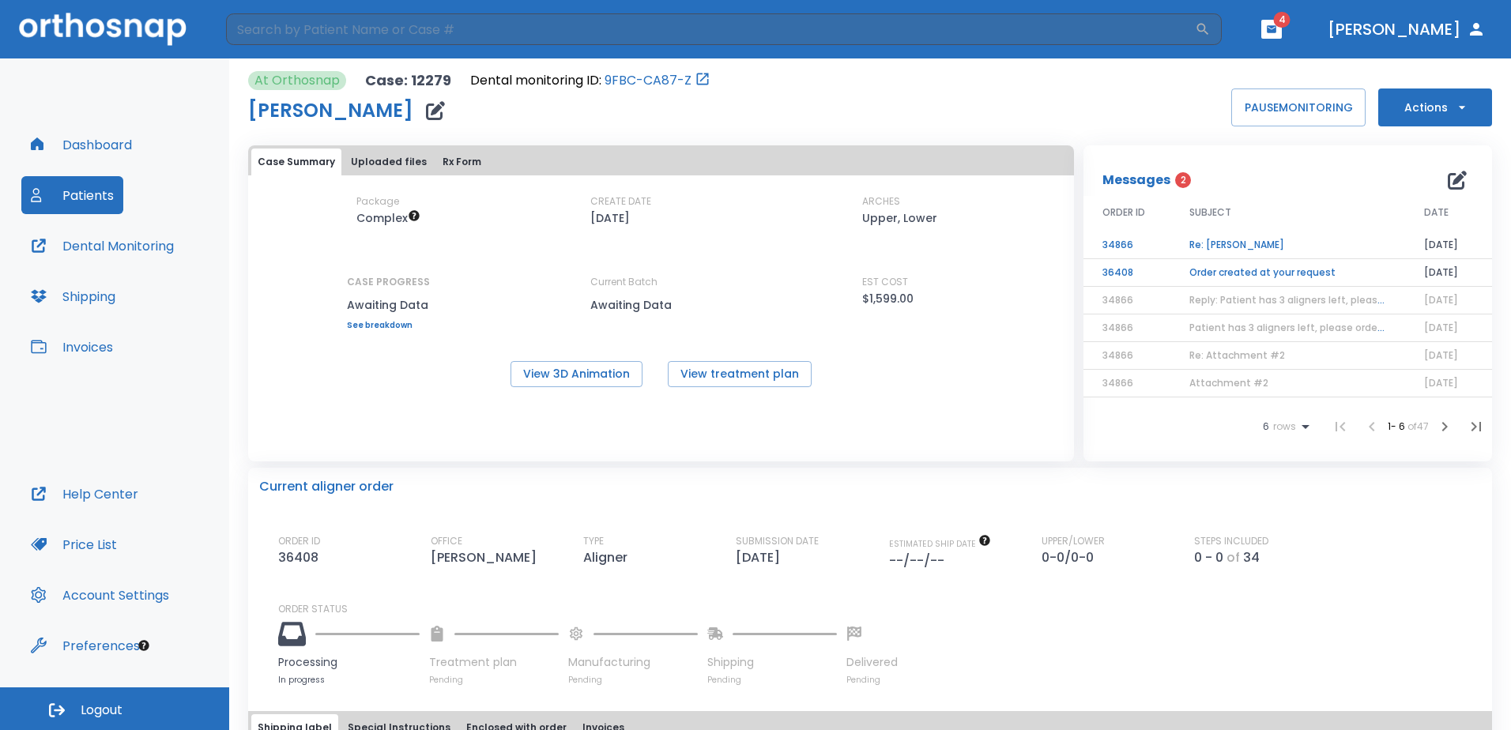
click at [1219, 266] on td "Order created at your request" at bounding box center [1287, 273] width 235 height 28
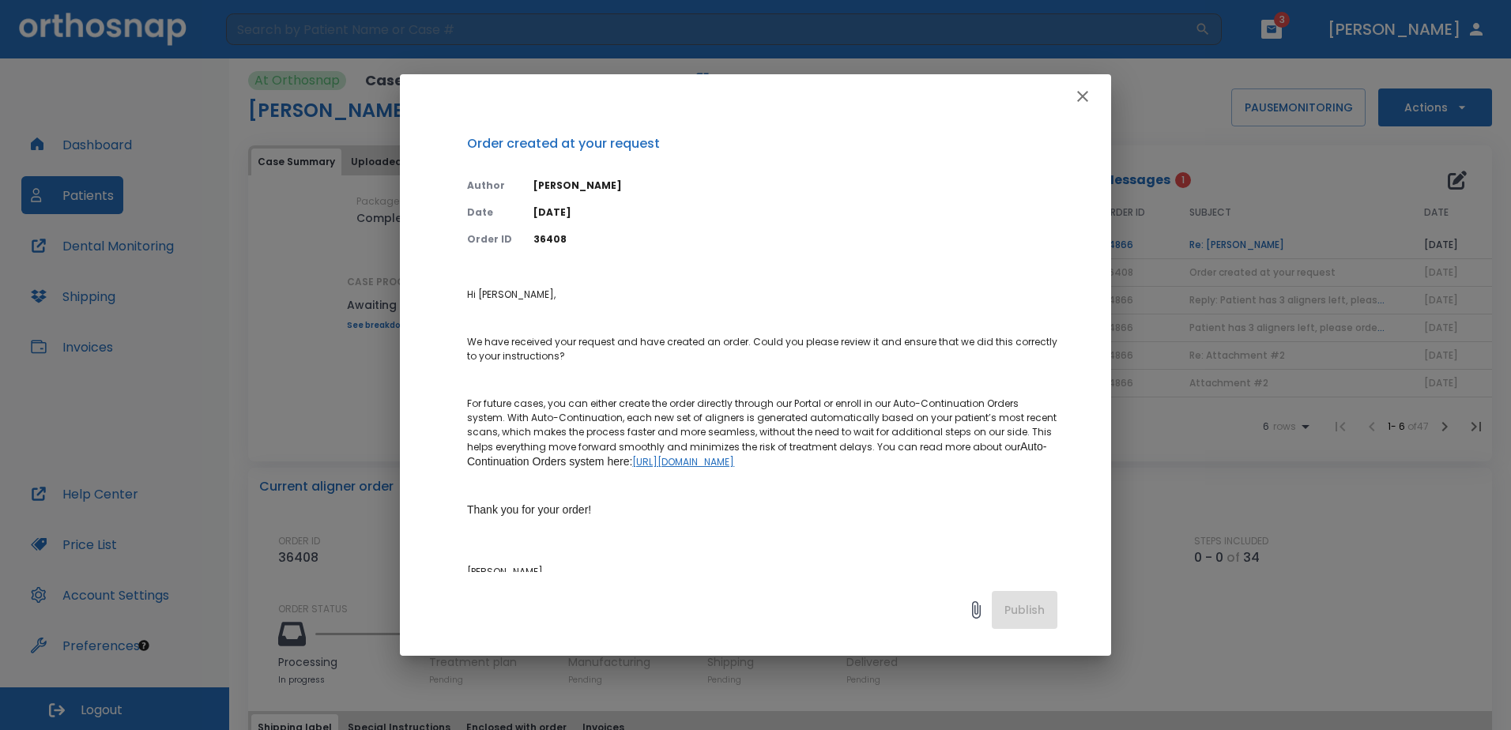
drag, startPoint x: 1081, startPoint y: 100, endPoint x: 1088, endPoint y: 109, distance: 11.2
click at [1082, 100] on icon "button" at bounding box center [1082, 96] width 19 height 19
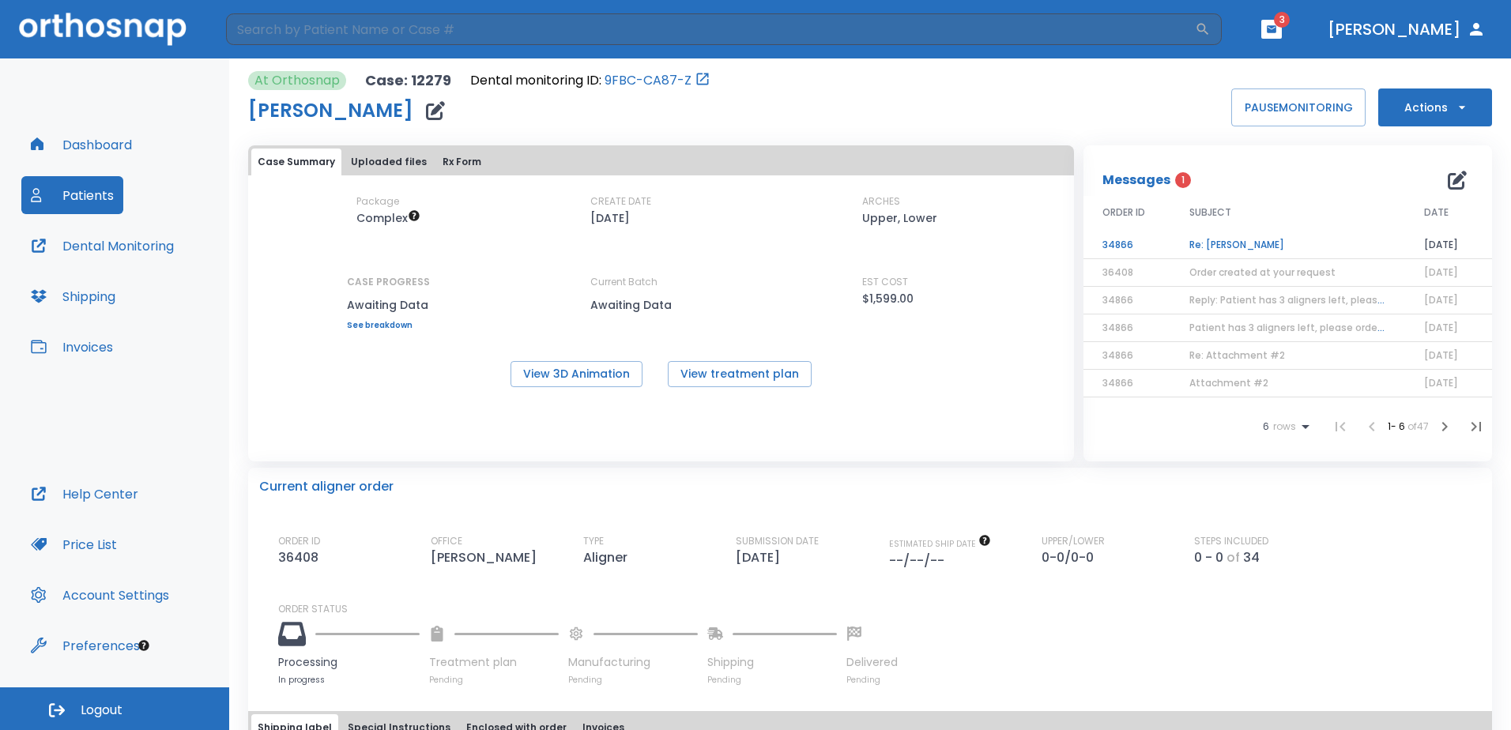
click at [1193, 248] on td "Re: [PERSON_NAME]" at bounding box center [1287, 246] width 235 height 28
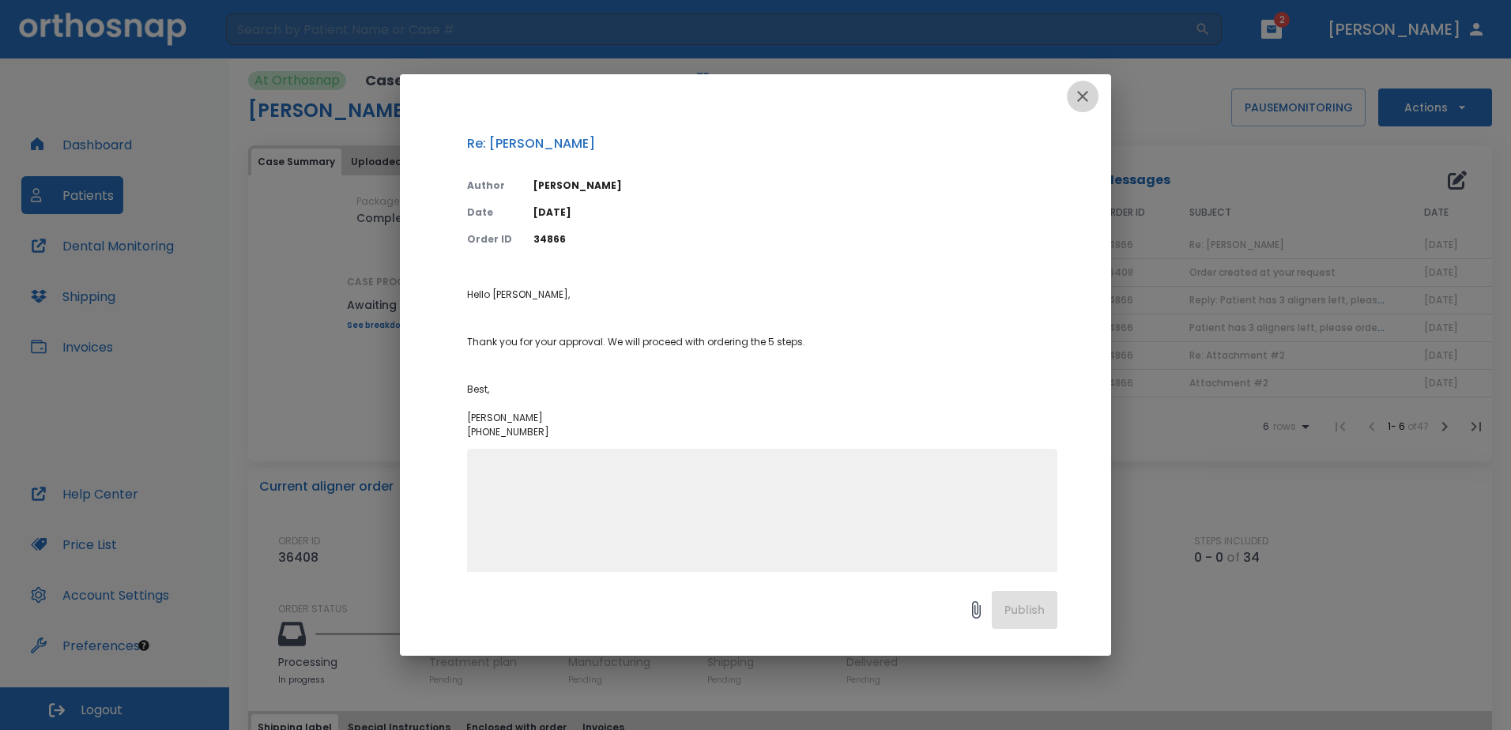
click at [1083, 93] on icon "button" at bounding box center [1082, 96] width 19 height 19
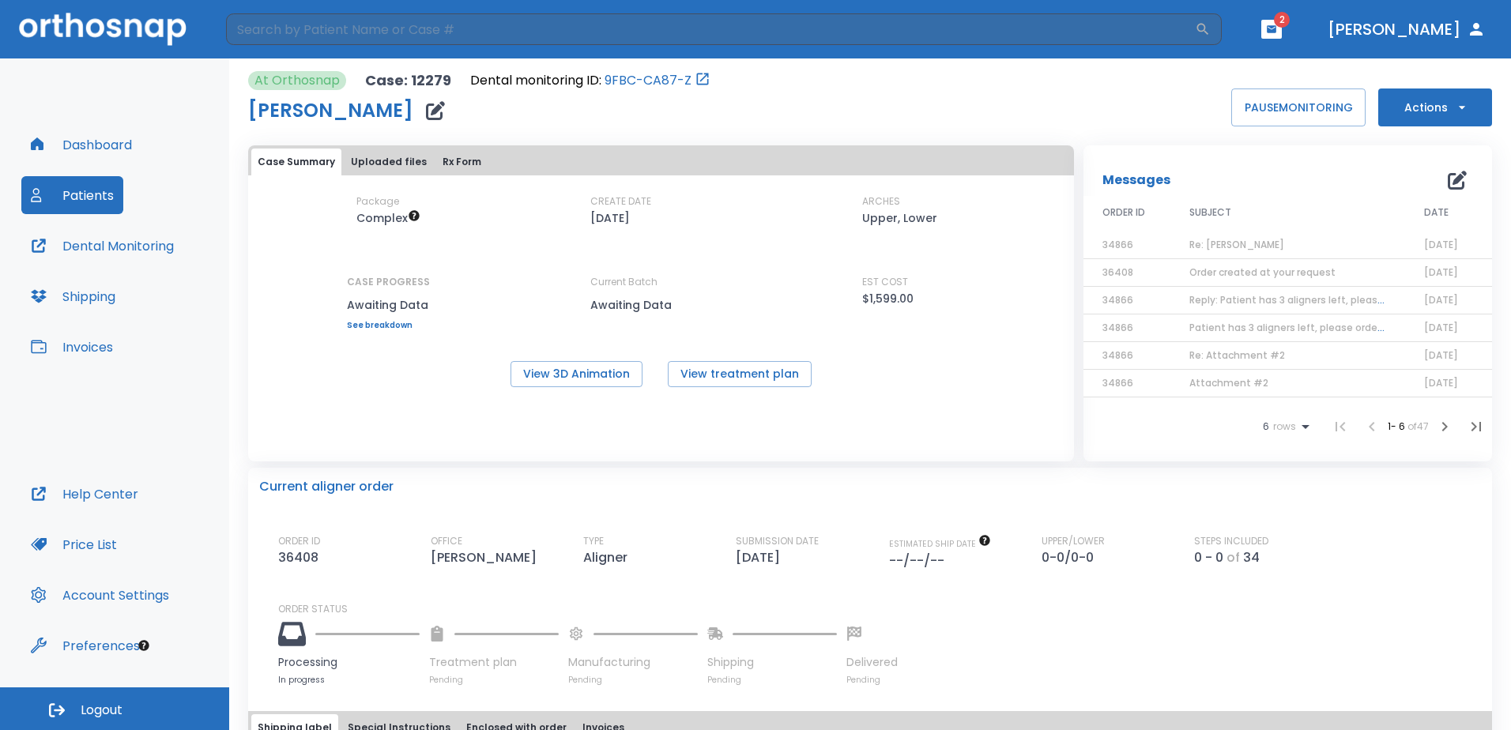
click at [1276, 28] on icon "button" at bounding box center [1271, 28] width 9 height 7
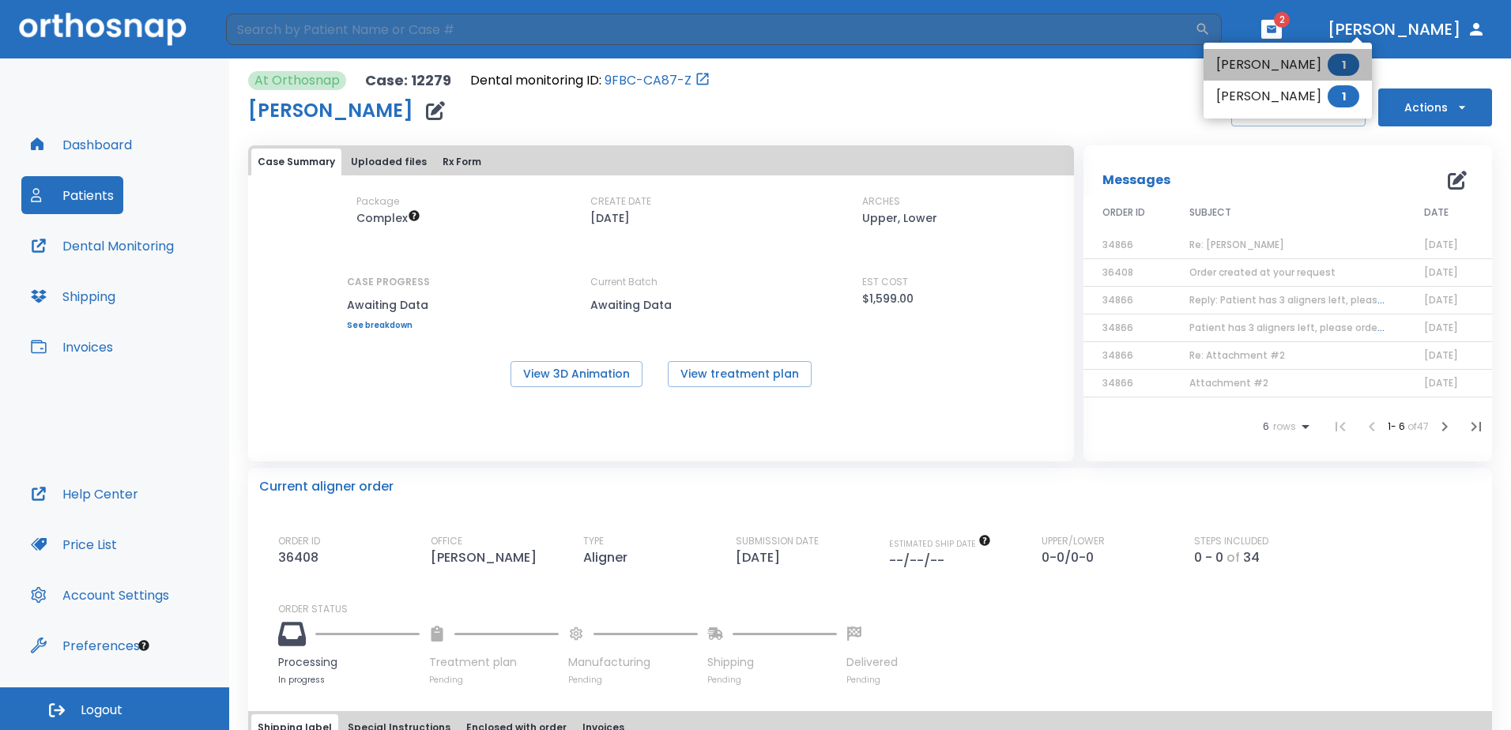
click at [1296, 73] on li "[PERSON_NAME] 1" at bounding box center [1288, 65] width 168 height 32
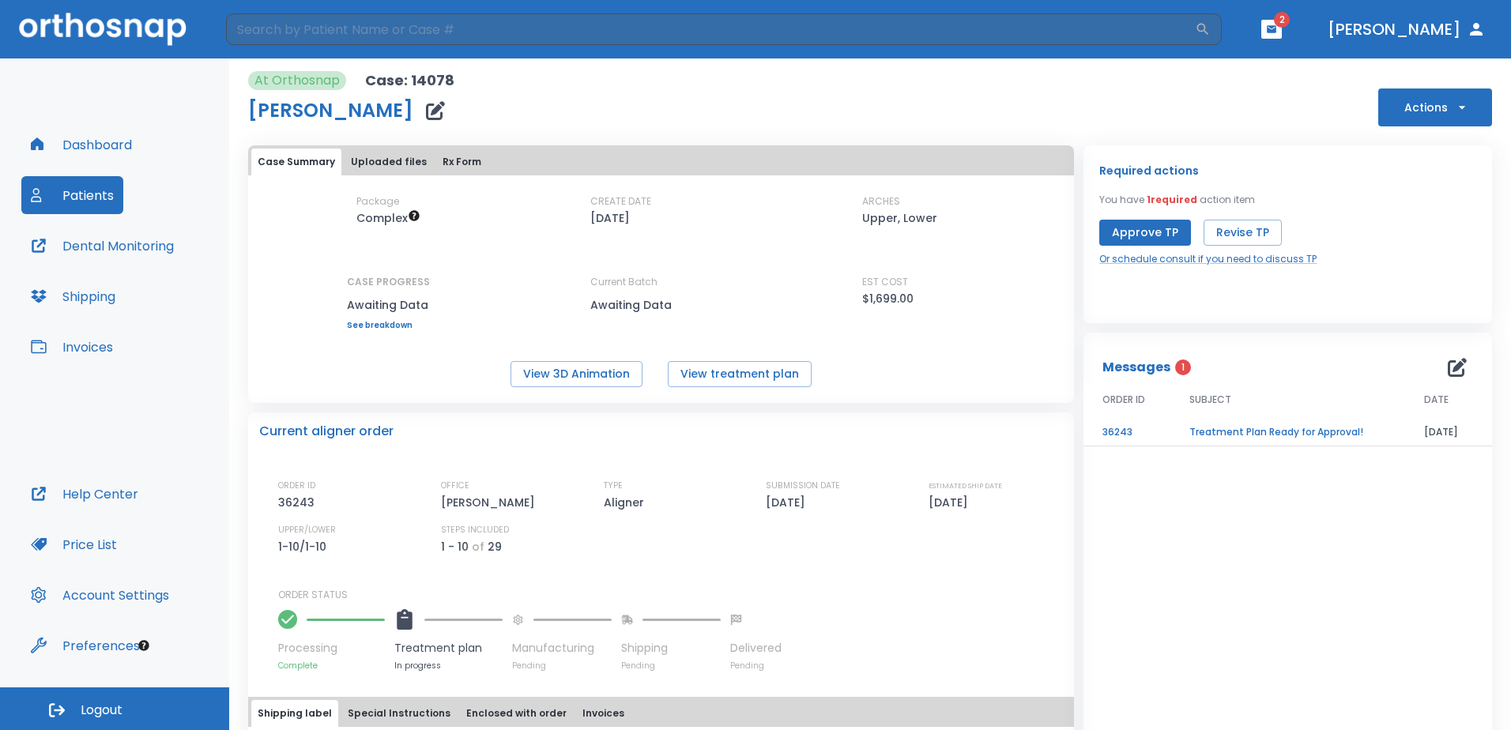
click at [1248, 429] on td "Treatment Plan Ready for Approval!" at bounding box center [1287, 433] width 235 height 28
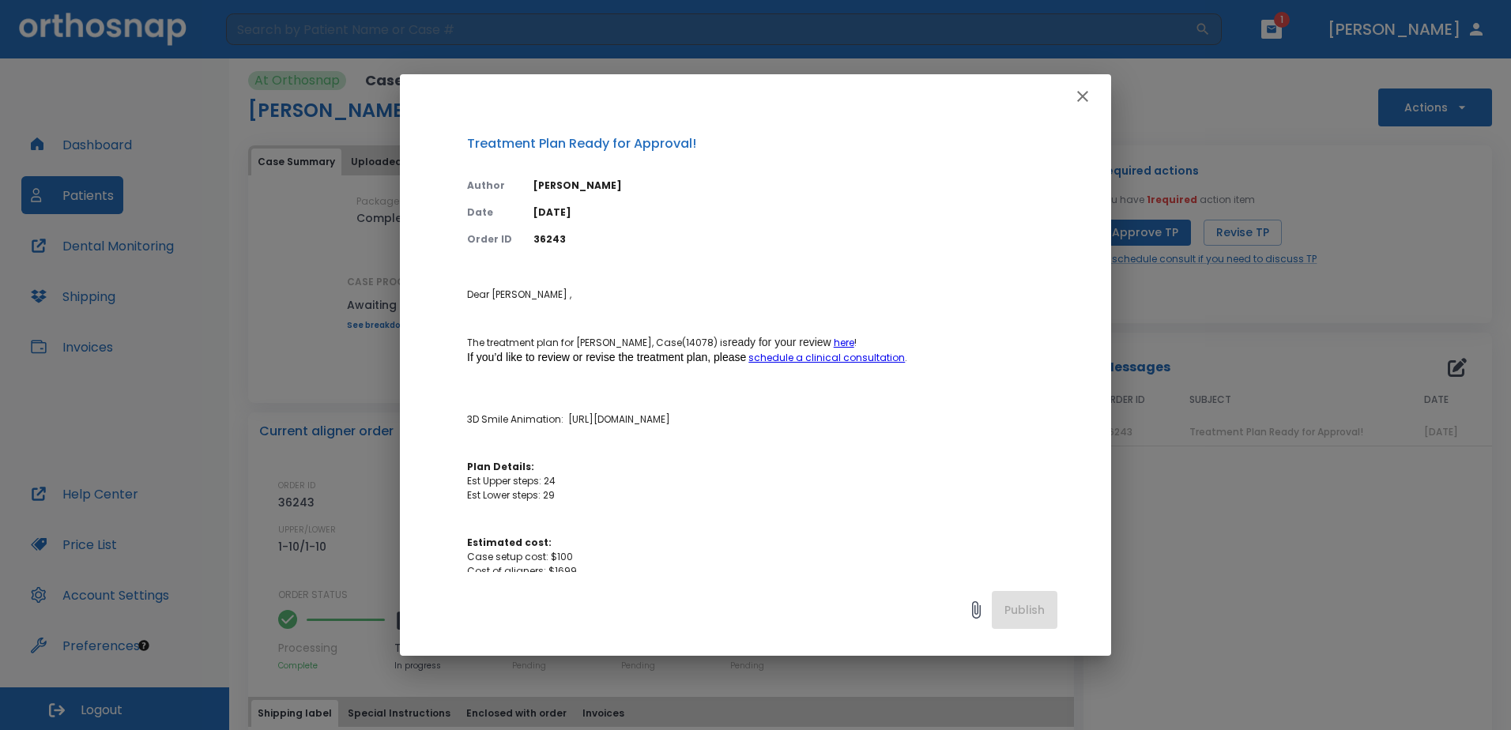
click at [1076, 98] on icon "button" at bounding box center [1082, 96] width 19 height 19
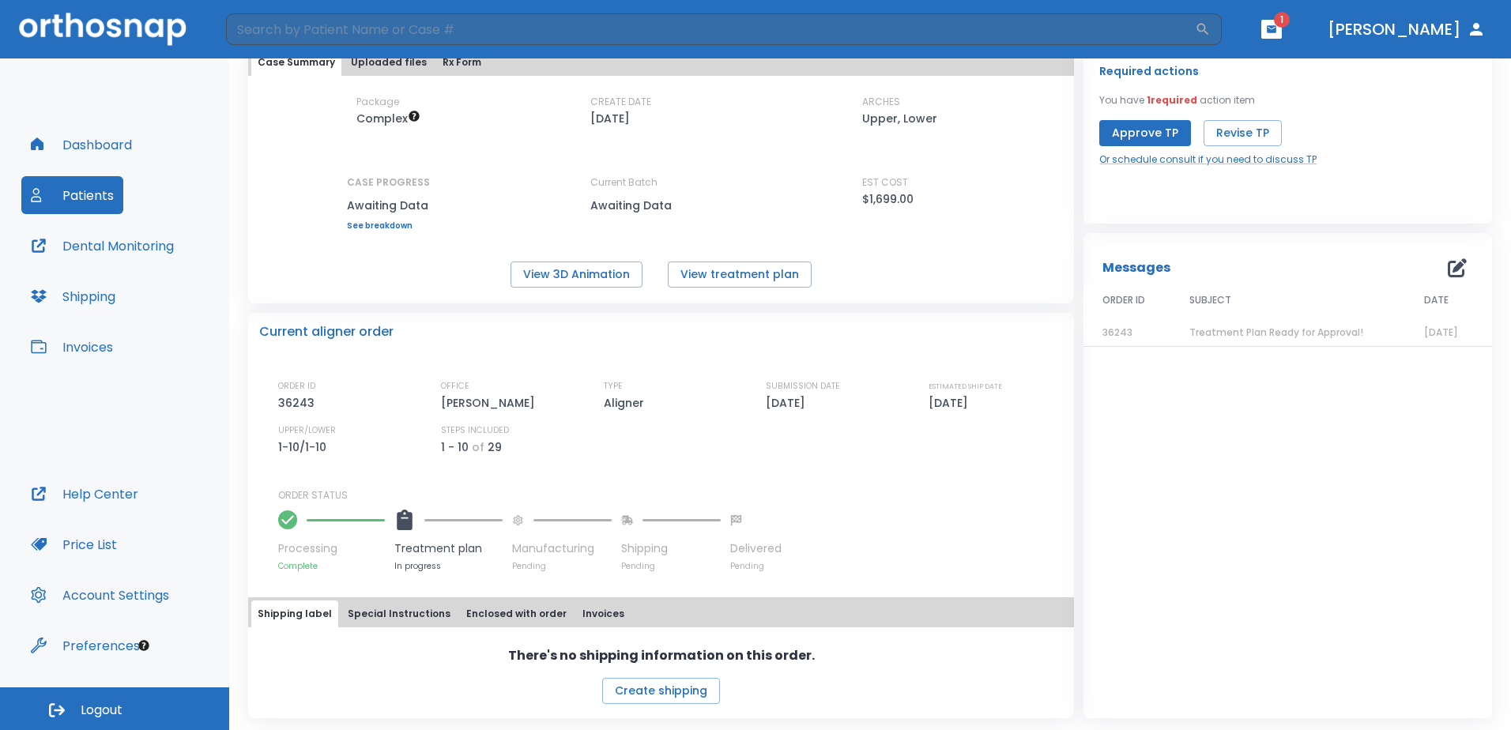
scroll to position [100, 0]
click at [1238, 522] on div "Messages 1 ORDER ID SUBJECT DATE 36243 Treatment Plan Ready for Approval! [DATE]" at bounding box center [1288, 474] width 409 height 485
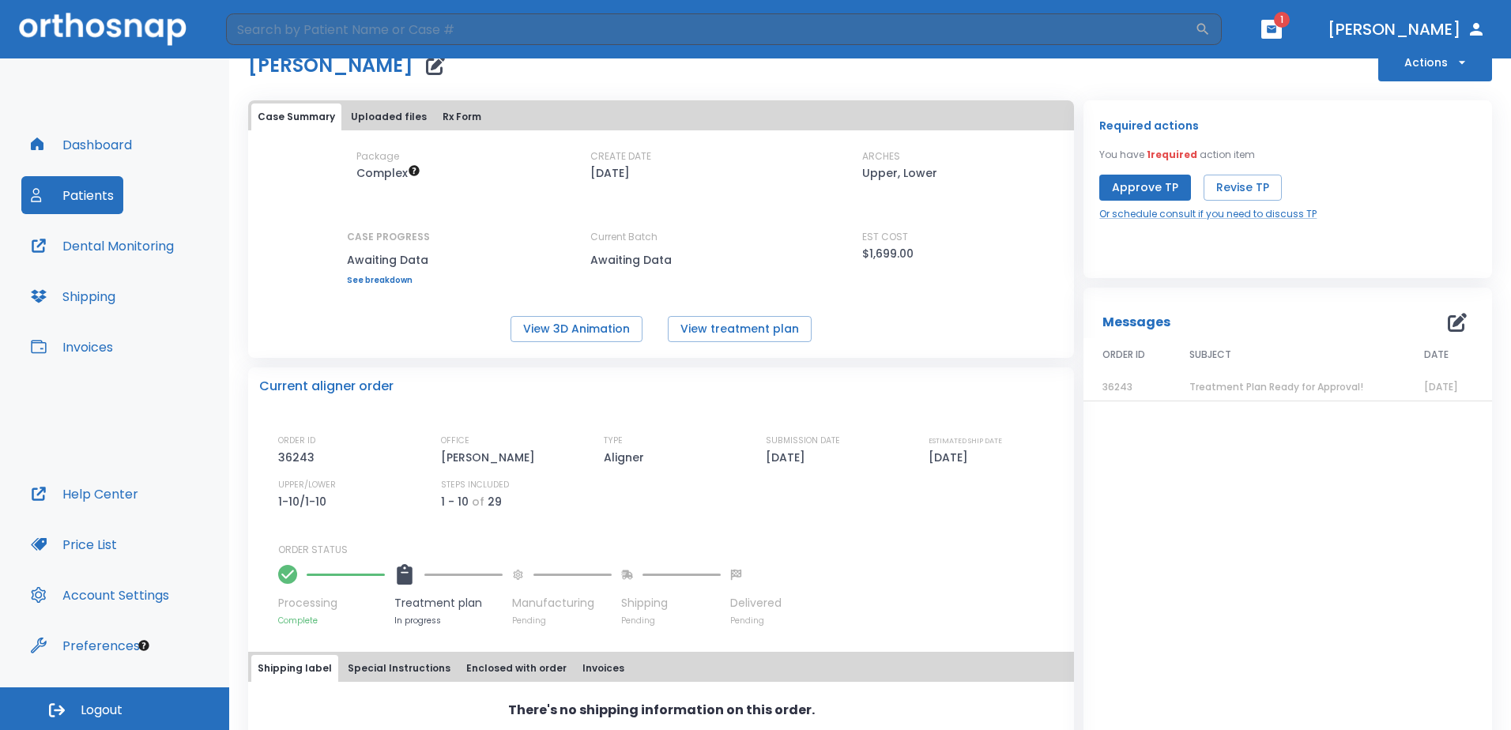
scroll to position [0, 0]
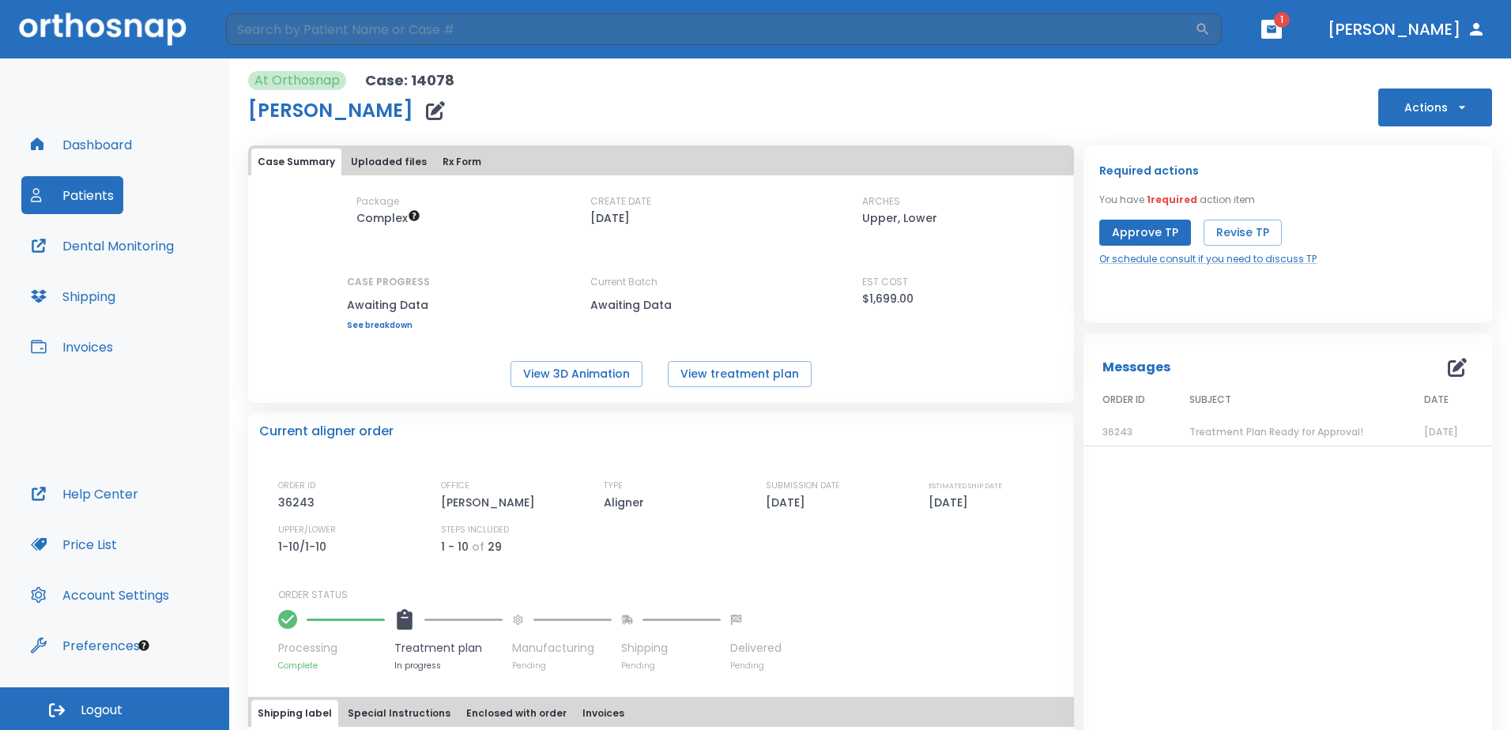
click at [1282, 35] on button "button" at bounding box center [1271, 29] width 21 height 19
click at [1355, 35] on div at bounding box center [755, 365] width 1511 height 730
click at [1282, 35] on button "button" at bounding box center [1271, 29] width 21 height 19
click at [1333, 71] on span "1" at bounding box center [1349, 70] width 32 height 22
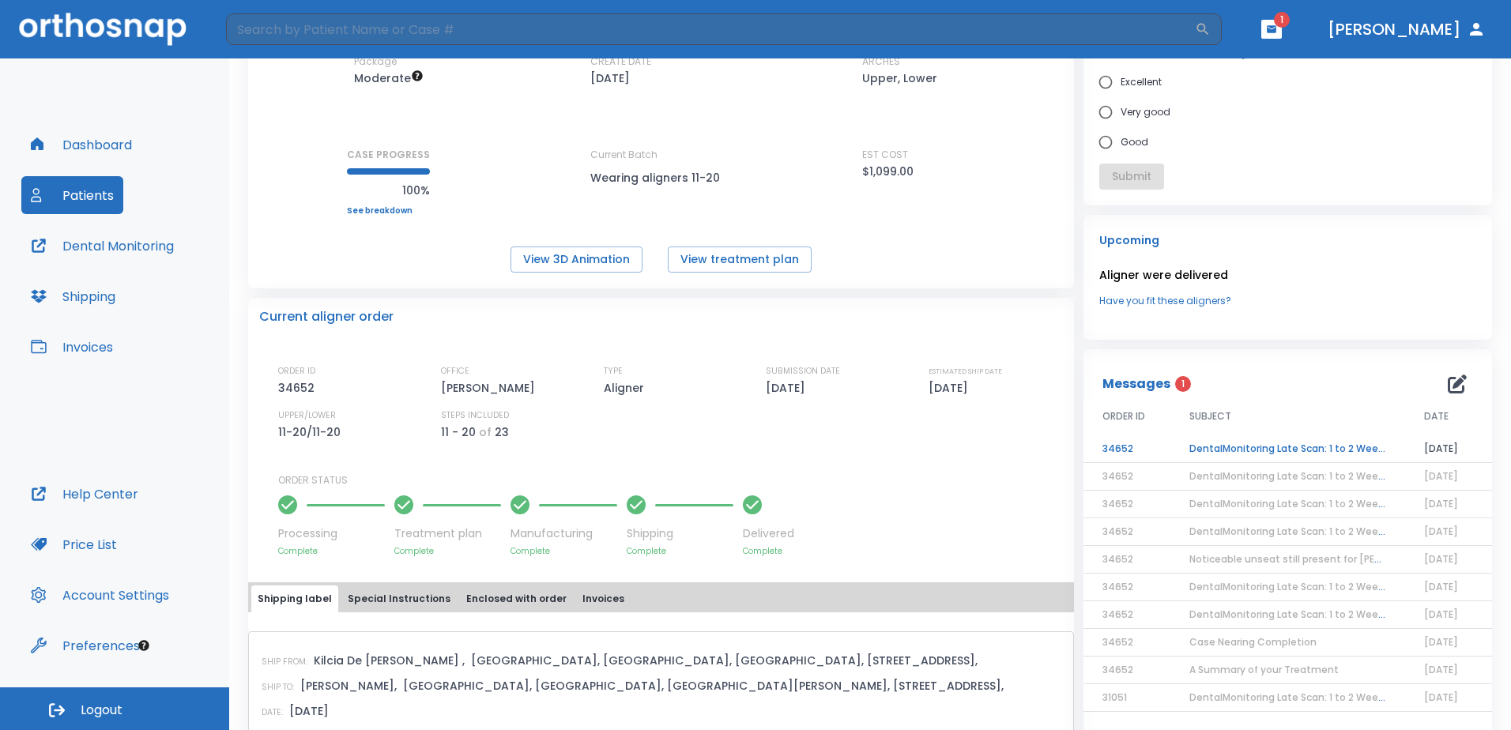
scroll to position [158, 0]
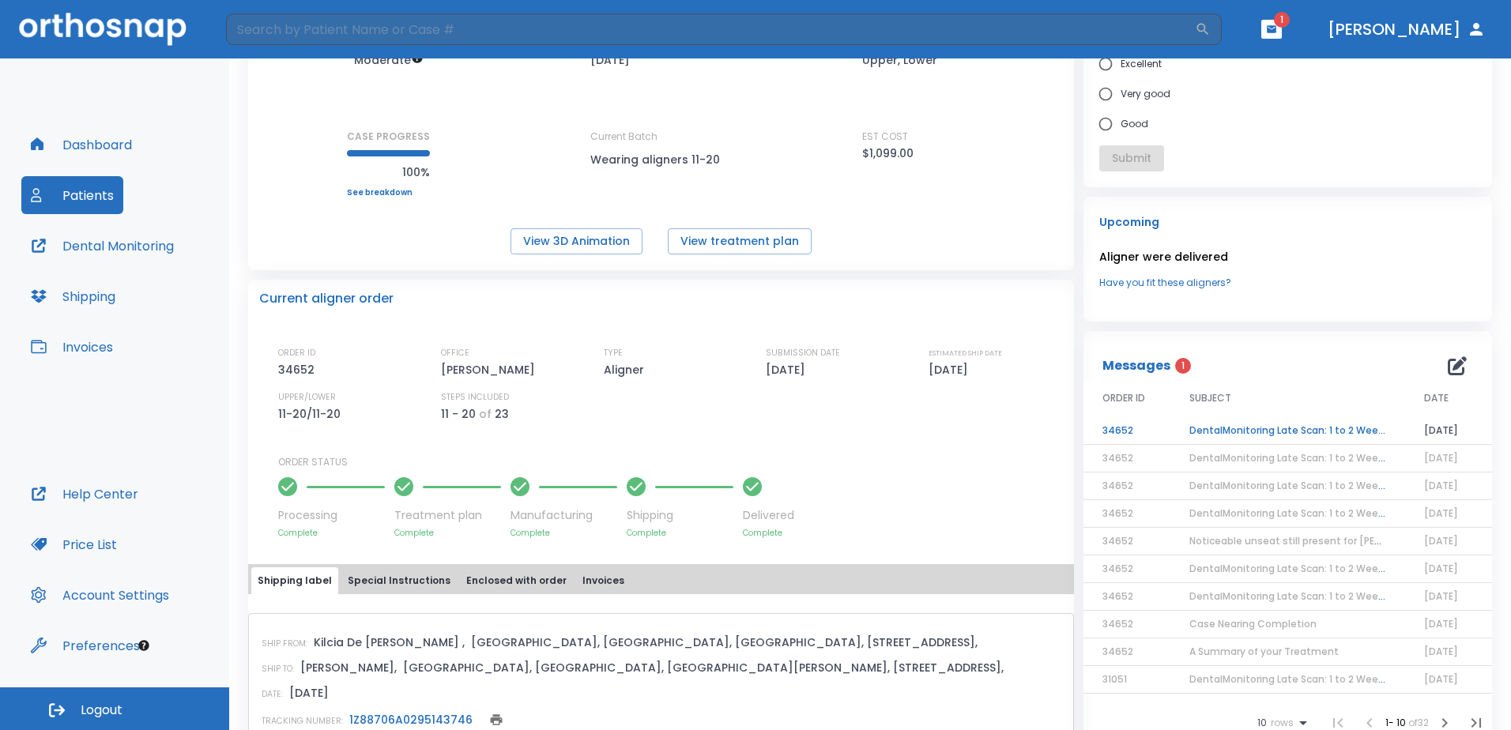
click at [1279, 426] on td "DentalMonitoring Late Scan: 1 to 2 Weeks Notification" at bounding box center [1287, 431] width 235 height 28
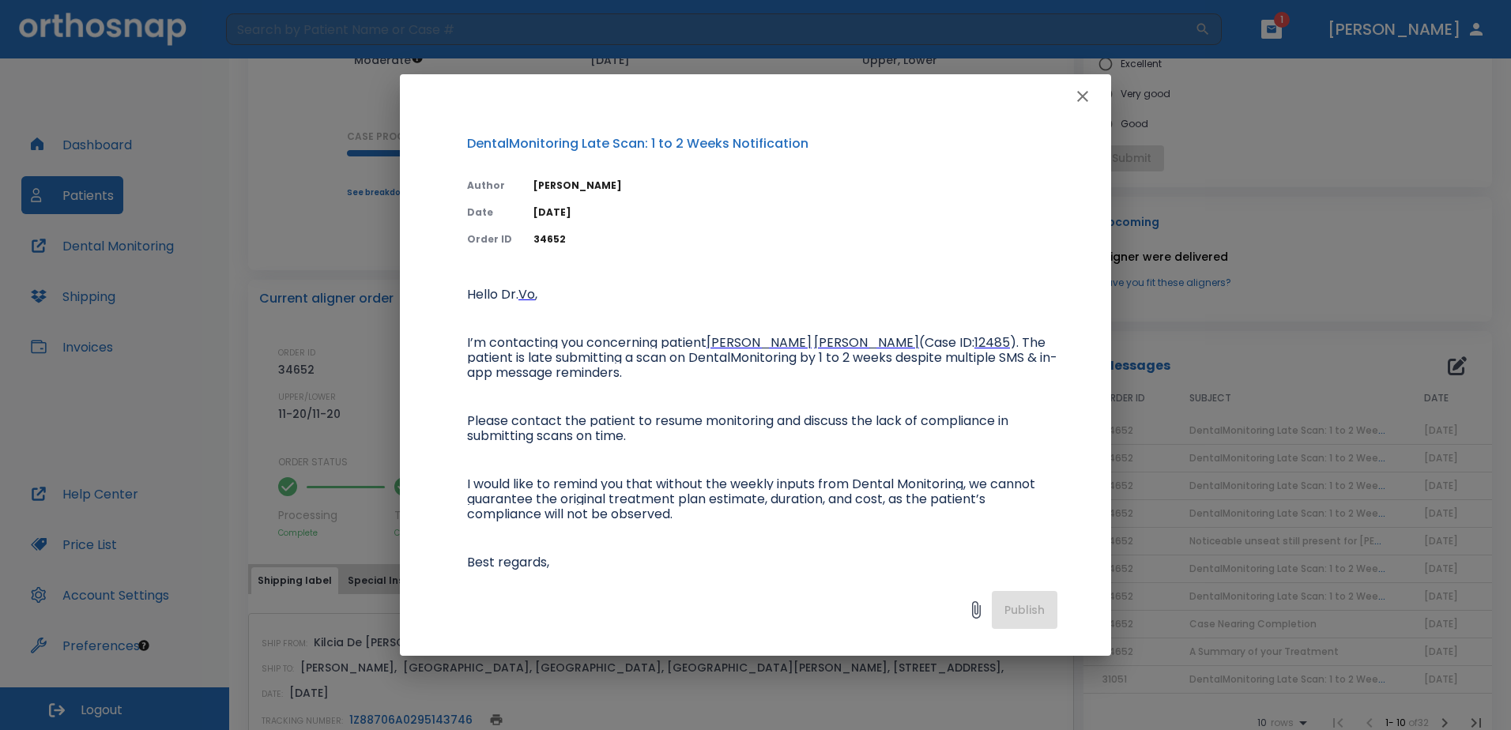
click at [1082, 92] on icon "button" at bounding box center [1082, 96] width 19 height 19
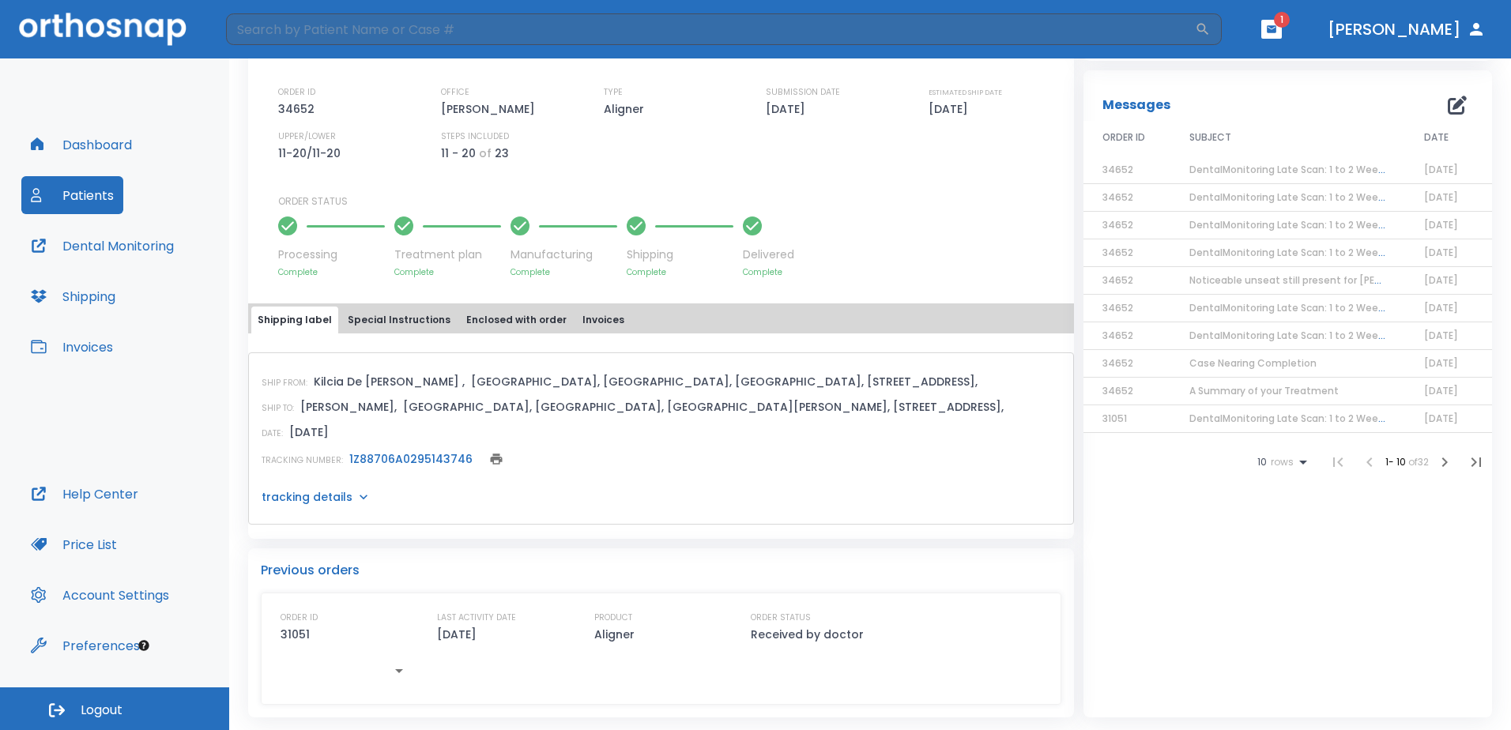
scroll to position [0, 0]
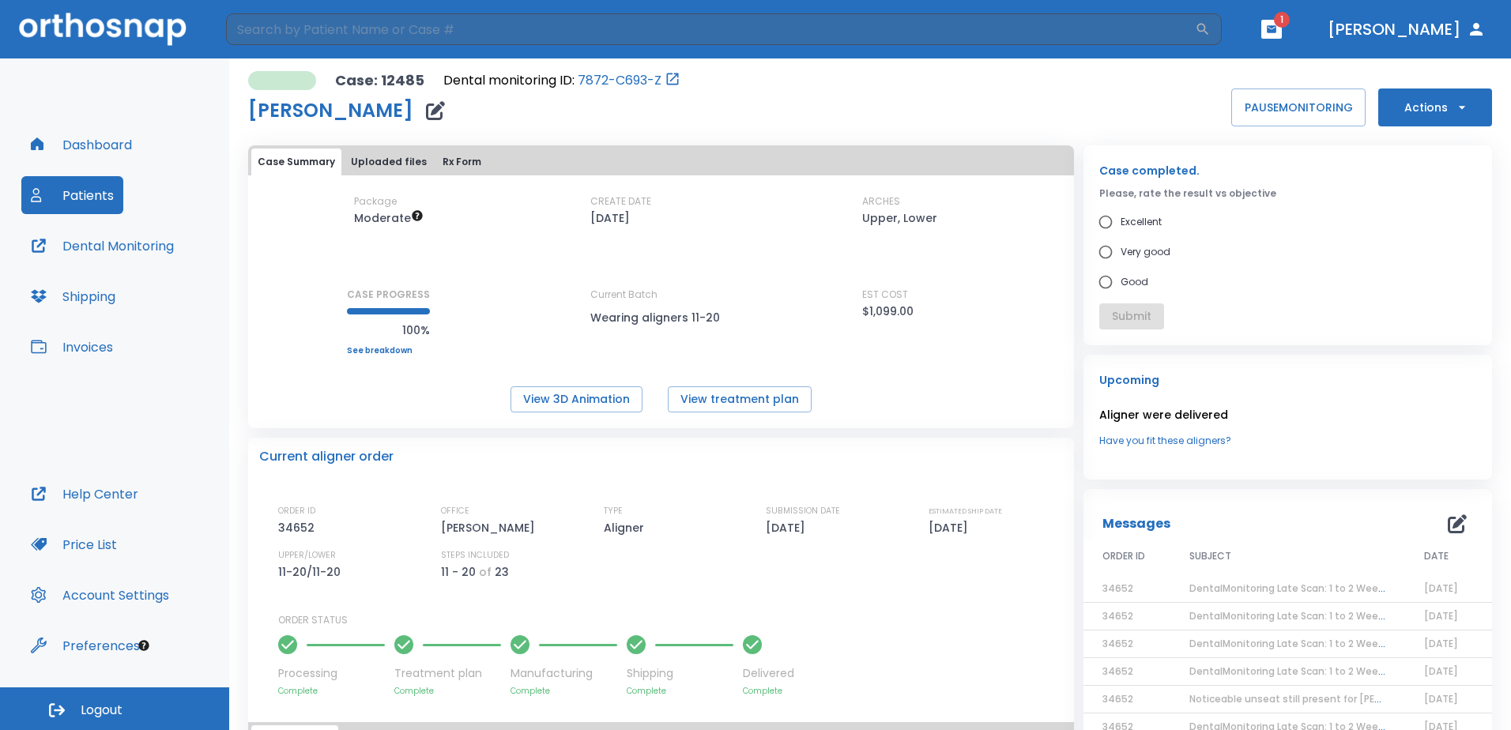
click at [1282, 38] on button "button" at bounding box center [1271, 29] width 21 height 19
click at [1284, 75] on li "[PERSON_NAME] 1" at bounding box center [1205, 71] width 168 height 32
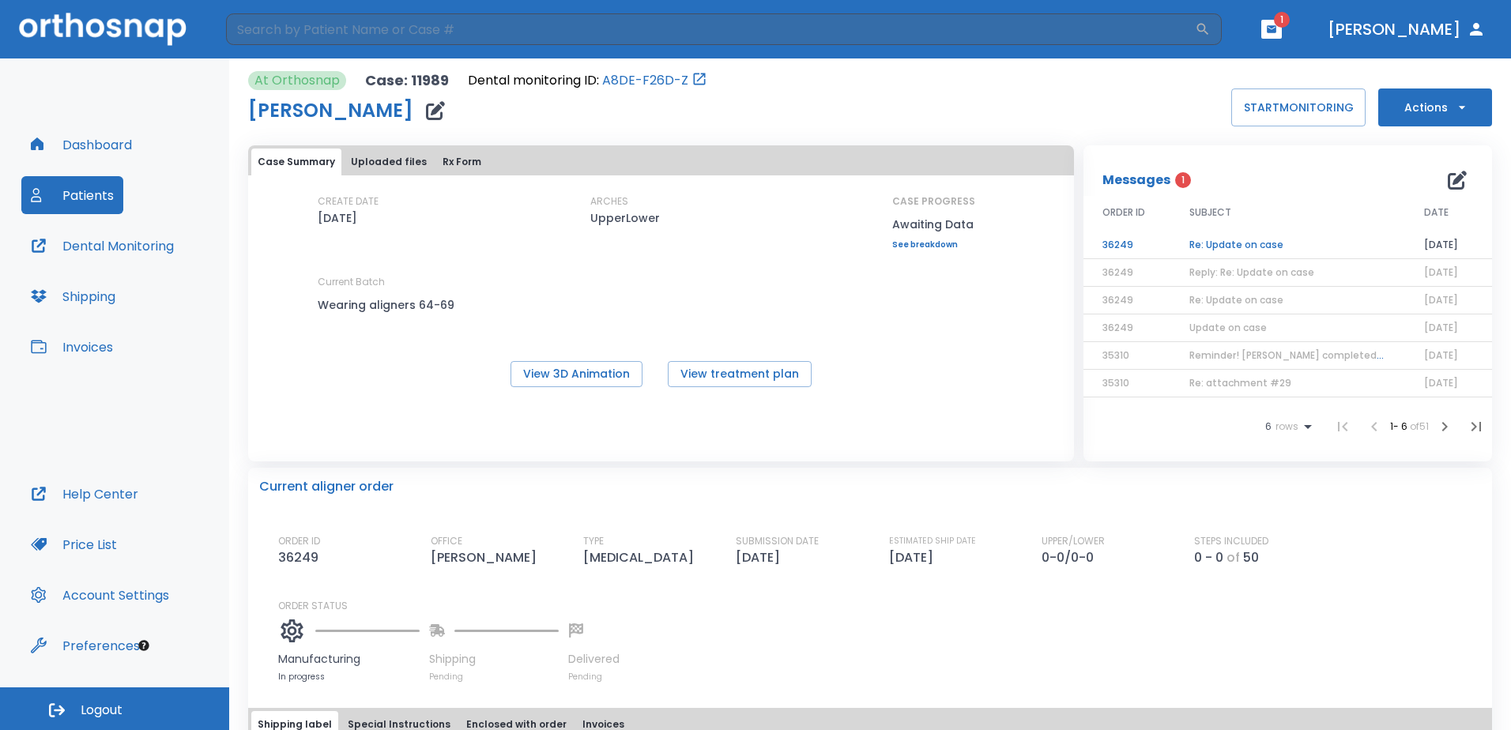
drag, startPoint x: 719, startPoint y: 564, endPoint x: 790, endPoint y: 565, distance: 70.3
click at [790, 565] on div "ORDER ID 36249 OFFICE [PERSON_NAME] TYPE [MEDICAL_DATA] SUBMISSION DATE [DATE] …" at bounding box center [879, 550] width 1203 height 33
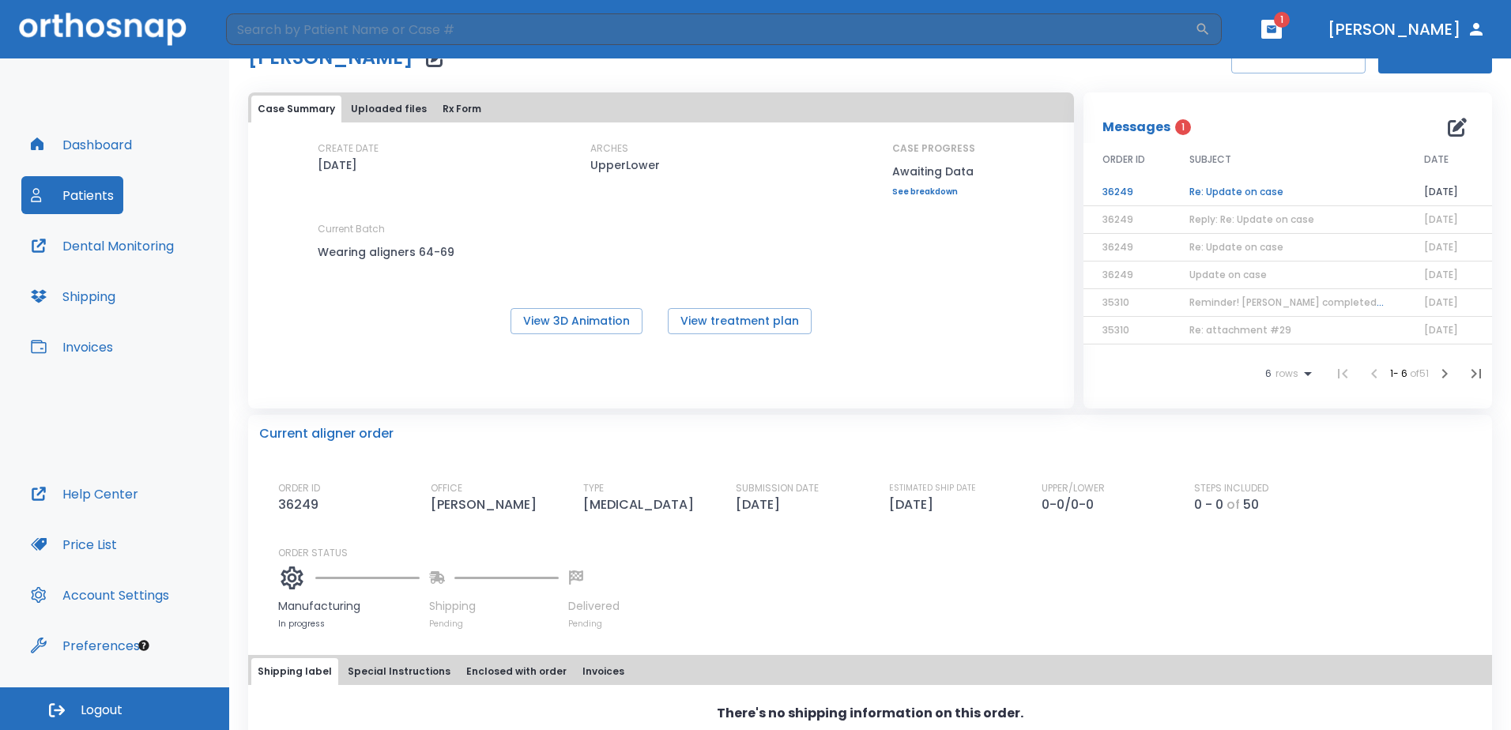
scroll to position [79, 0]
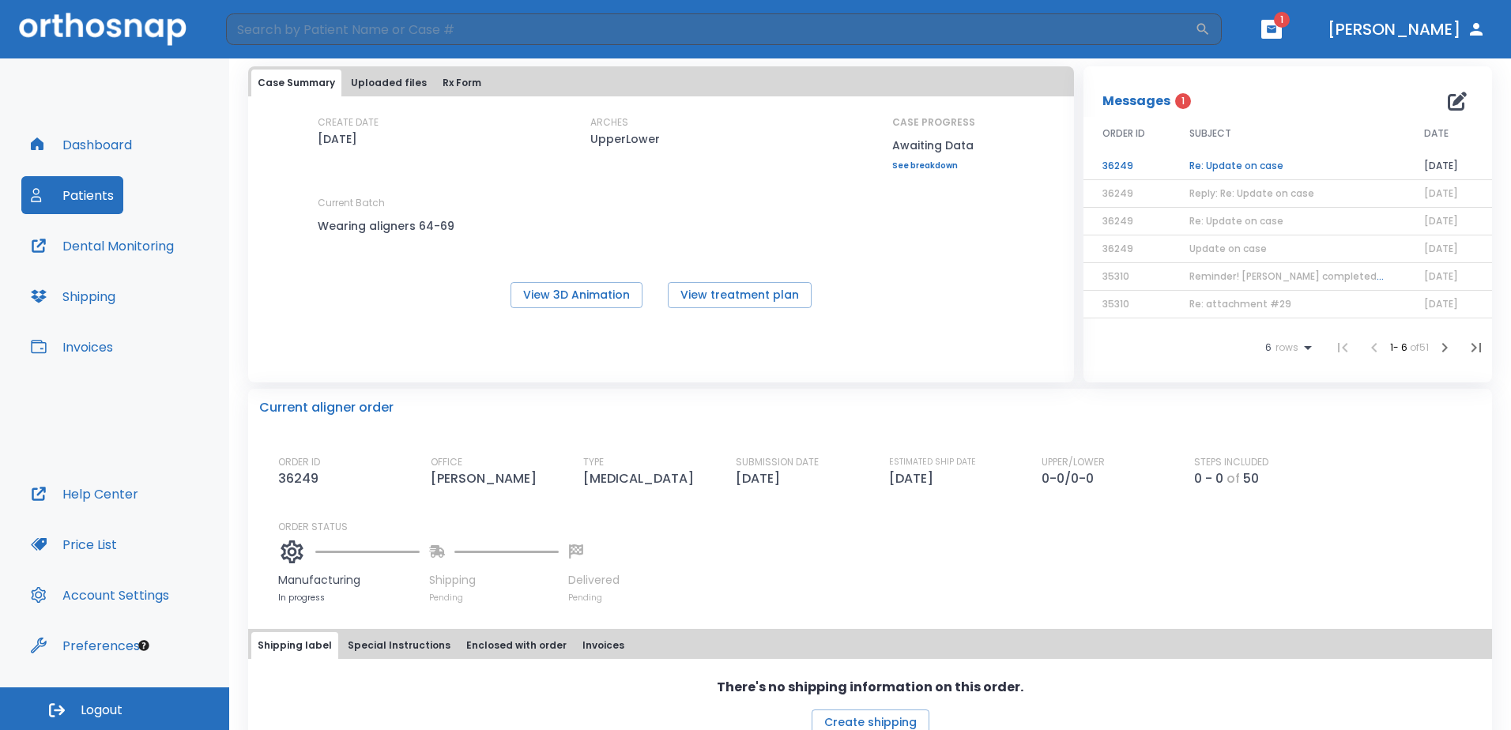
drag, startPoint x: 883, startPoint y: 481, endPoint x: 944, endPoint y: 487, distance: 62.0
click at [940, 487] on p "[DATE]" at bounding box center [914, 478] width 51 height 19
drag, startPoint x: 729, startPoint y: 479, endPoint x: 789, endPoint y: 485, distance: 60.4
click at [789, 485] on div "ORDER ID 36249 OFFICE [PERSON_NAME] TYPE [MEDICAL_DATA] SUBMISSION DATE [DATE] …" at bounding box center [879, 471] width 1203 height 33
drag, startPoint x: 789, startPoint y: 485, endPoint x: 938, endPoint y: 481, distance: 149.4
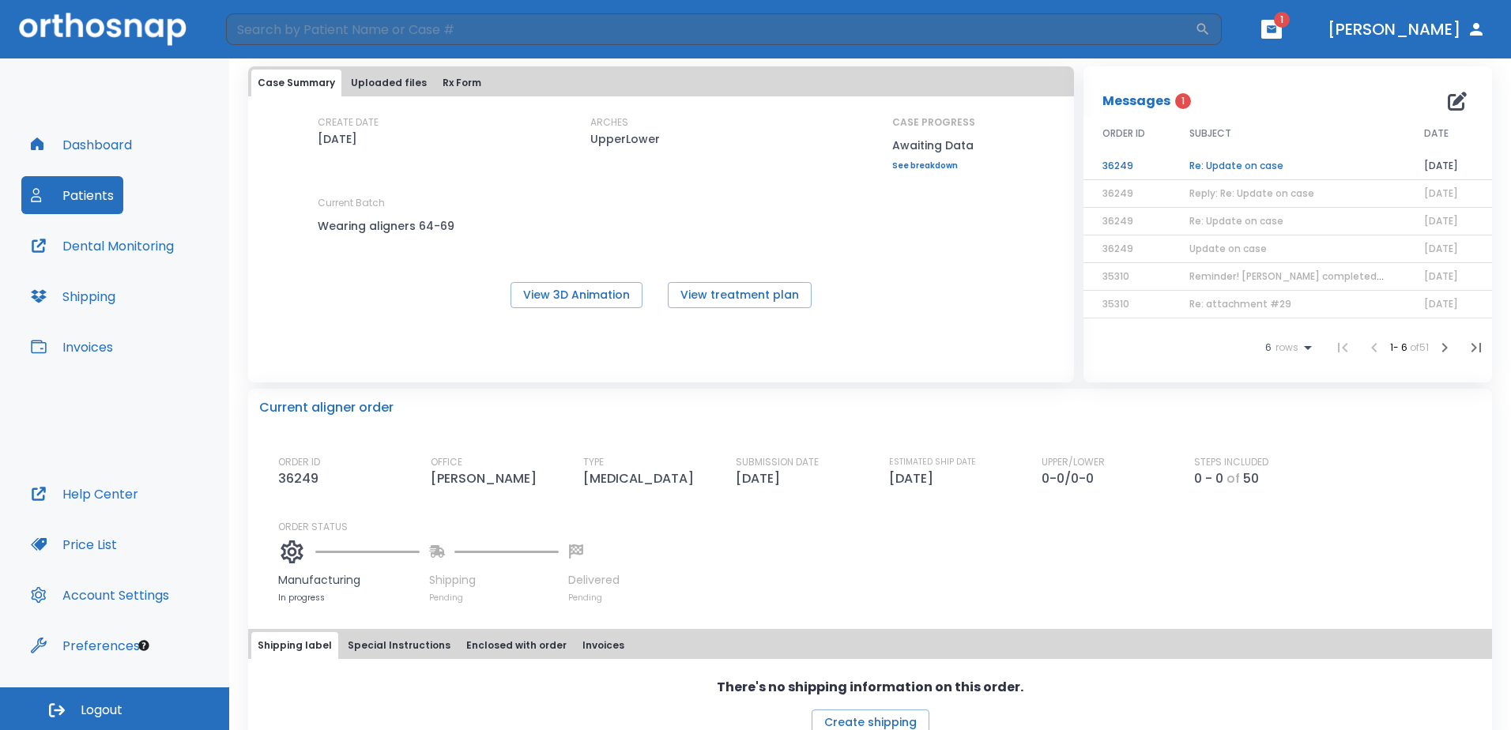
click at [938, 481] on div "ORDER ID 36249 OFFICE [PERSON_NAME] TYPE [MEDICAL_DATA] SUBMISSION DATE [DATE] …" at bounding box center [879, 471] width 1203 height 33
click at [938, 482] on p "[DATE]" at bounding box center [914, 478] width 51 height 19
click at [1204, 168] on td "Re: Update on case" at bounding box center [1287, 167] width 235 height 28
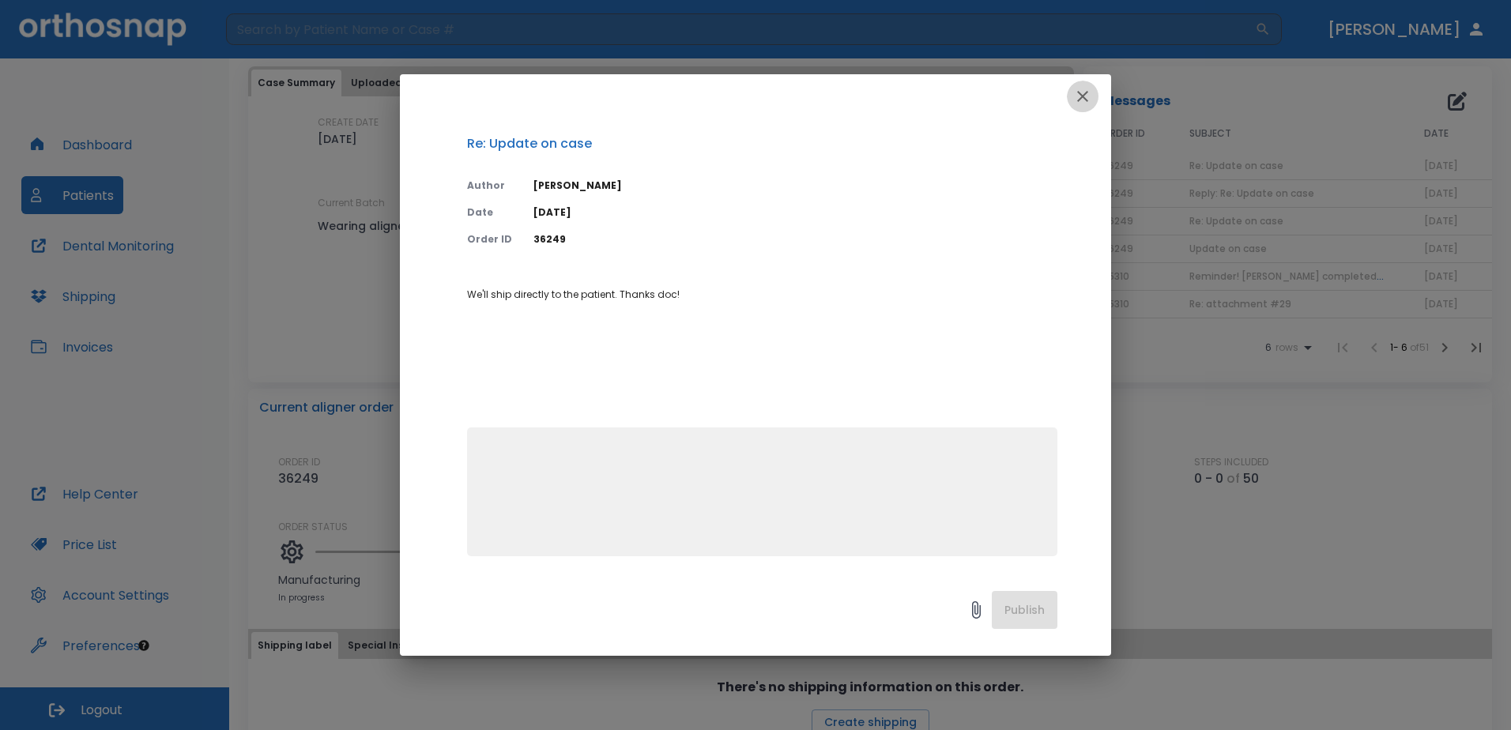
click at [1080, 100] on icon "button" at bounding box center [1082, 96] width 11 height 11
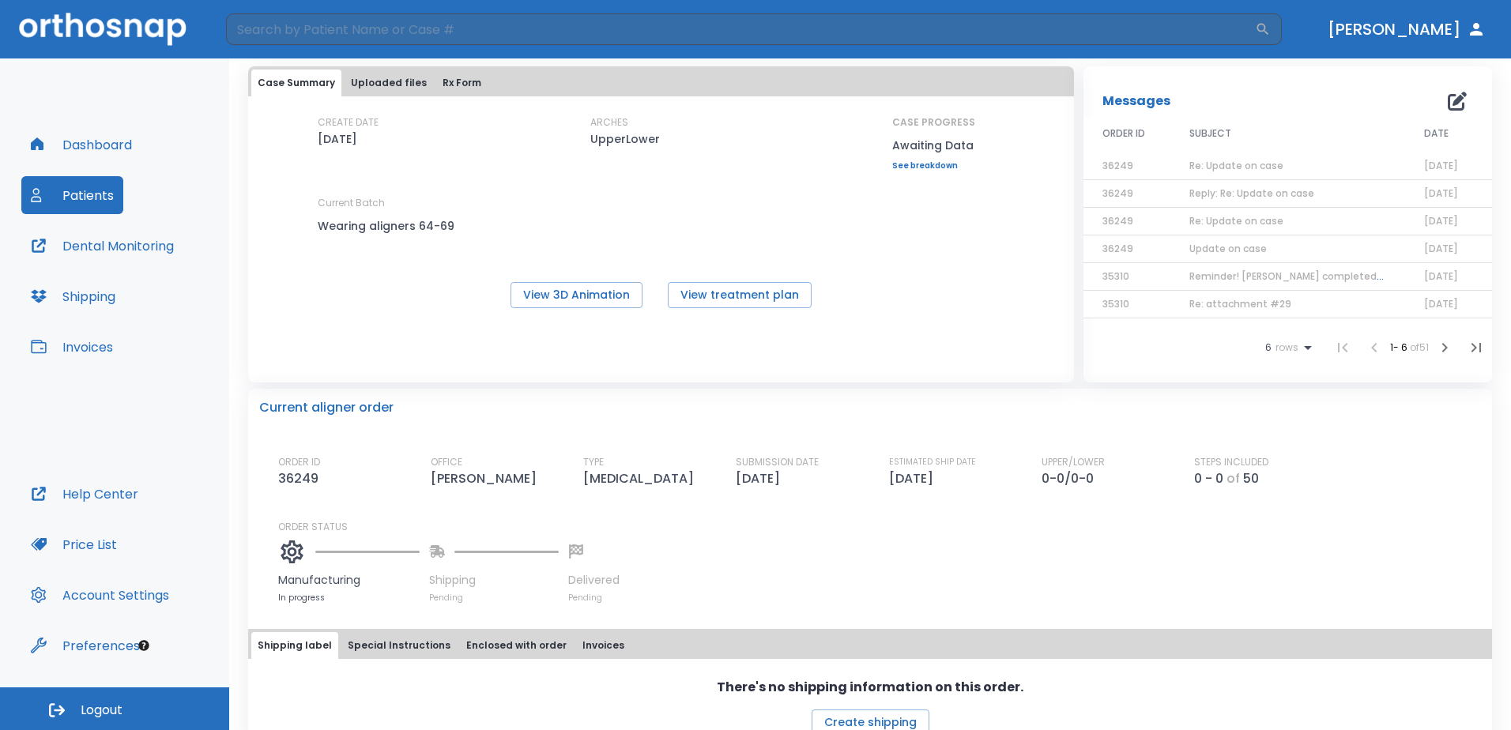
scroll to position [0, 0]
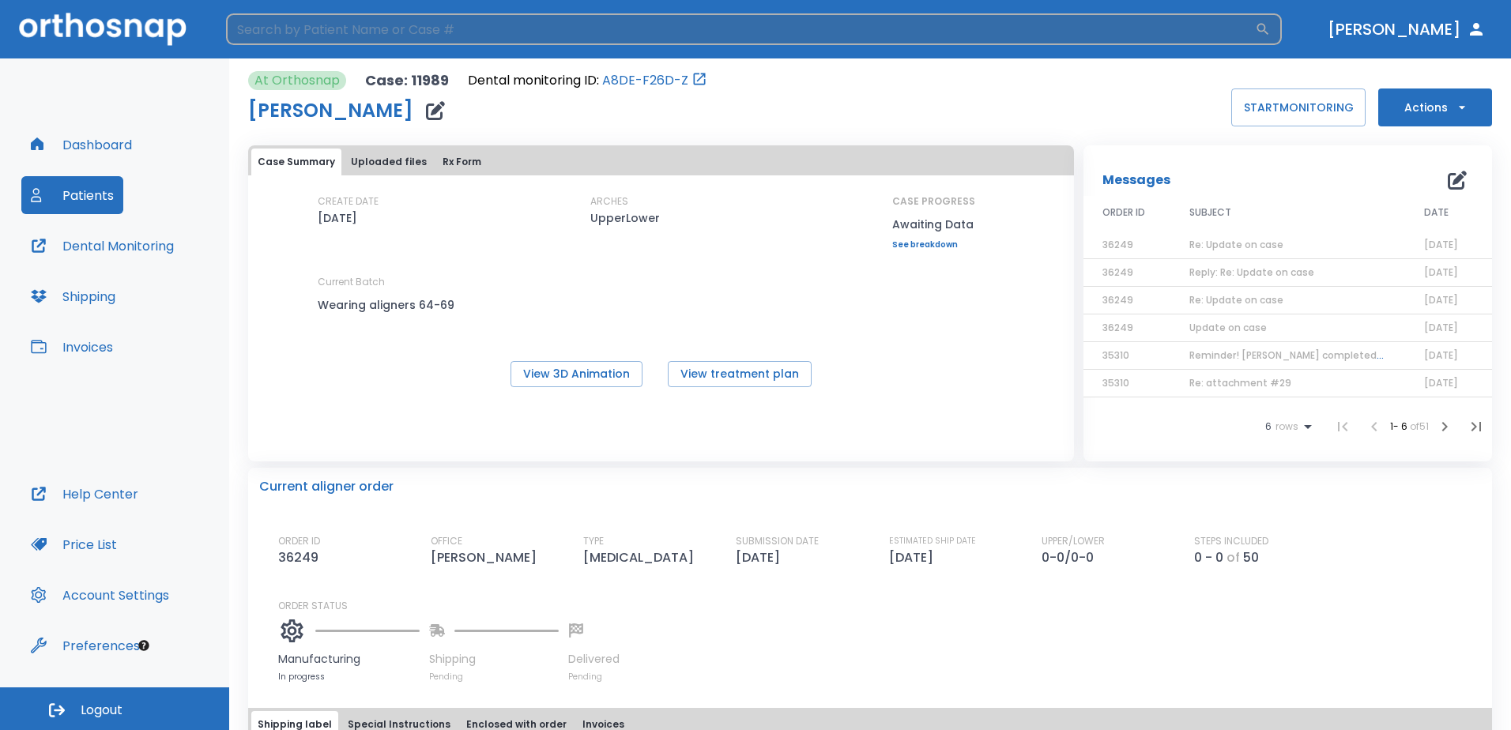
click at [1227, 33] on input "search" at bounding box center [740, 29] width 1029 height 32
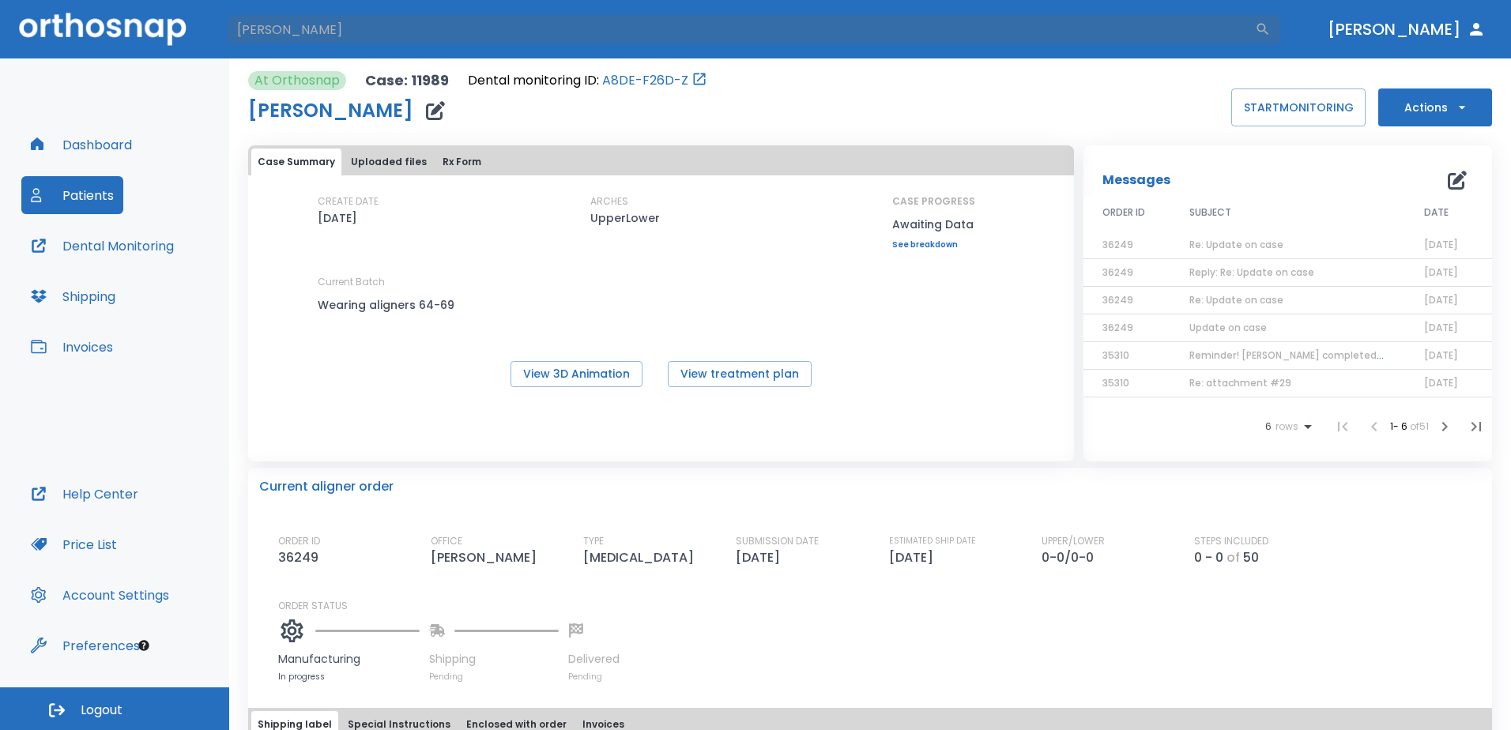
type input "[PERSON_NAME]"
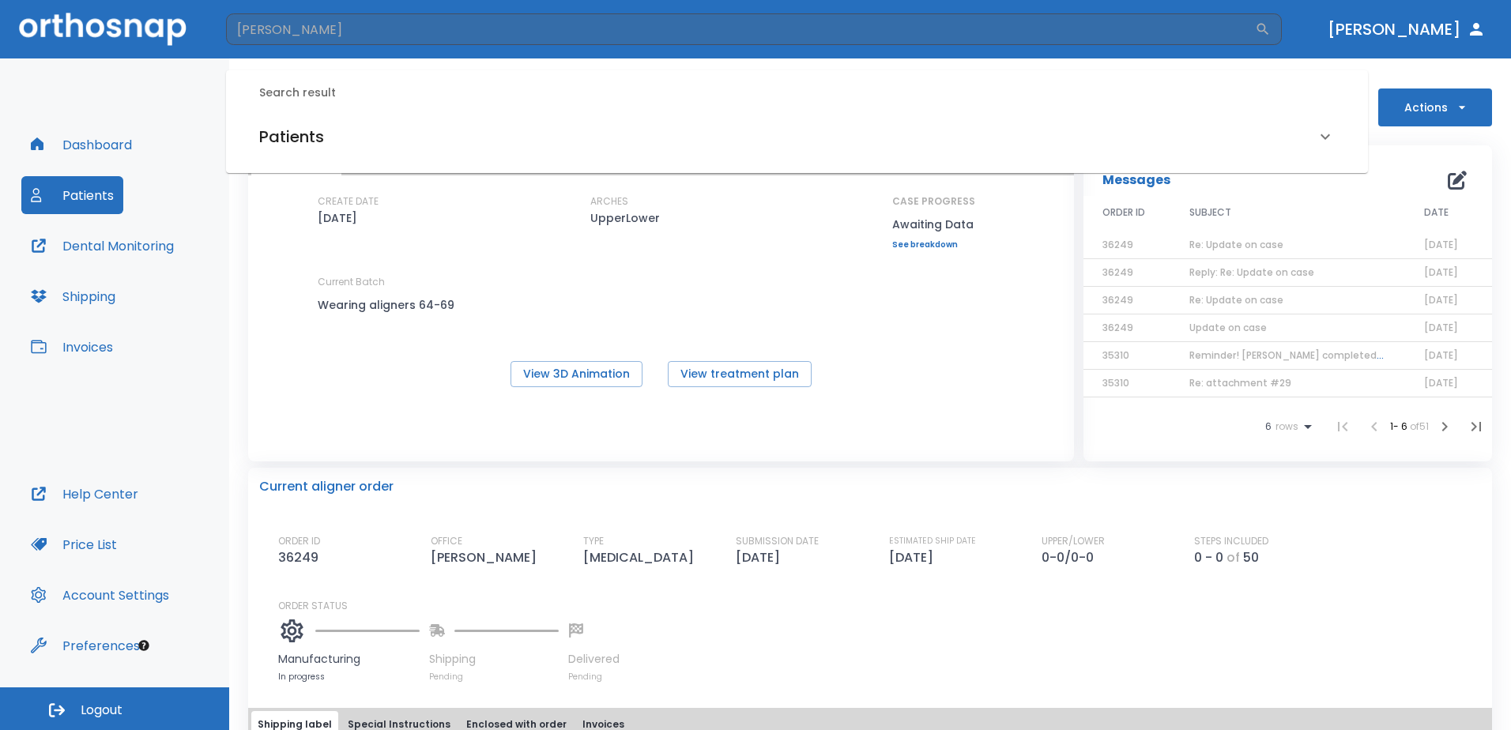
click at [319, 136] on h6 "Patients" at bounding box center [291, 136] width 65 height 25
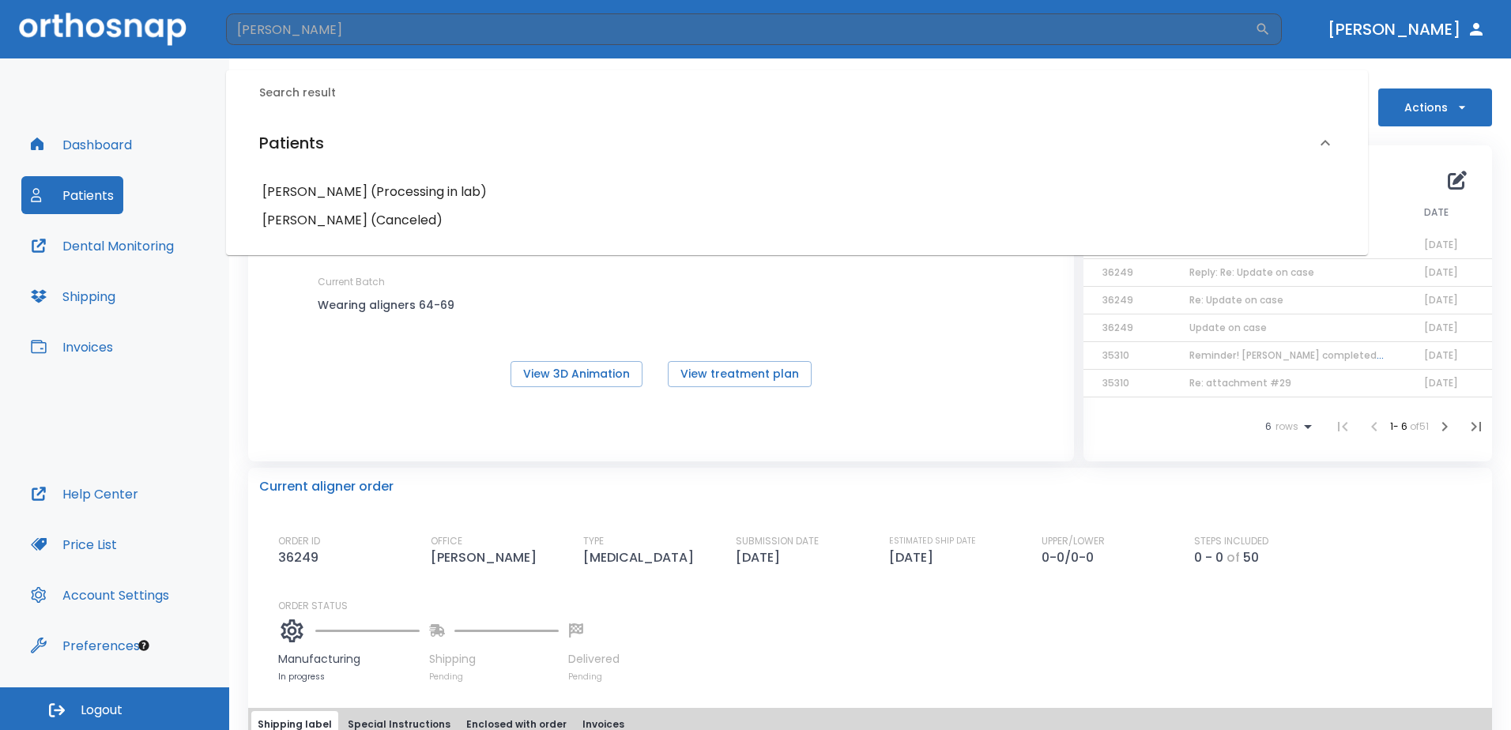
click at [323, 184] on h6 "[PERSON_NAME] (Processing in lab)" at bounding box center [796, 192] width 1069 height 22
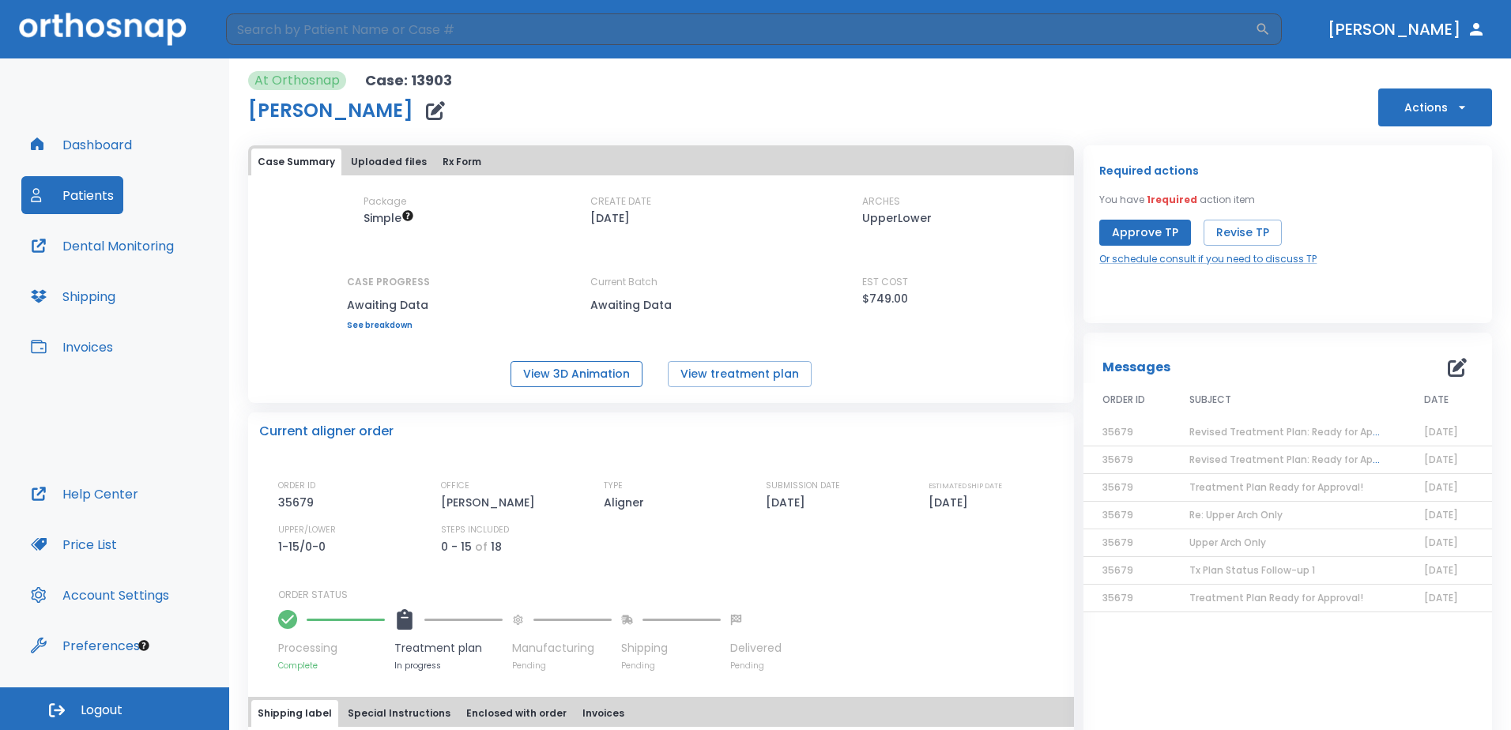
click at [577, 372] on button "View 3D Animation" at bounding box center [577, 374] width 132 height 26
click at [1132, 238] on button "Approve TP" at bounding box center [1145, 233] width 92 height 26
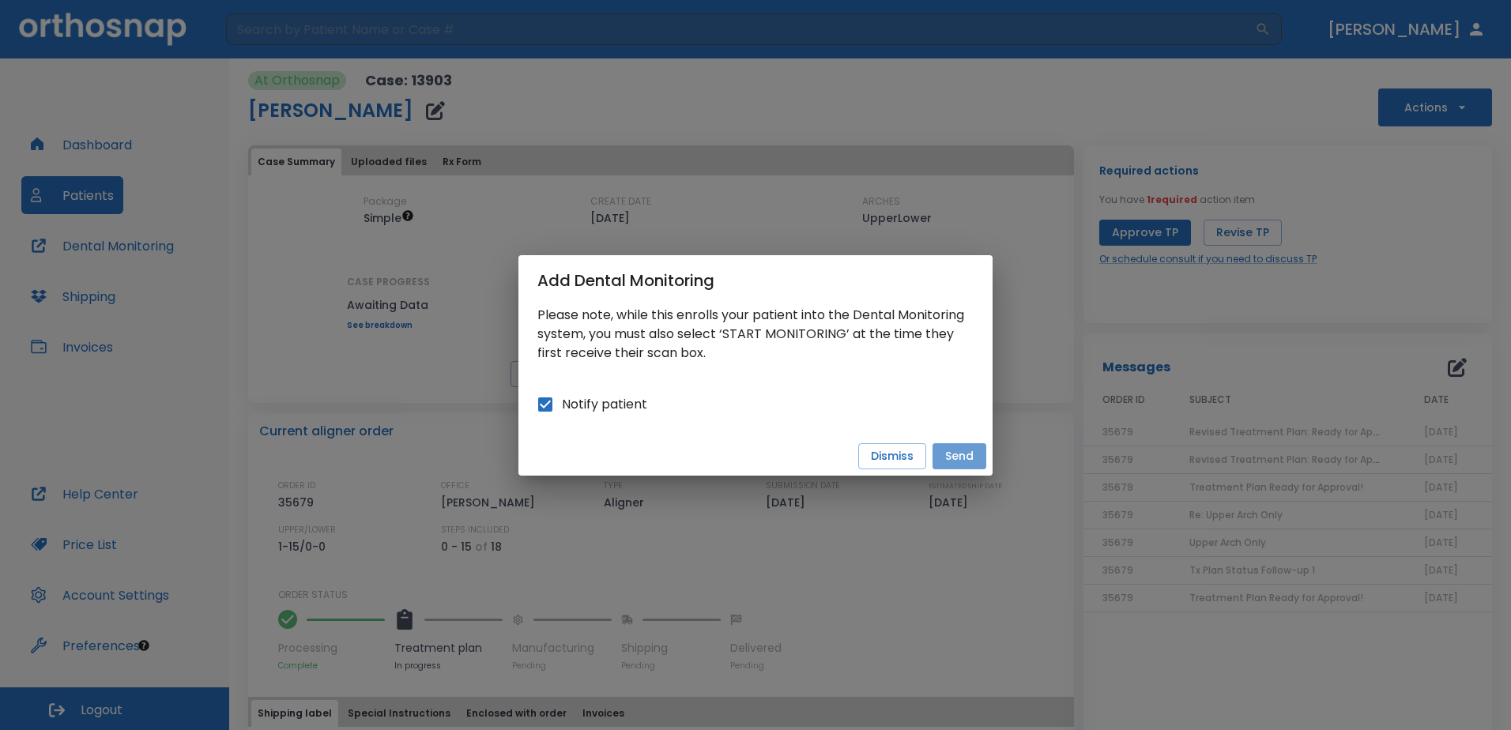
click at [948, 457] on button "Send" at bounding box center [960, 456] width 54 height 26
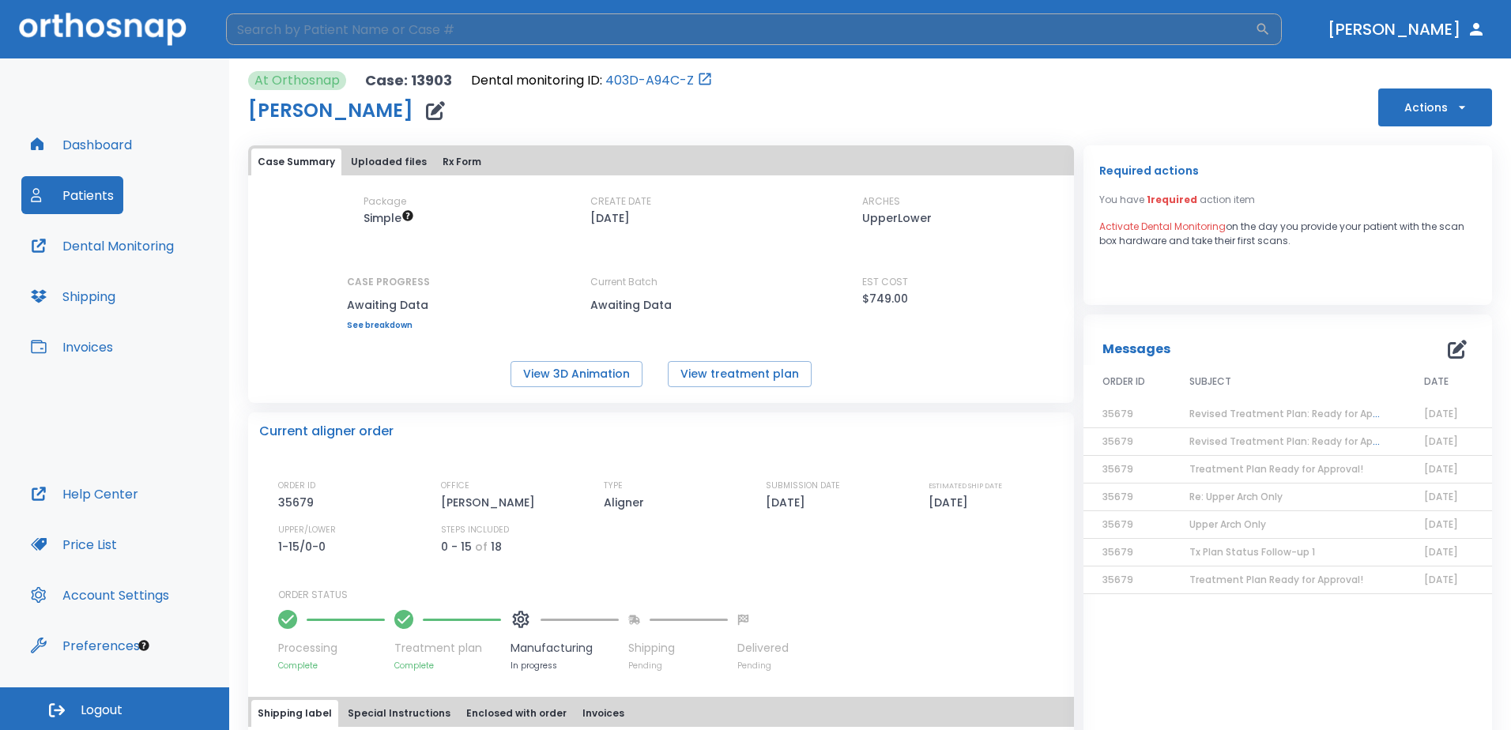
click at [1159, 35] on input "search" at bounding box center [740, 29] width 1029 height 32
type input "[PERSON_NAME]"
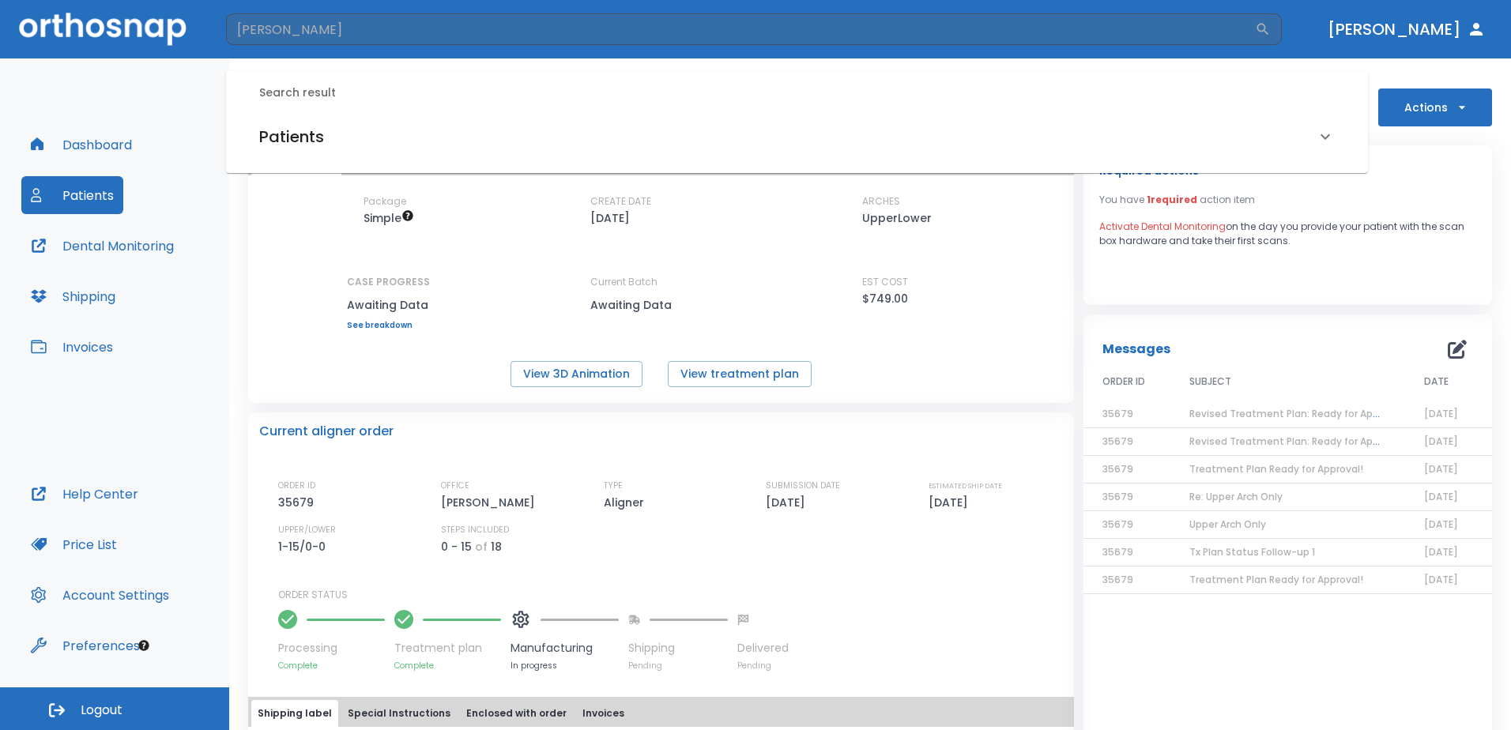
click at [533, 160] on div "Search result Patients [PERSON_NAME] (Processing in lab)" at bounding box center [797, 121] width 1142 height 103
click at [530, 144] on div "Patients" at bounding box center [787, 136] width 1057 height 25
click at [458, 198] on h6 "[PERSON_NAME] (Processing in lab)" at bounding box center [796, 192] width 1069 height 22
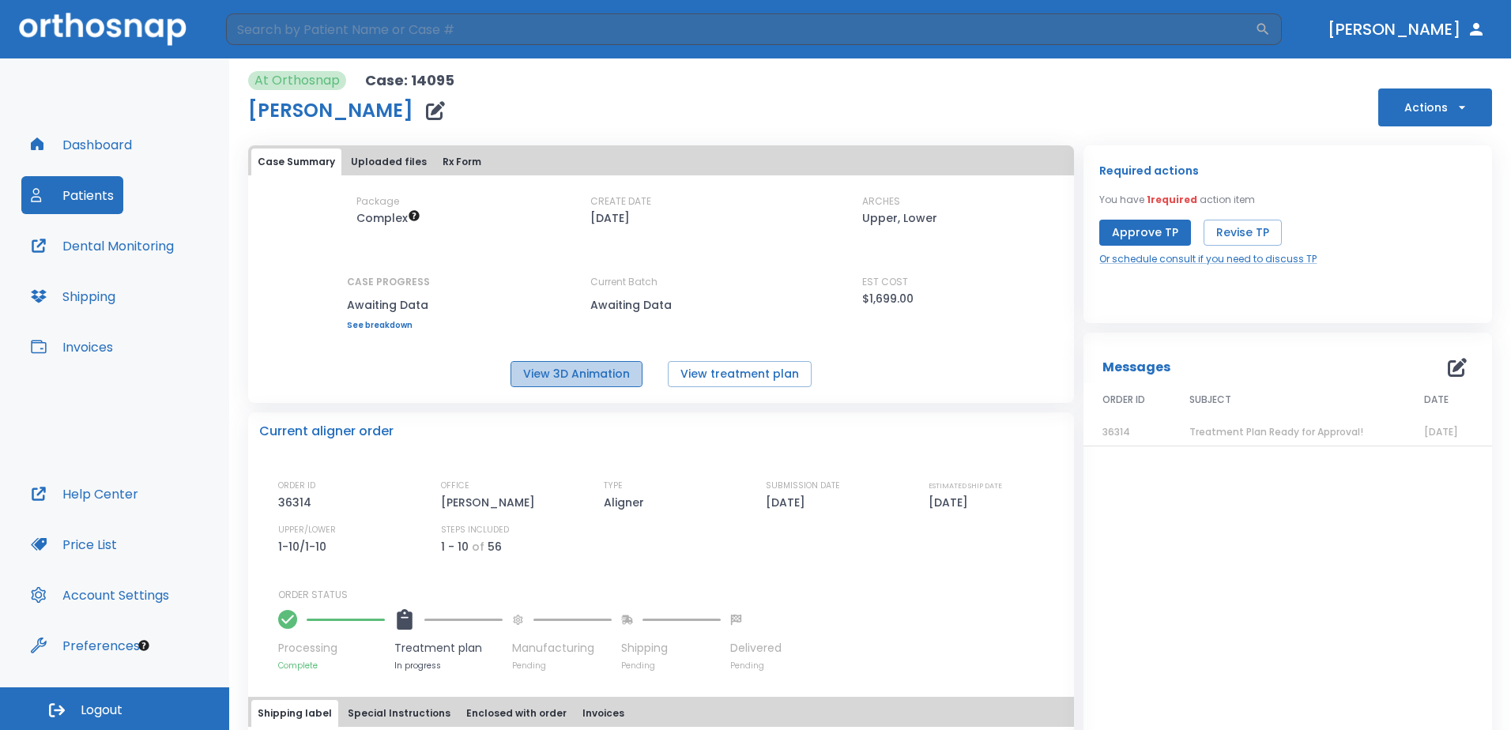
click at [567, 373] on button "View 3D Animation" at bounding box center [577, 374] width 132 height 26
click at [1450, 369] on icon "button" at bounding box center [1457, 367] width 19 height 19
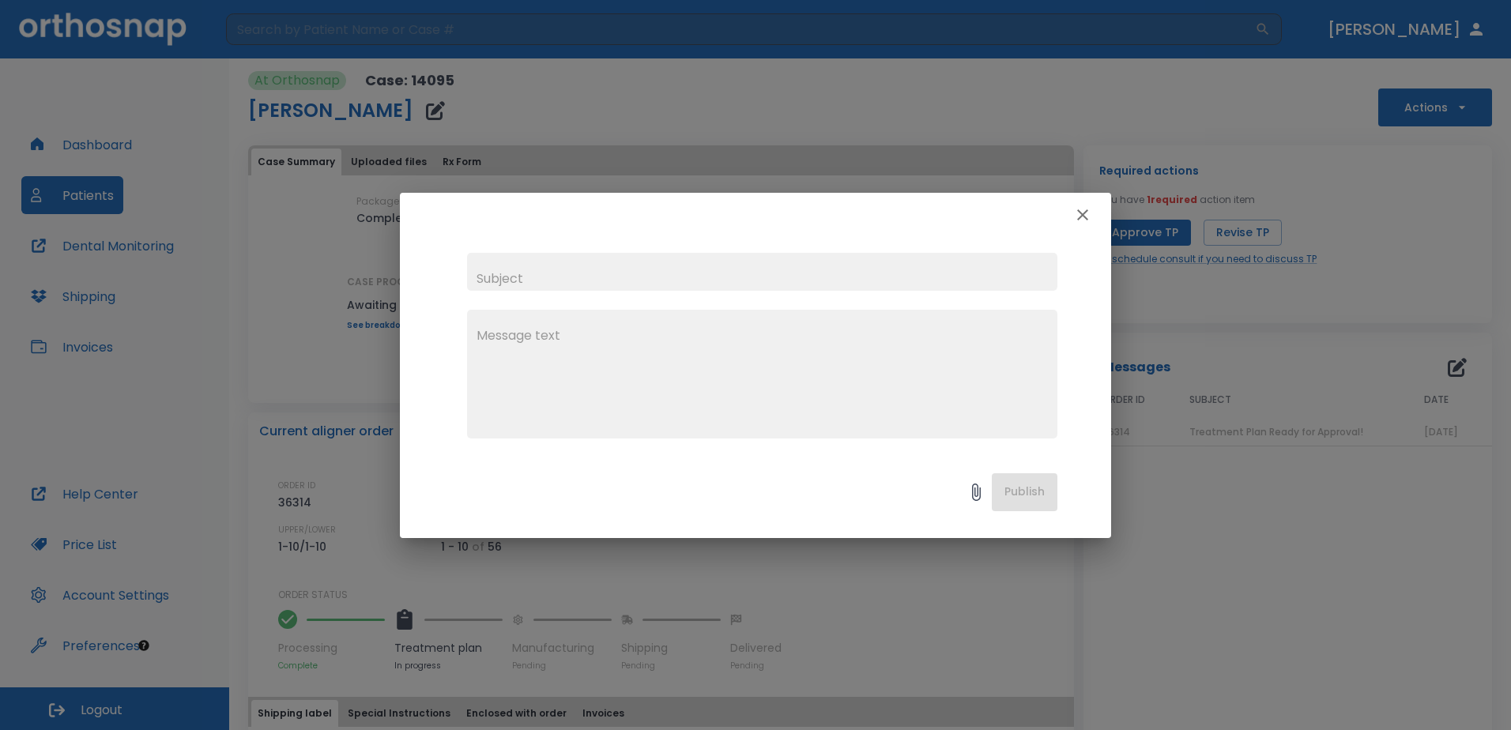
click at [534, 277] on input "text" at bounding box center [762, 272] width 590 height 38
type input "Please cancel case"
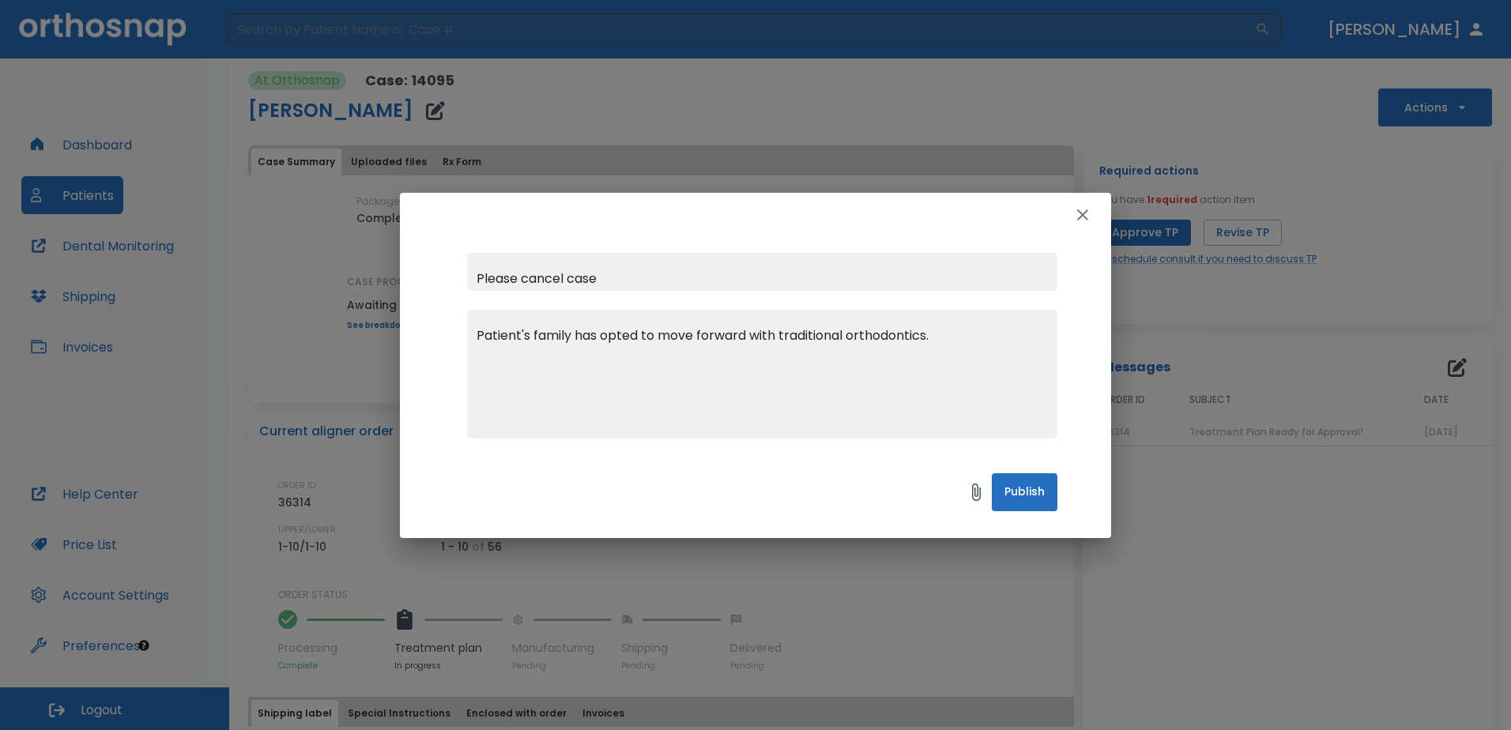
type textarea "Patient's family has opted to move forward with traditional orthodontics."
click at [1008, 492] on button "Publish" at bounding box center [1025, 492] width 66 height 38
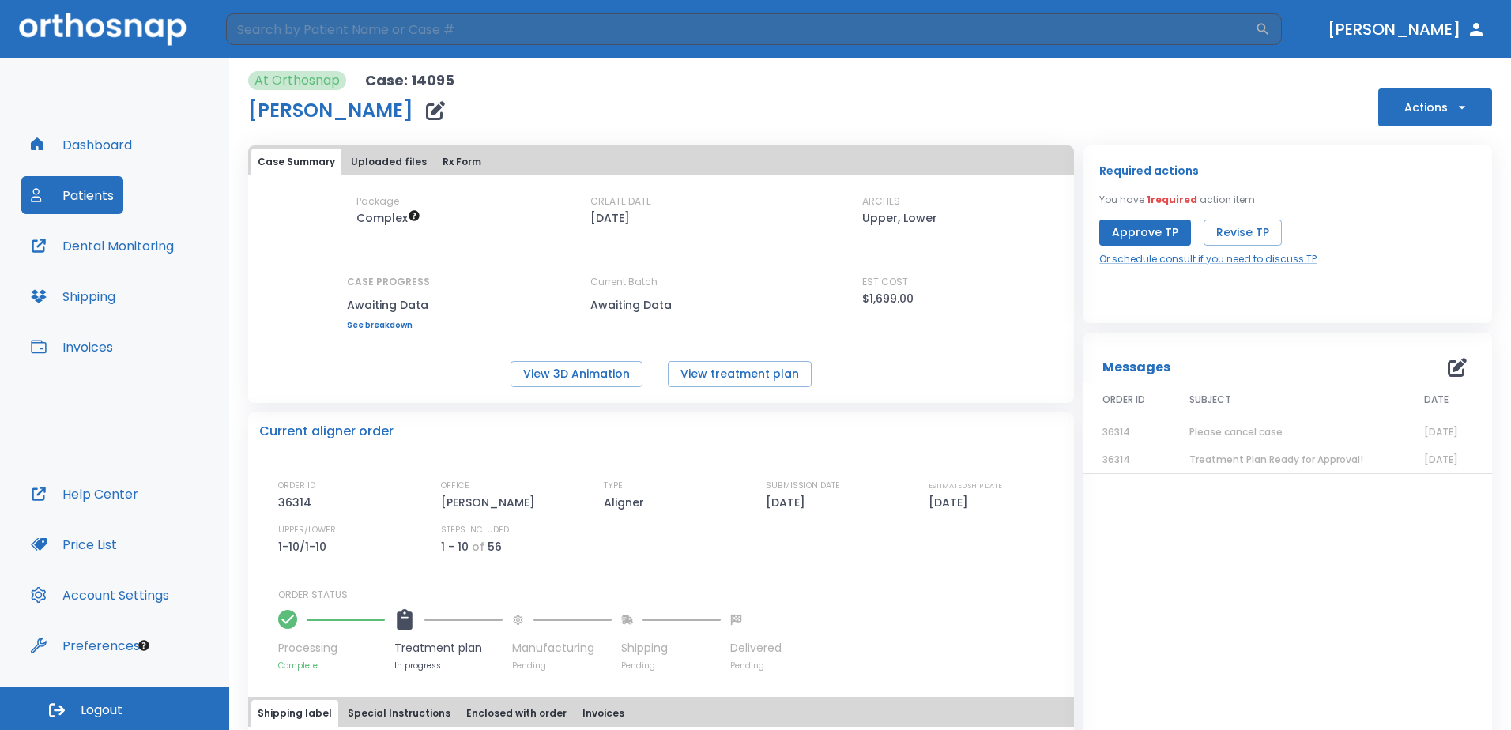
click at [59, 148] on button "Dashboard" at bounding box center [81, 145] width 120 height 38
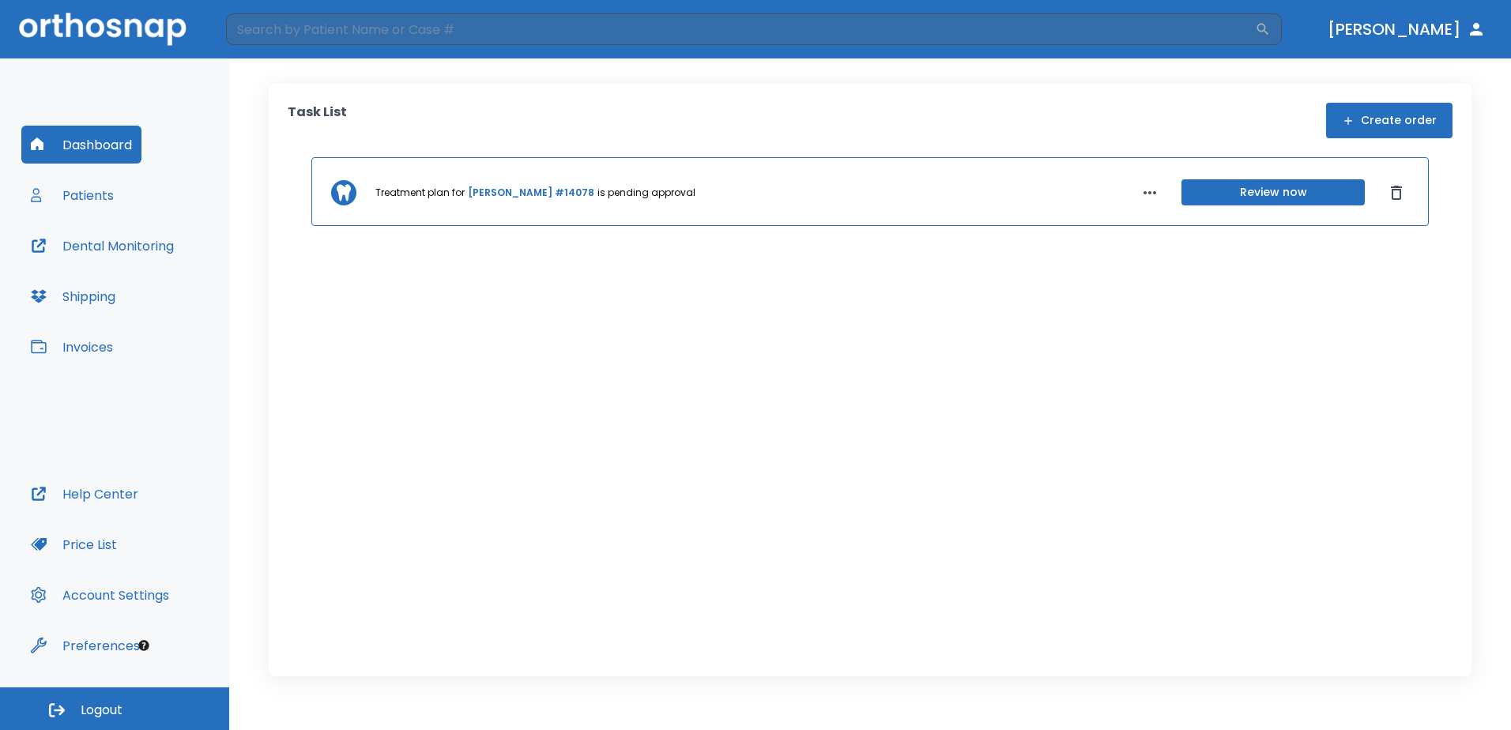
click at [978, 365] on div "Treatment plan for [PERSON_NAME] #14078 is pending approval Review now" at bounding box center [870, 391] width 1165 height 469
